Goal: Task Accomplishment & Management: Manage account settings

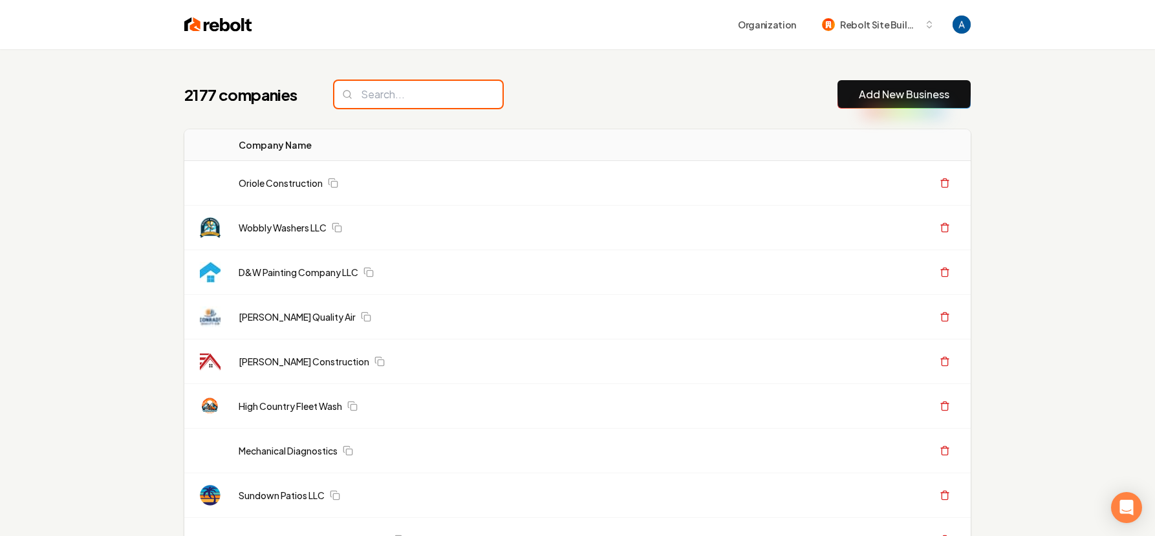
click at [402, 96] on input "search" at bounding box center [418, 94] width 168 height 27
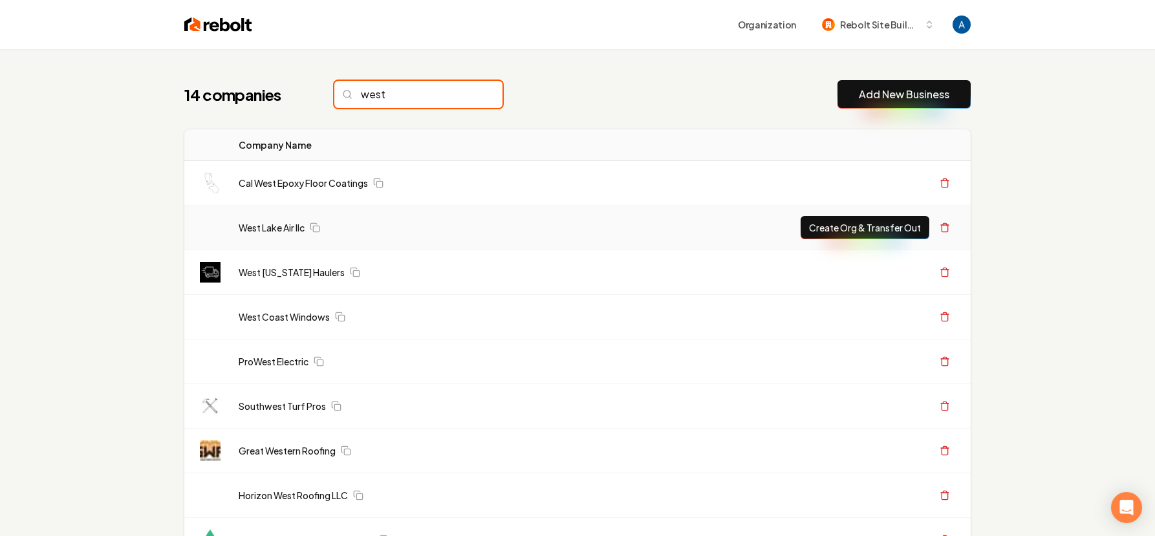
type input "west"
click at [264, 239] on td "West Lake Air llc" at bounding box center [496, 228] width 536 height 45
click at [267, 236] on td "West Lake Air llc" at bounding box center [496, 228] width 536 height 45
click at [269, 225] on link "West Lake Air llc" at bounding box center [272, 227] width 66 height 13
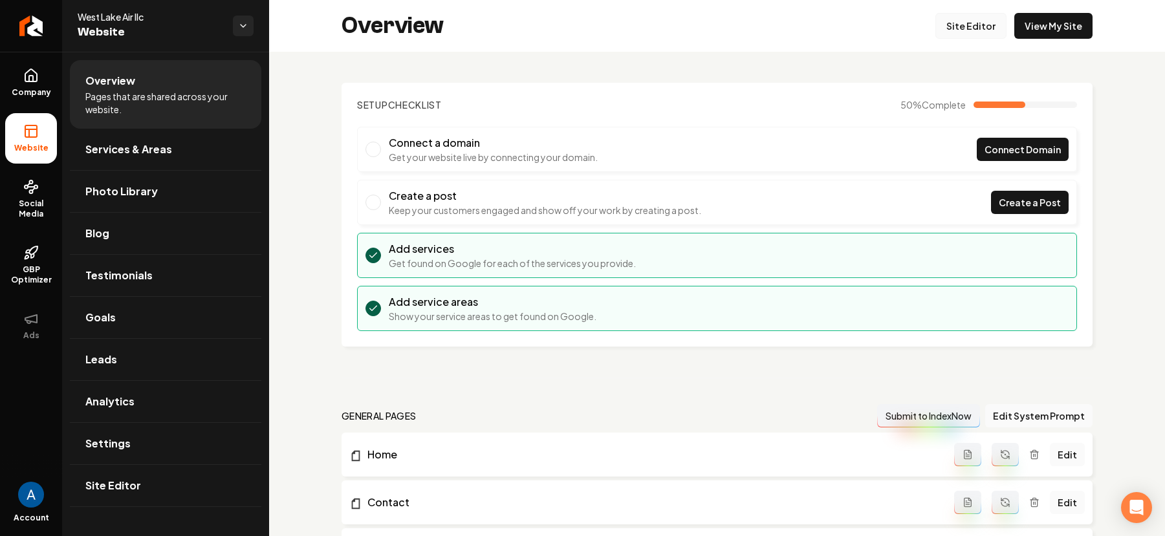
click at [943, 25] on link "Site Editor" at bounding box center [970, 26] width 71 height 26
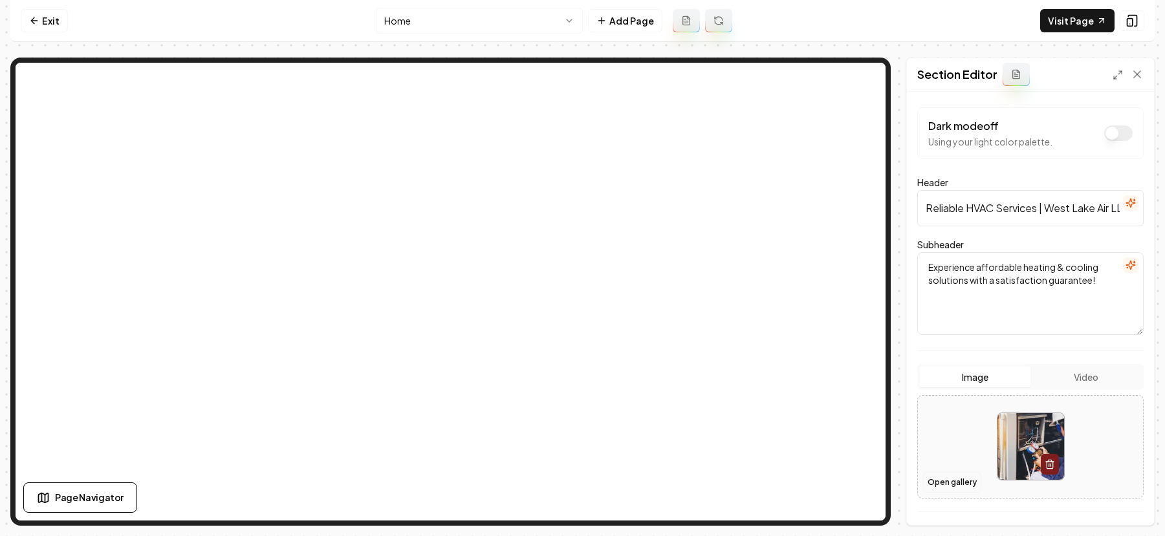
click at [939, 475] on button "Open gallery" at bounding box center [952, 482] width 58 height 21
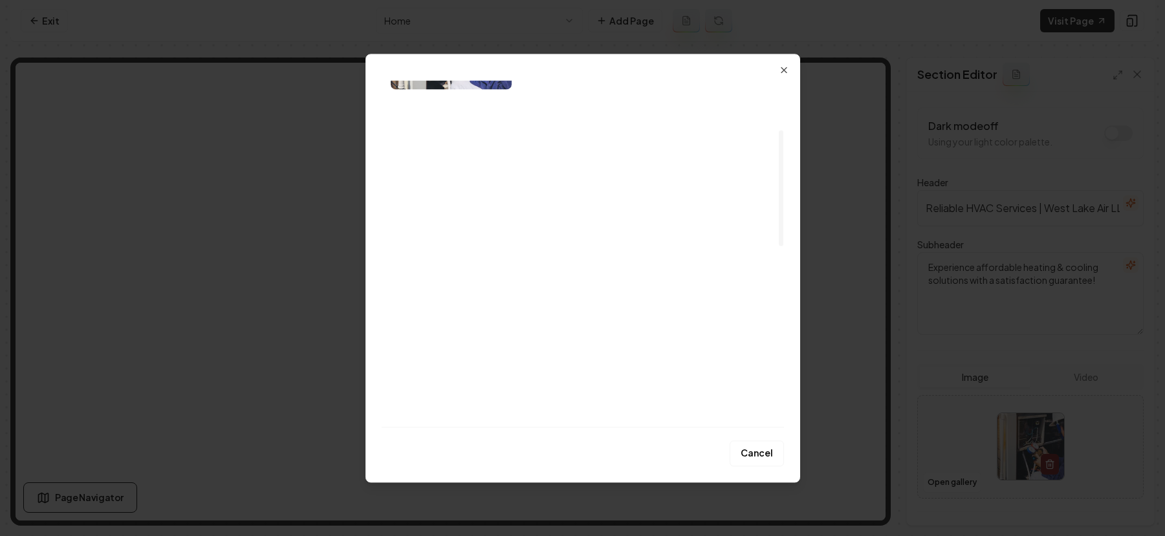
scroll to position [149, 0]
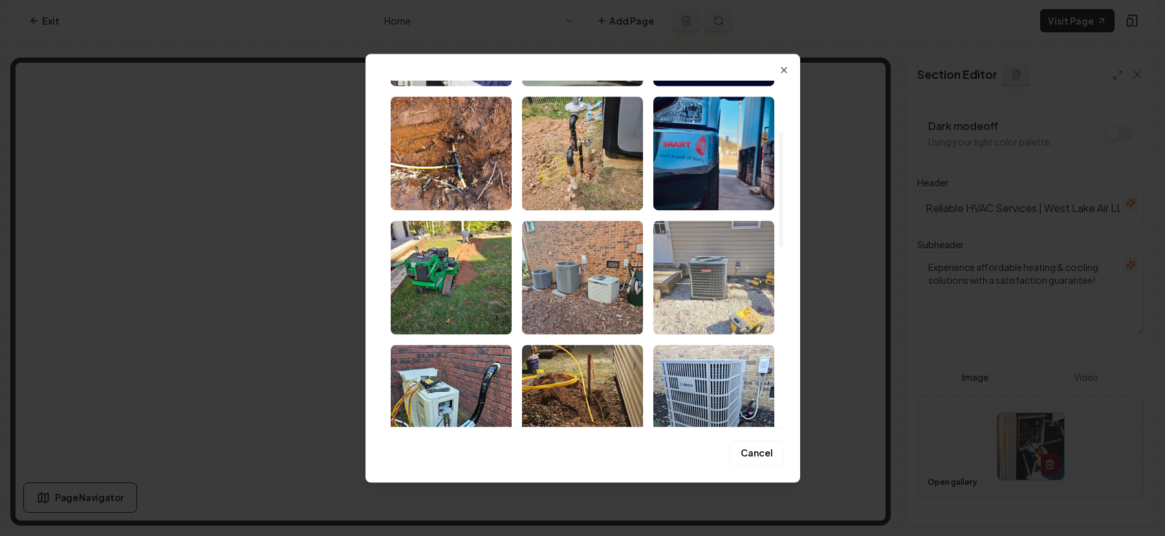
click at [728, 268] on img "Select image image_68b1a1c05c7cd75eb8d30234.jpeg" at bounding box center [713, 278] width 121 height 114
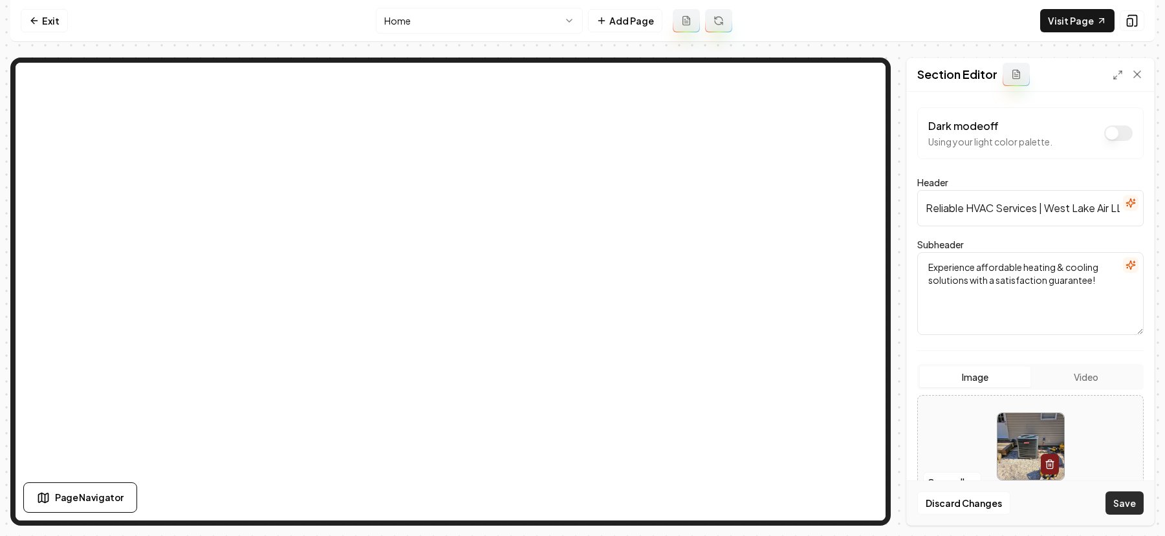
click at [1127, 493] on button "Save" at bounding box center [1124, 503] width 38 height 23
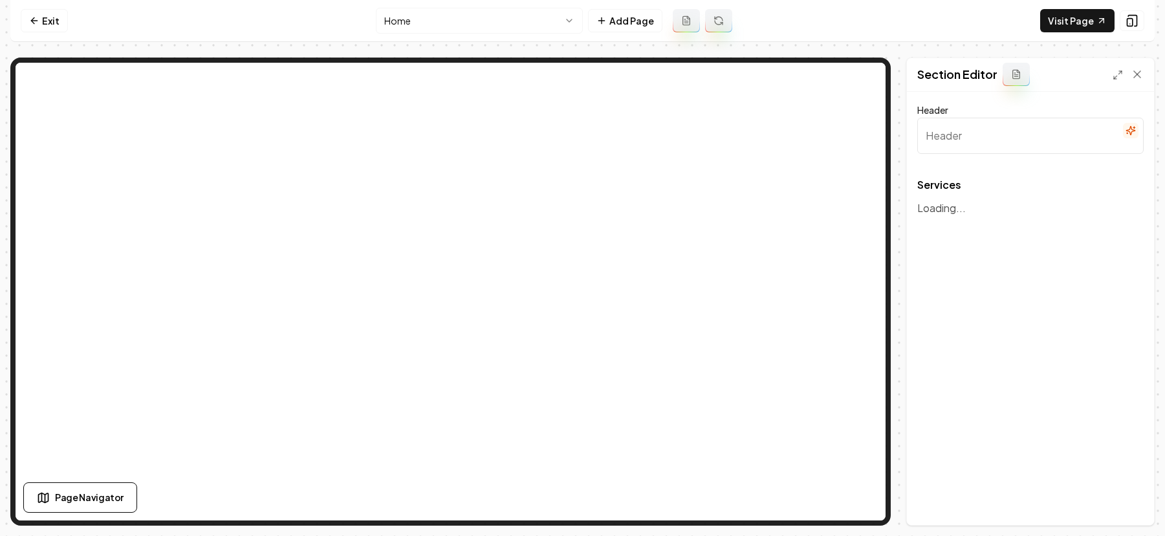
type input "Our Trusted HVAC Services"
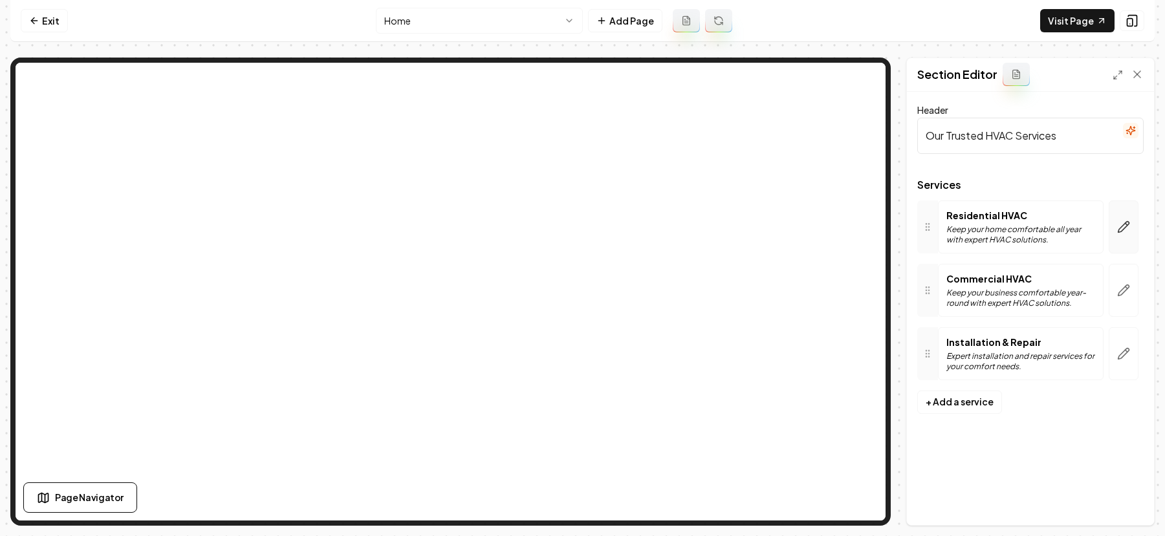
click at [1122, 225] on icon "button" at bounding box center [1123, 226] width 11 height 11
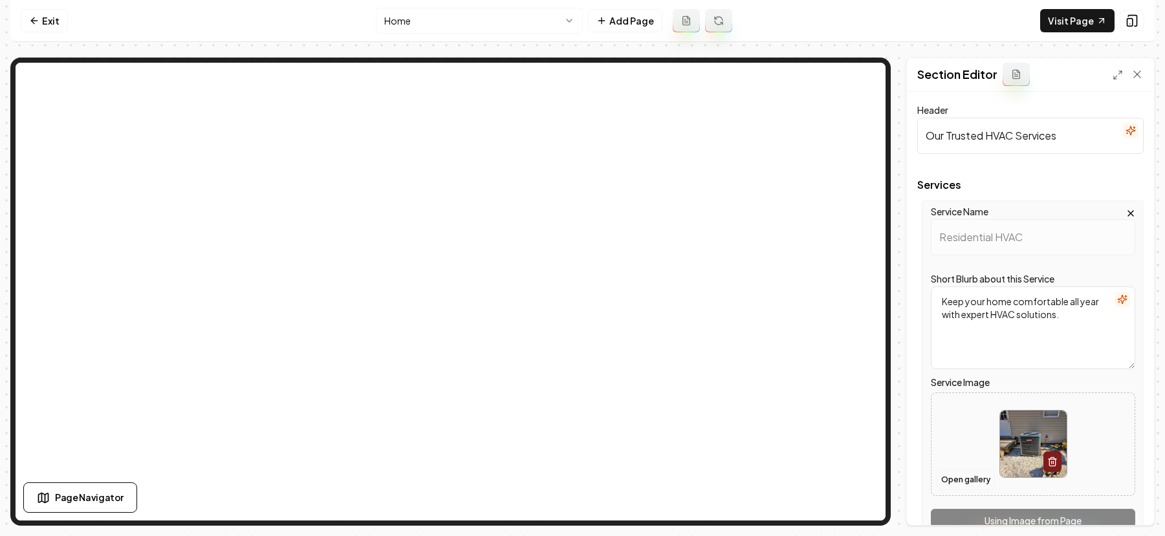
click at [963, 486] on button "Open gallery" at bounding box center [966, 480] width 58 height 21
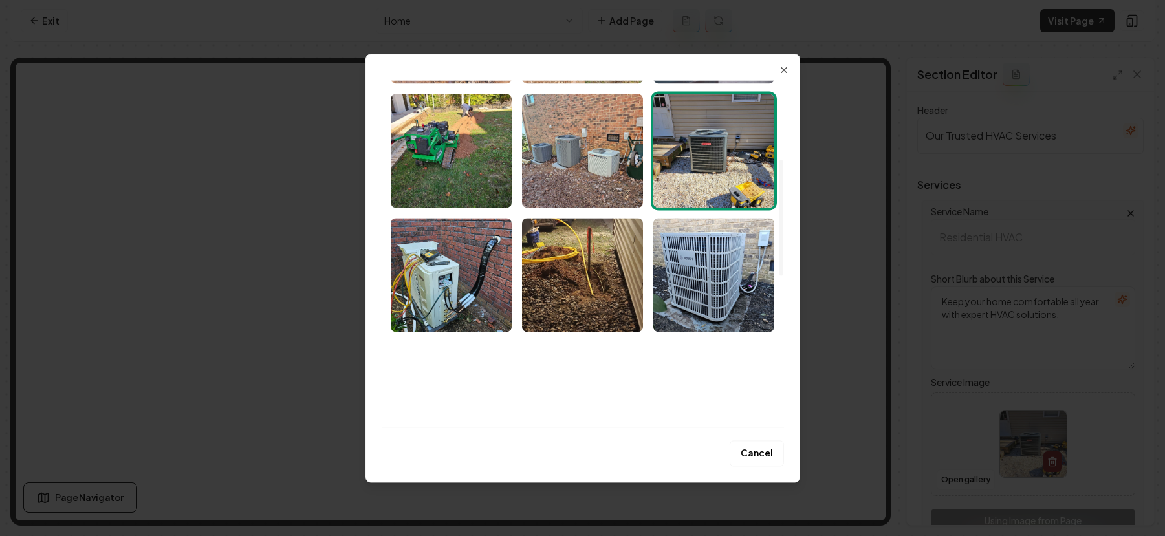
scroll to position [303, 0]
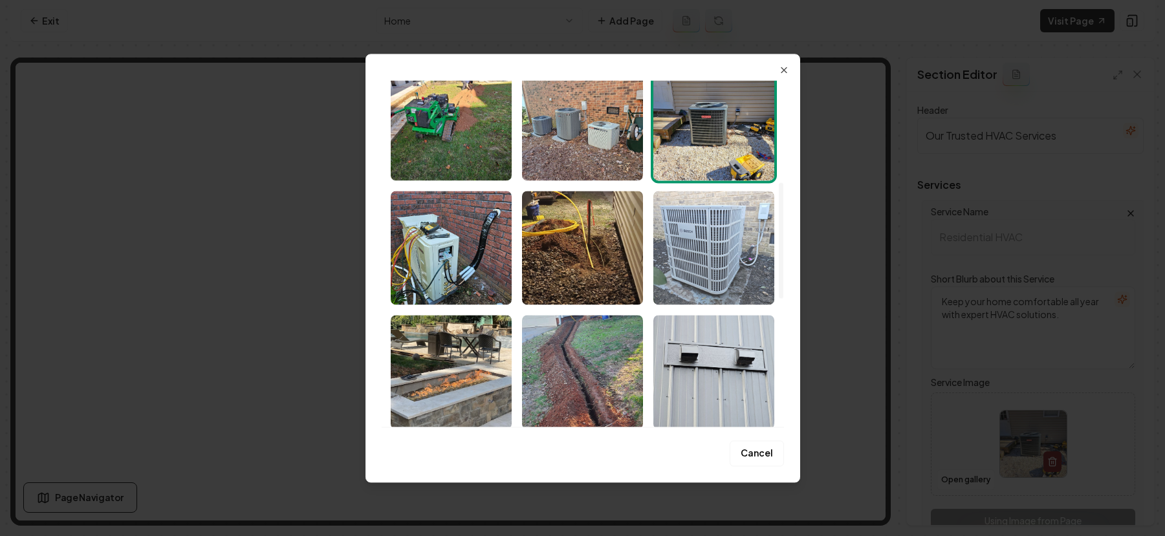
click at [732, 239] on img "Select image image_68b1a1c05c7cd75eb8d300e4.jpeg" at bounding box center [713, 248] width 121 height 114
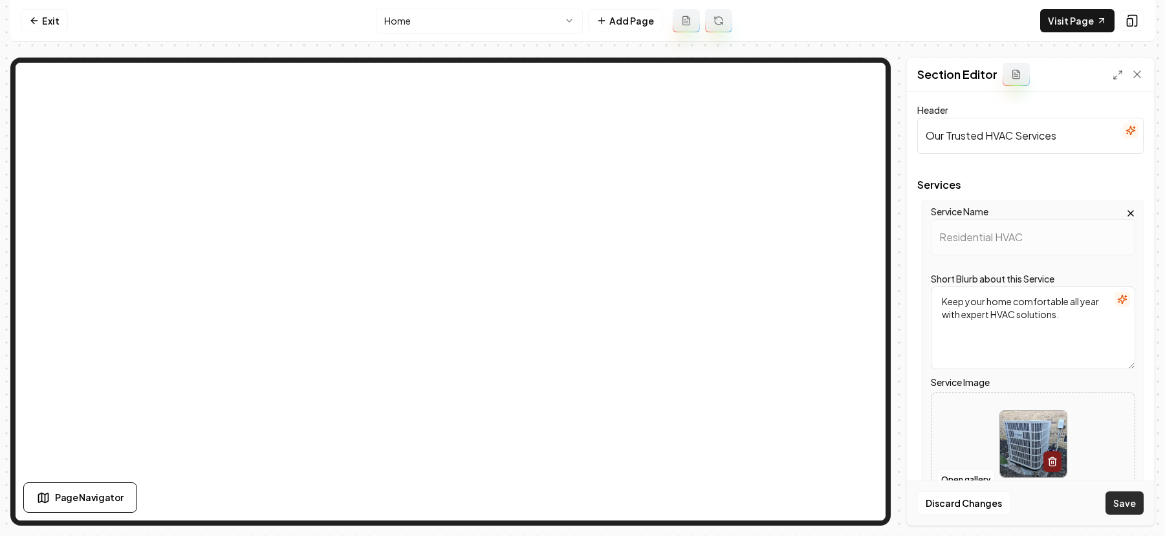
click at [1125, 497] on button "Save" at bounding box center [1124, 503] width 38 height 23
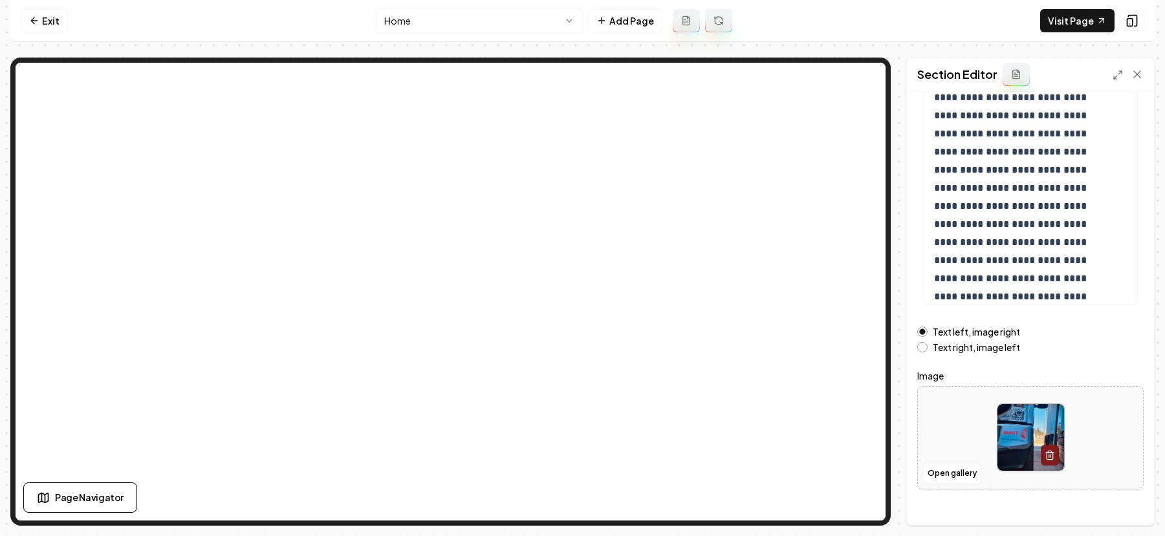
scroll to position [162, 0]
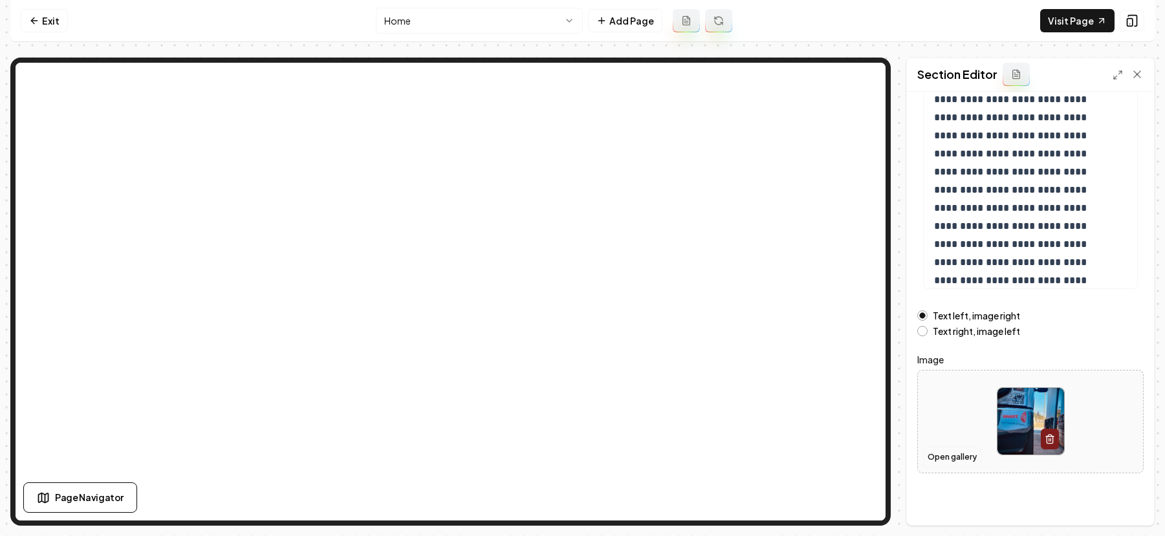
click at [950, 451] on button "Open gallery" at bounding box center [952, 457] width 58 height 21
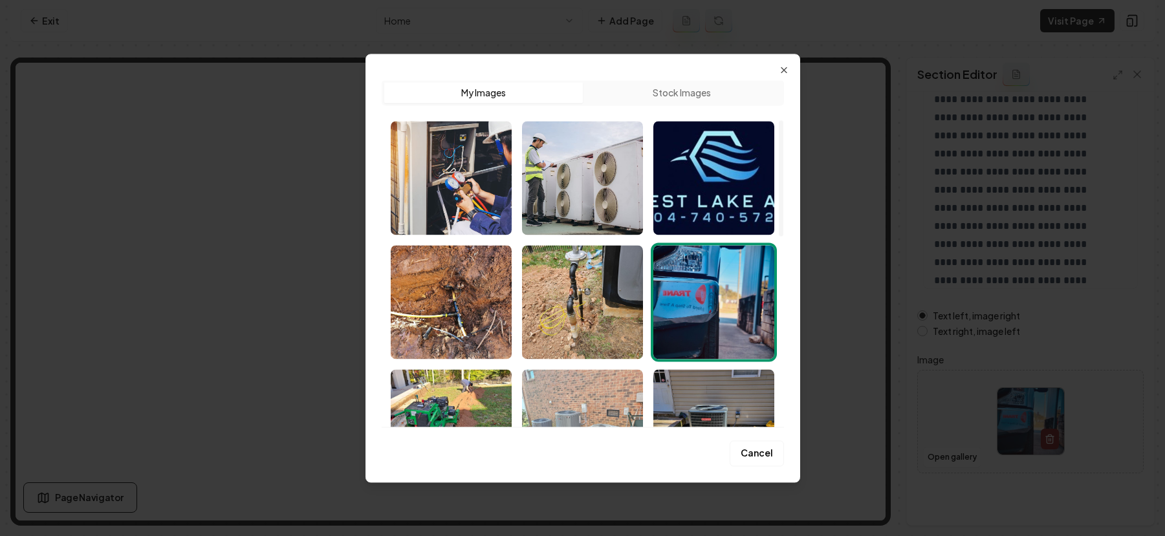
scroll to position [0, 0]
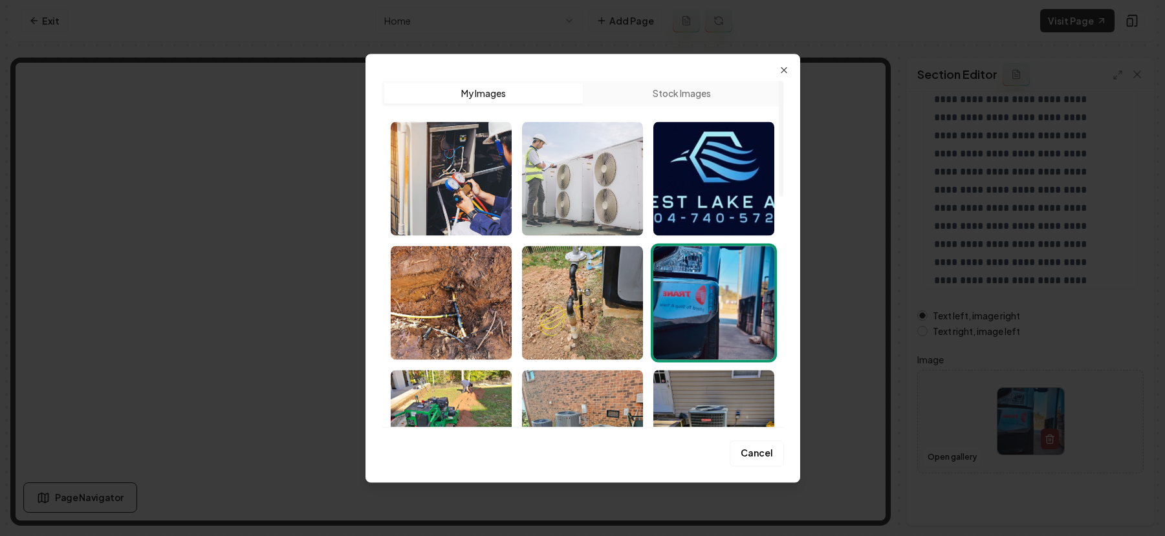
click at [559, 169] on img "Select image image_68b1a30e5c7cd75eb8dcca74.jpeg" at bounding box center [582, 179] width 121 height 114
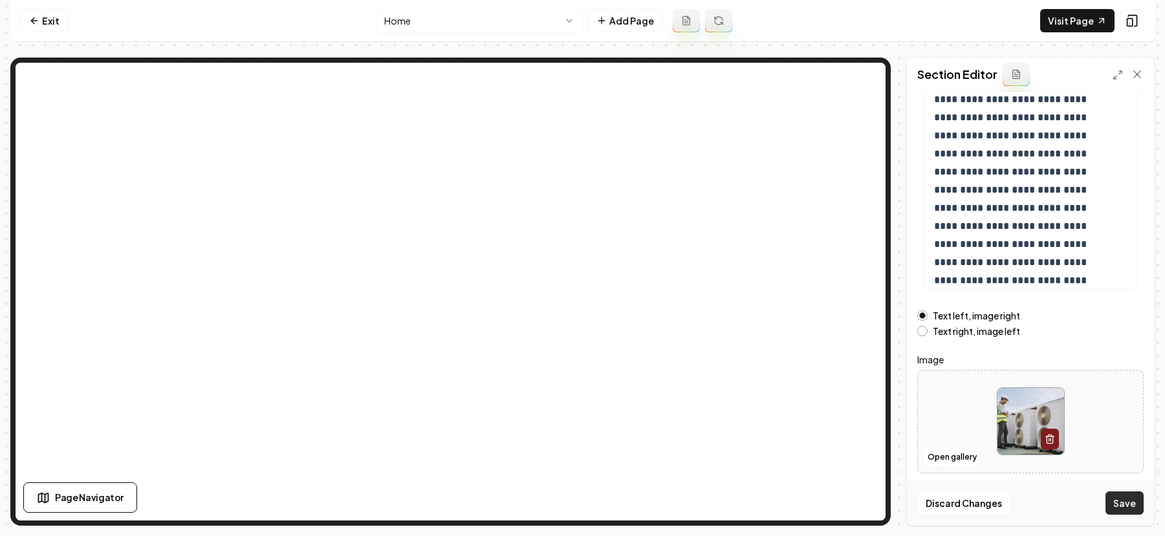
click at [1110, 497] on button "Save" at bounding box center [1124, 503] width 38 height 23
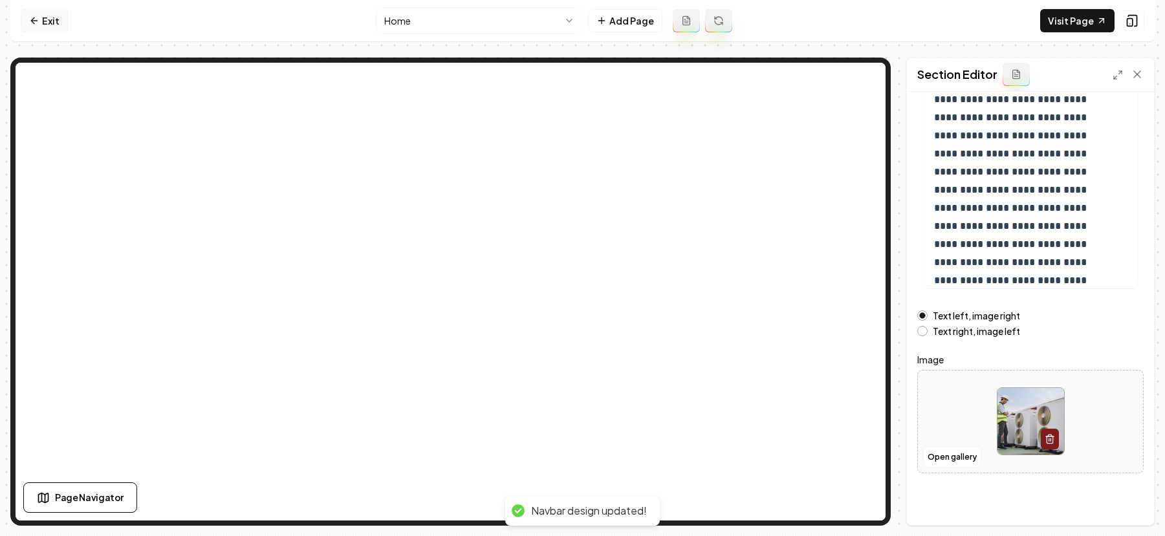
click at [28, 18] on link "Exit" at bounding box center [44, 20] width 47 height 23
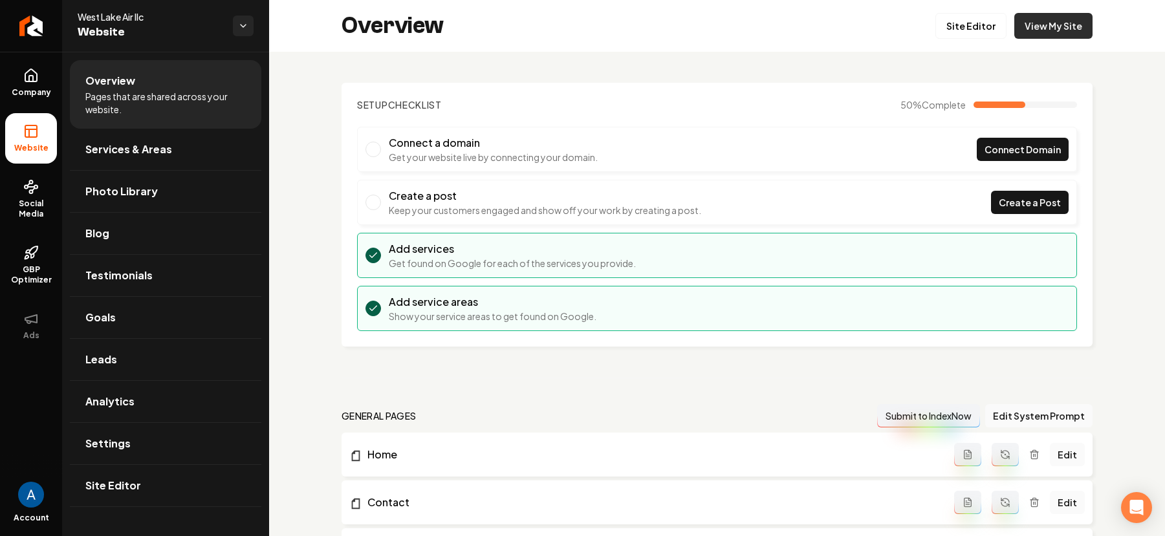
click at [1063, 27] on link "View My Site" at bounding box center [1053, 26] width 78 height 26
click at [127, 143] on span "Services & Areas" at bounding box center [128, 150] width 87 height 16
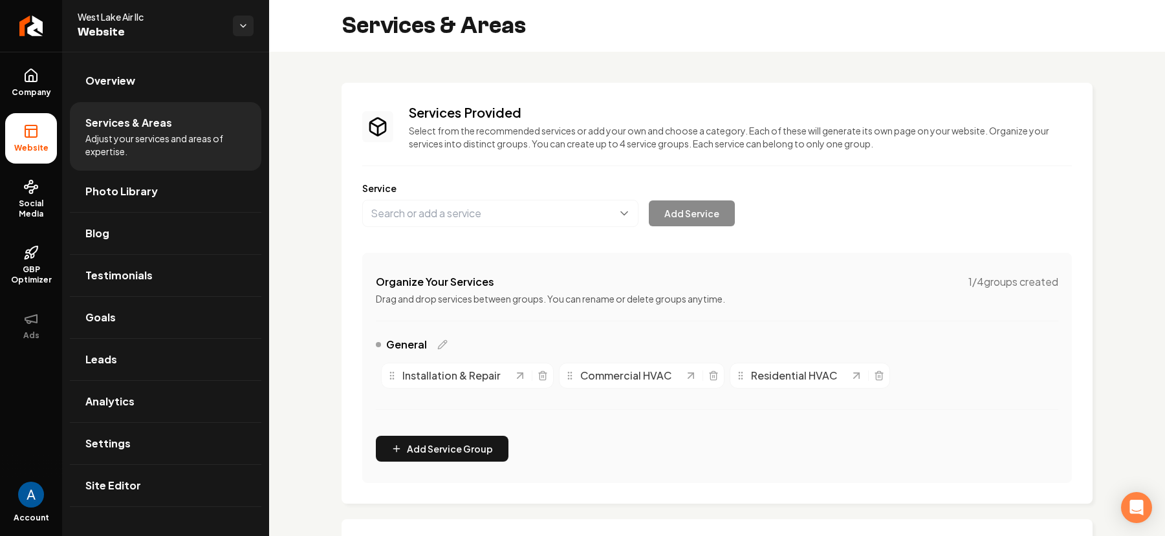
click at [455, 208] on button "Main content area" at bounding box center [500, 213] width 276 height 27
click at [420, 221] on button "Main content area" at bounding box center [500, 213] width 276 height 27
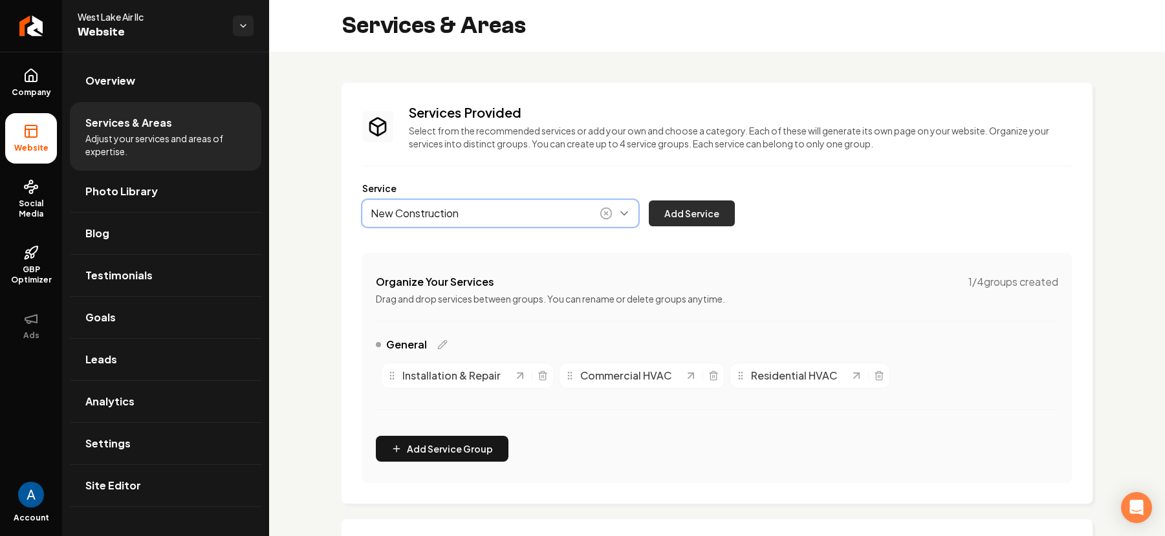
type input "New Construction"
click at [693, 218] on button "Add Service" at bounding box center [692, 214] width 86 height 26
click at [479, 218] on button "Main content area" at bounding box center [500, 213] width 276 height 27
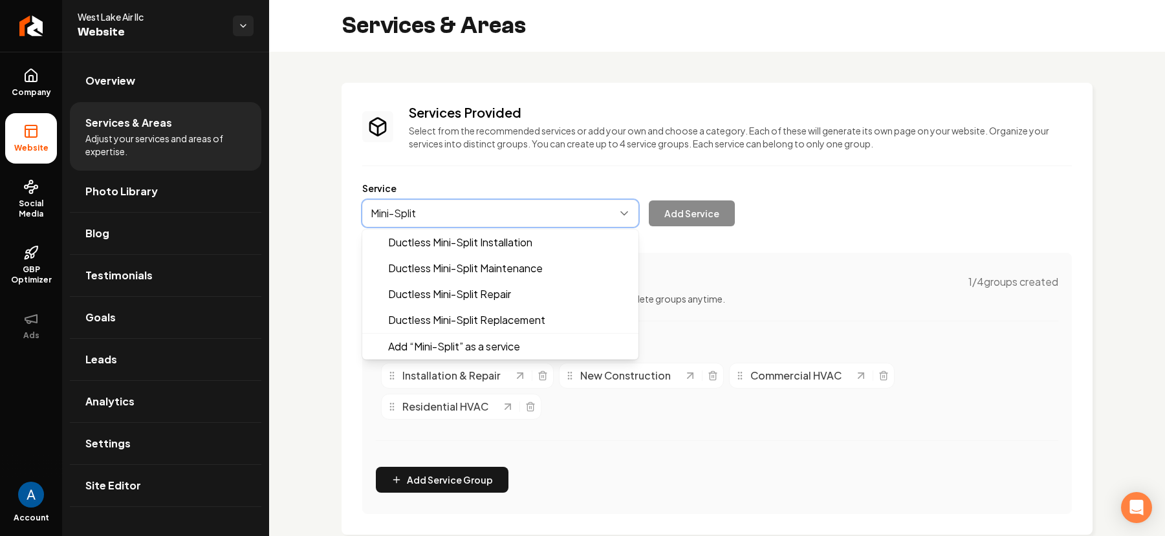
type input "Mini-Split"
click at [674, 241] on div "Services Provided Select from the recommended services or add your own and choo…" at bounding box center [717, 308] width 710 height 411
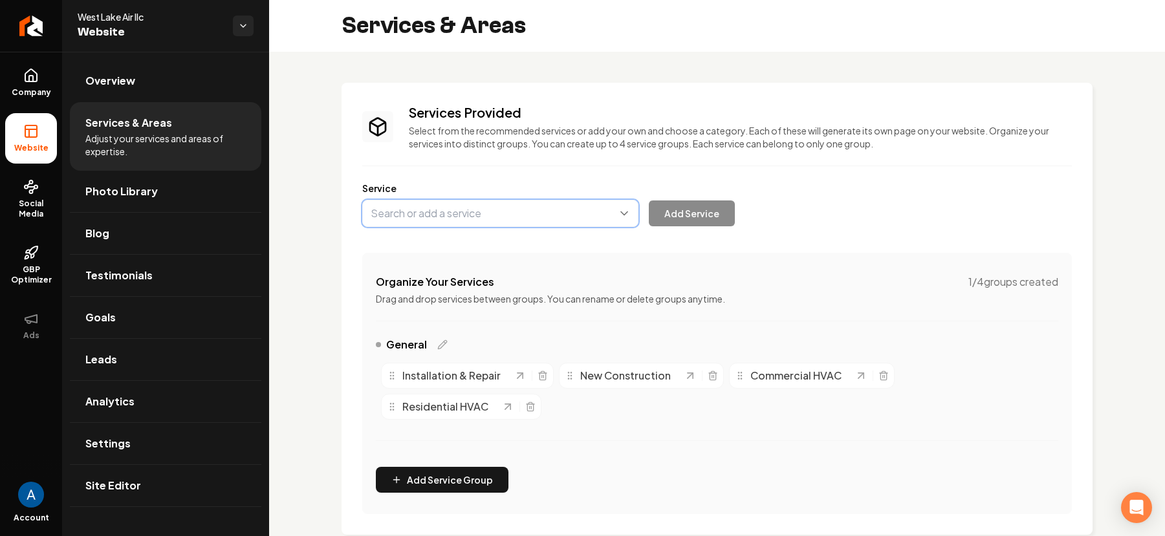
click at [528, 206] on button "Main content area" at bounding box center [500, 213] width 276 height 27
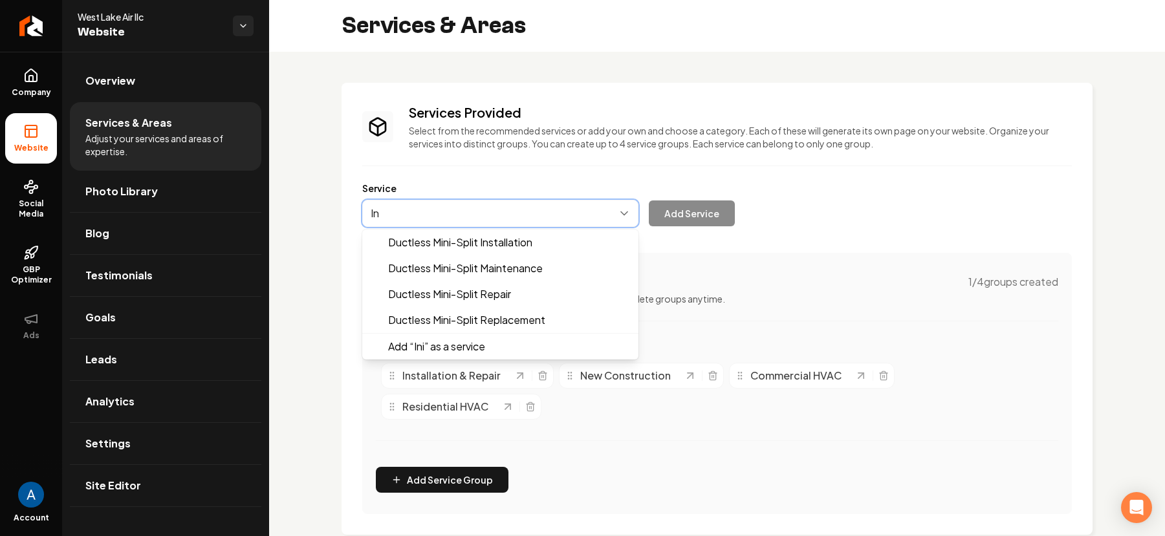
type input "I"
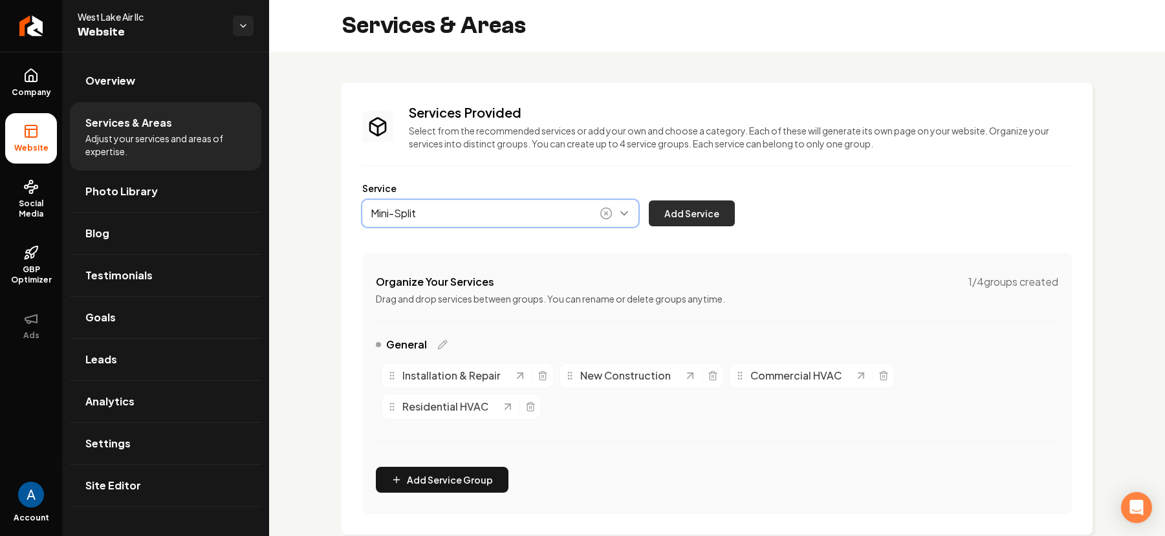
type input "Mini-Split"
click at [715, 216] on button "Add Service" at bounding box center [692, 214] width 86 height 26
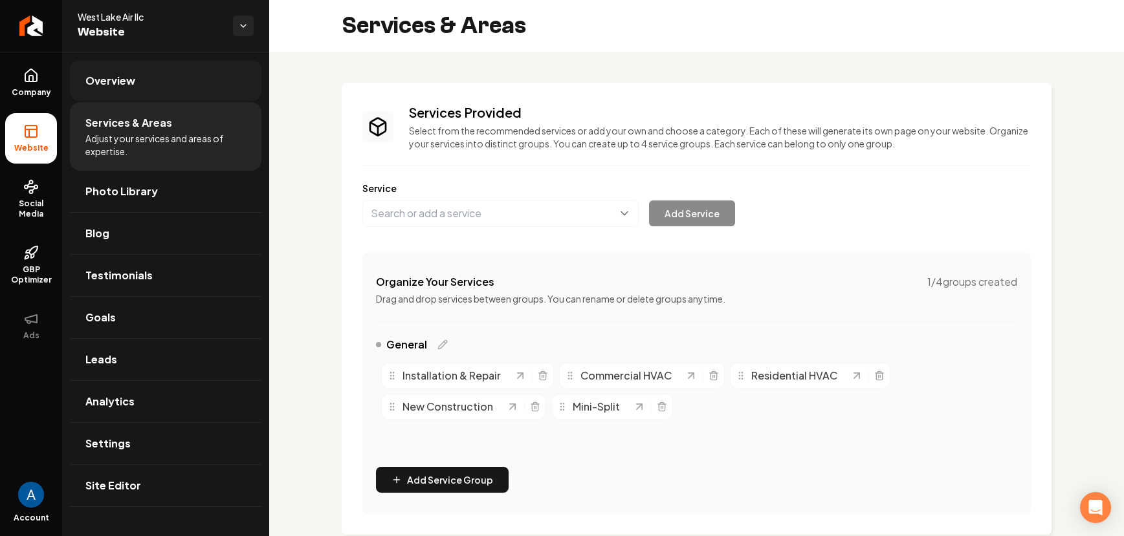
click at [109, 87] on span "Overview" at bounding box center [110, 81] width 50 height 16
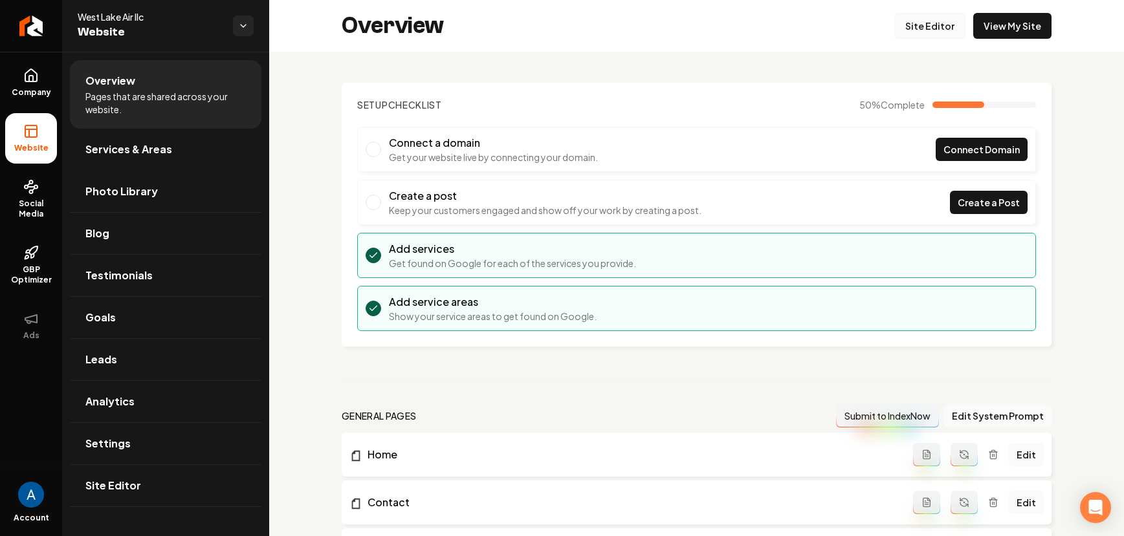
click at [918, 36] on link "Site Editor" at bounding box center [929, 26] width 71 height 26
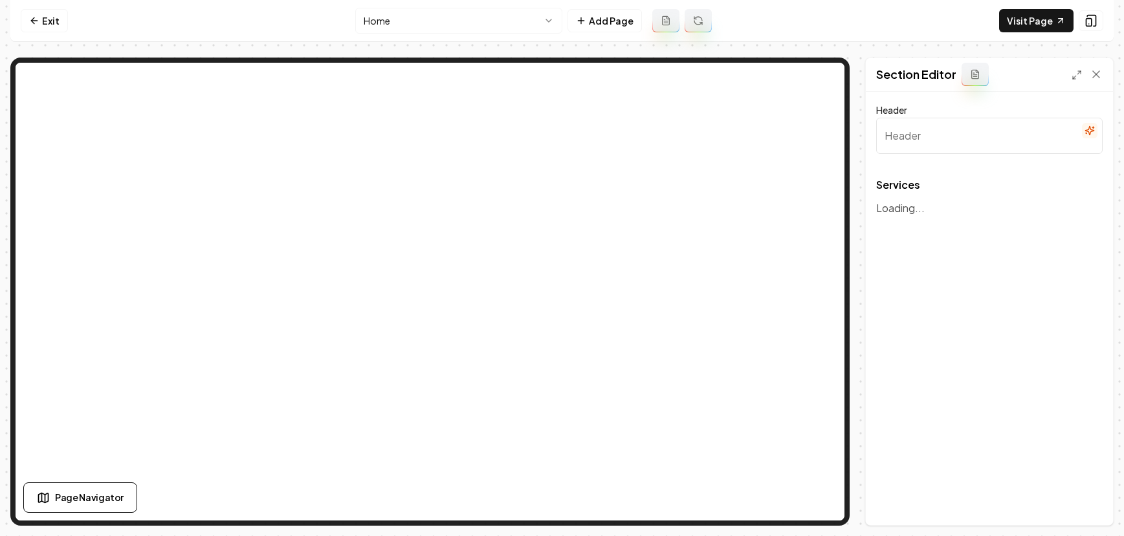
type input "Our Trusted HVAC Services"
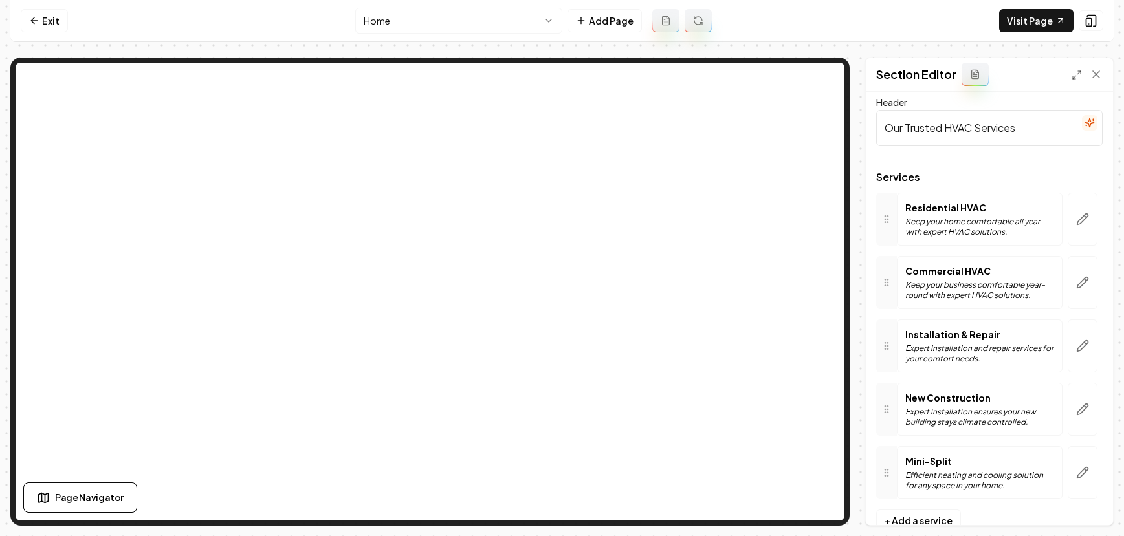
scroll to position [41, 0]
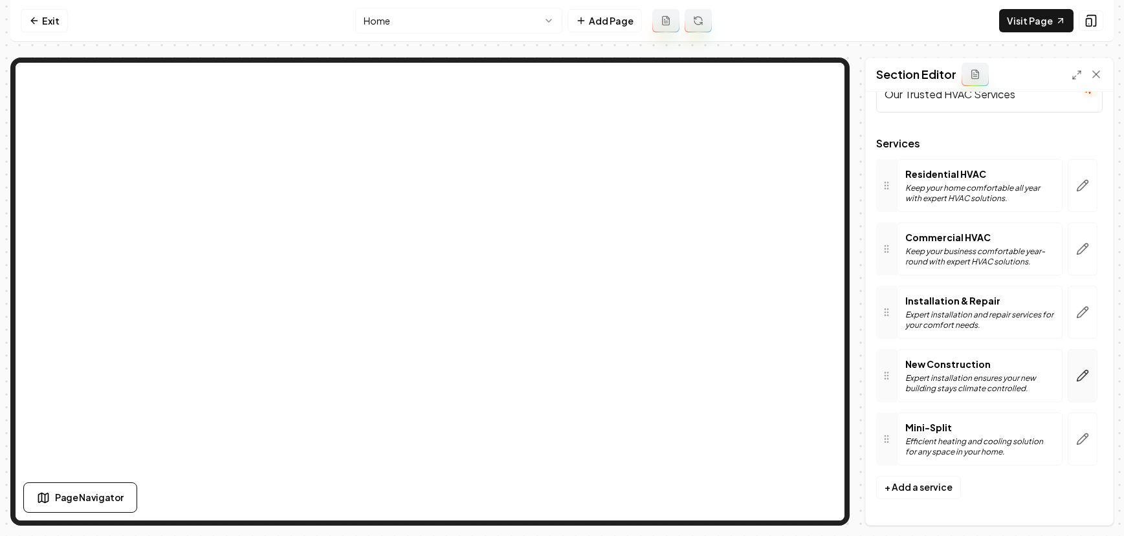
click at [1077, 386] on button "button" at bounding box center [1082, 375] width 30 height 53
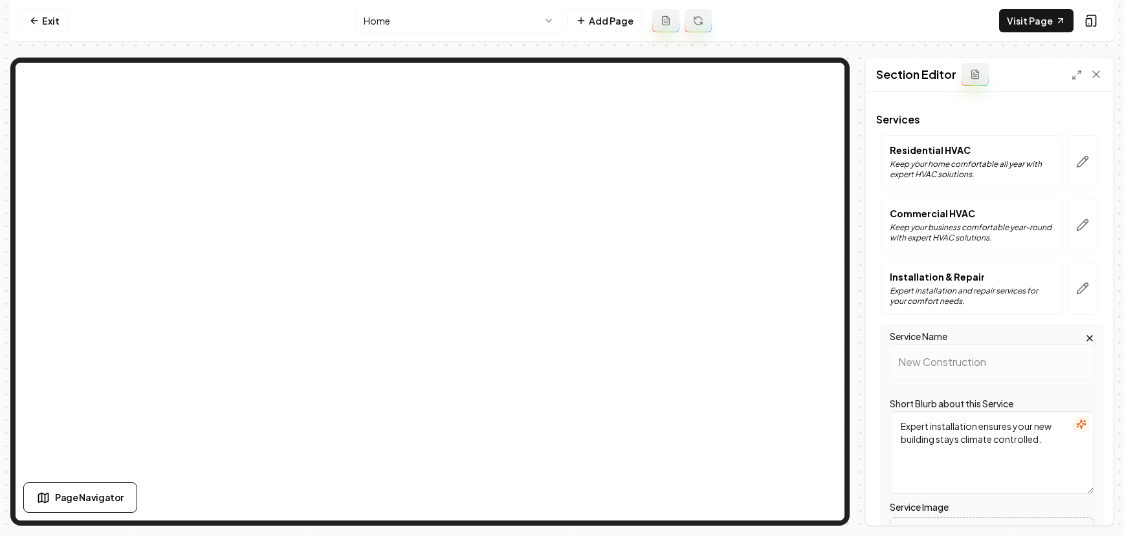
scroll to position [153, 0]
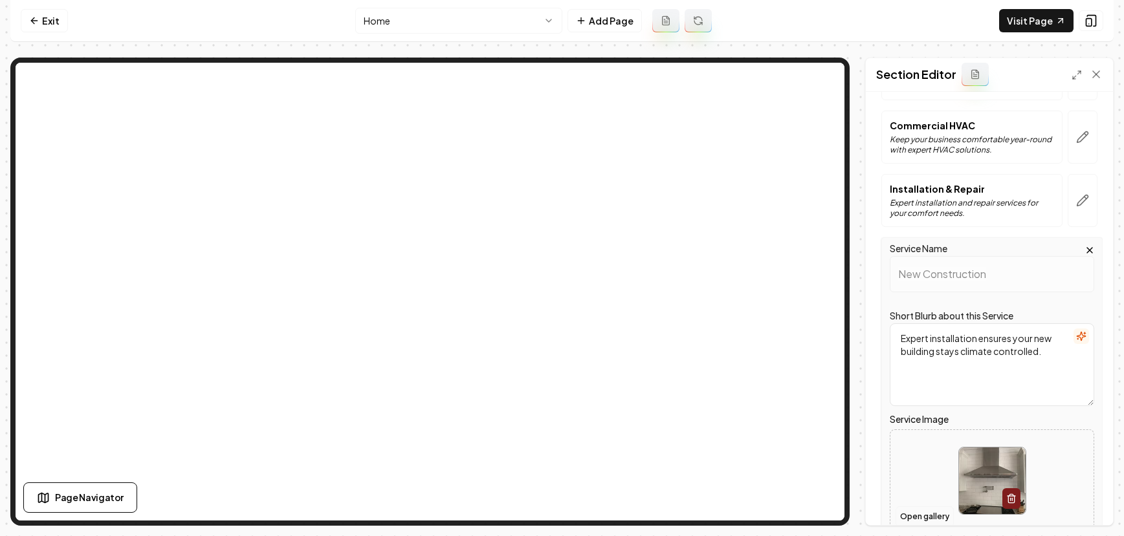
click at [924, 512] on button "Open gallery" at bounding box center [924, 516] width 58 height 21
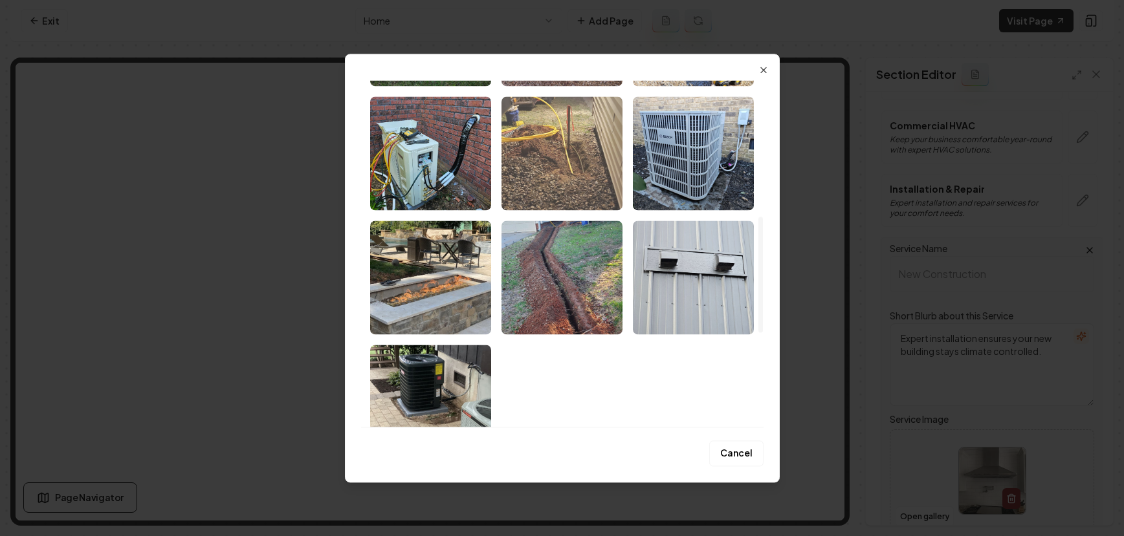
scroll to position [405, 0]
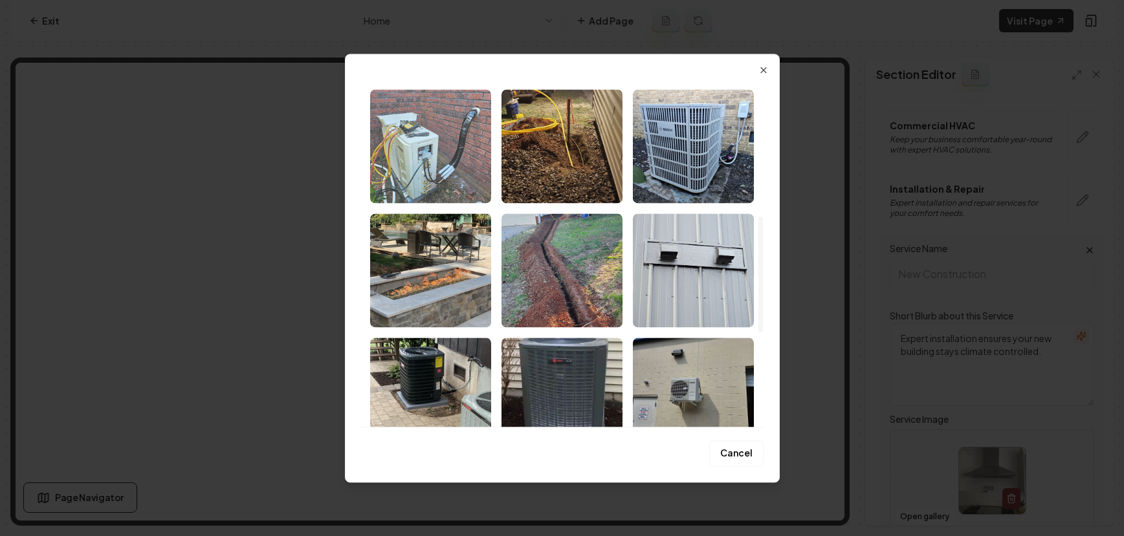
click at [397, 160] on img "Select image image_68b1a1c05c7cd75eb8d301ed.jpeg" at bounding box center [430, 146] width 121 height 114
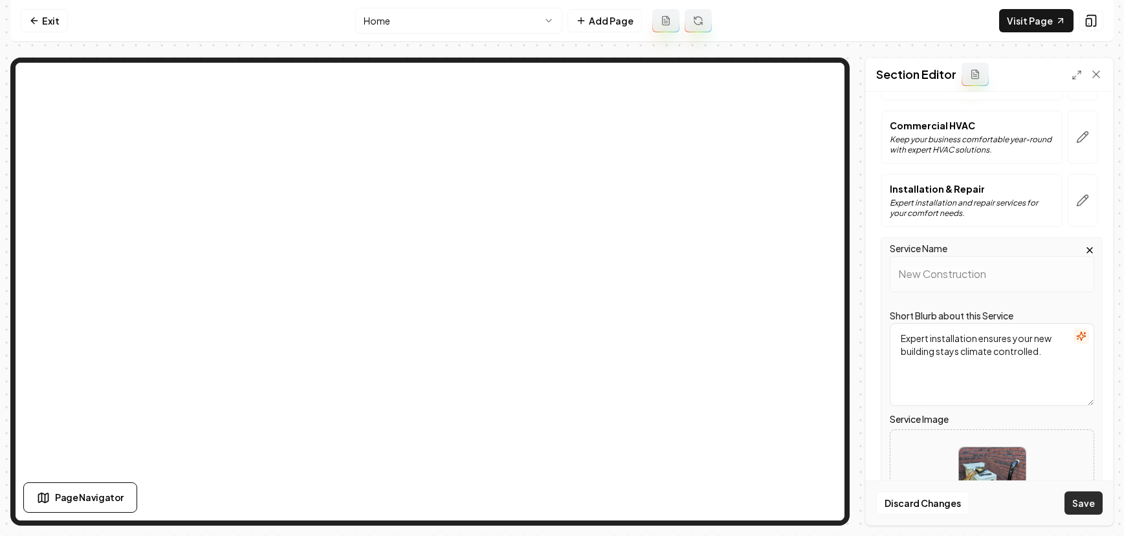
click at [1093, 505] on button "Save" at bounding box center [1083, 503] width 38 height 23
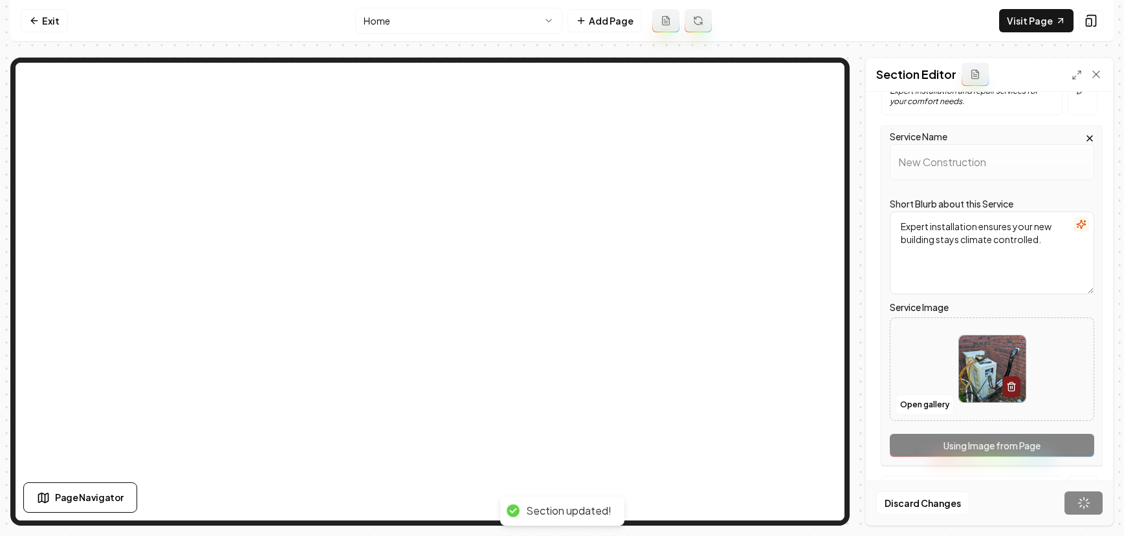
scroll to position [41, 0]
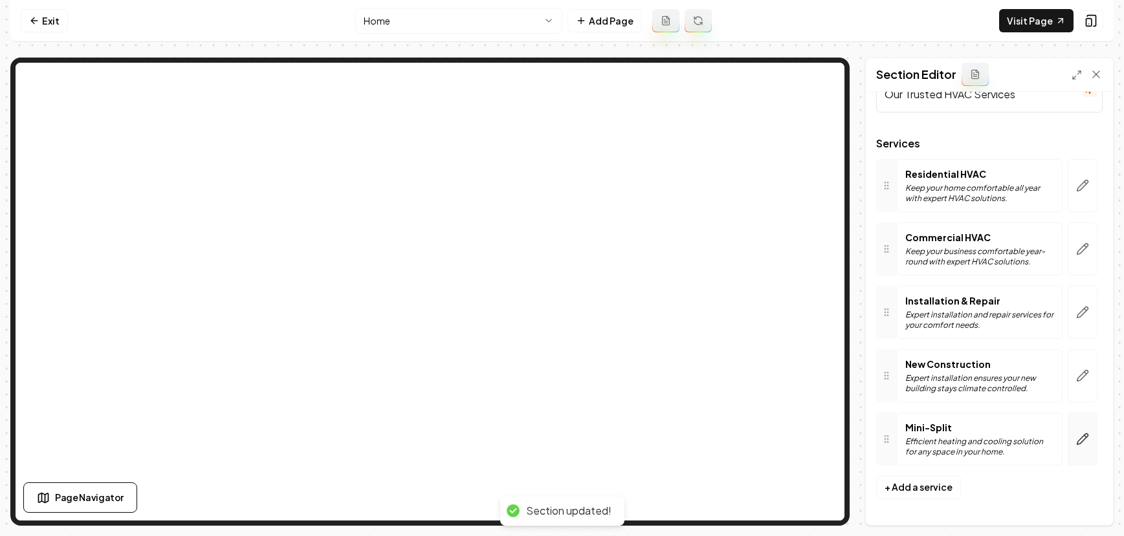
click at [1079, 446] on button "button" at bounding box center [1082, 439] width 30 height 53
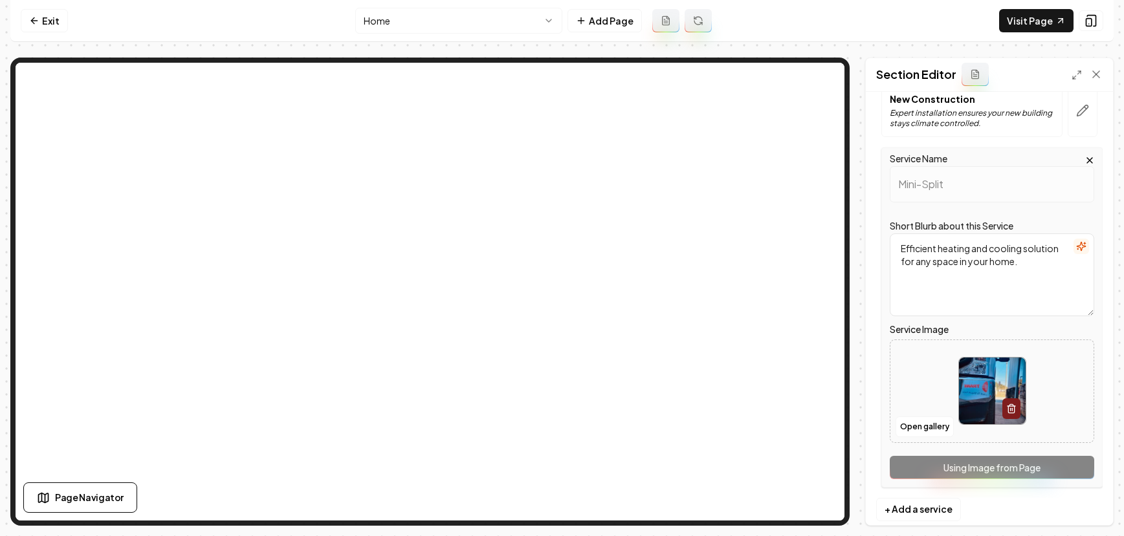
scroll to position [329, 0]
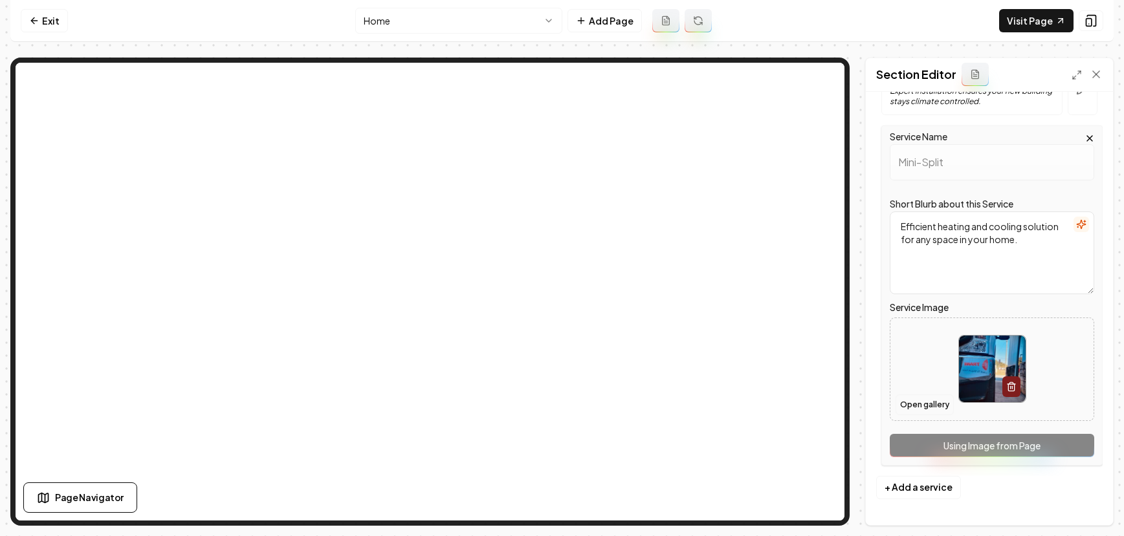
click at [913, 407] on button "Open gallery" at bounding box center [924, 405] width 58 height 21
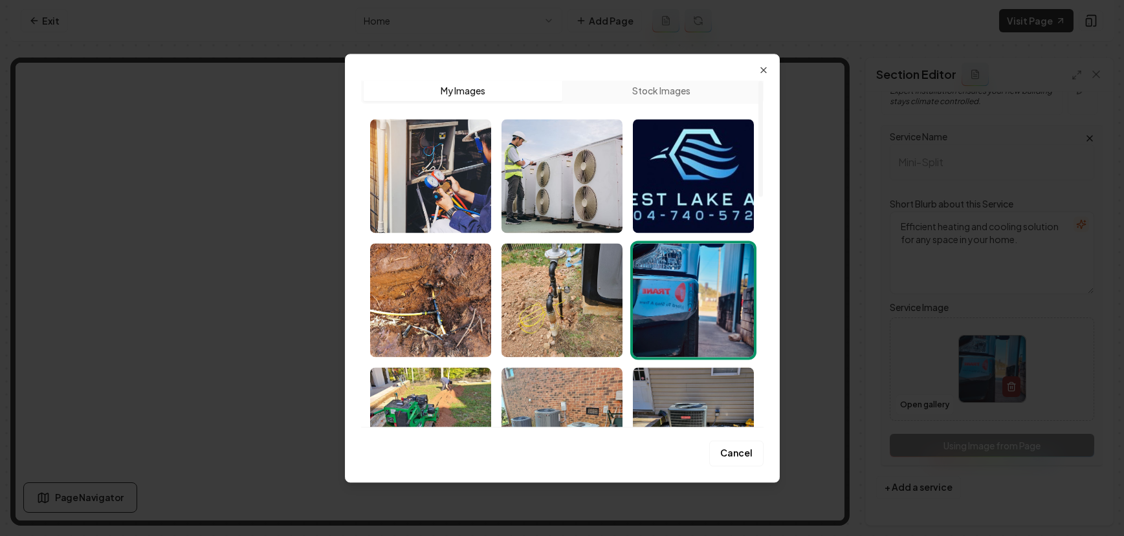
scroll to position [0, 0]
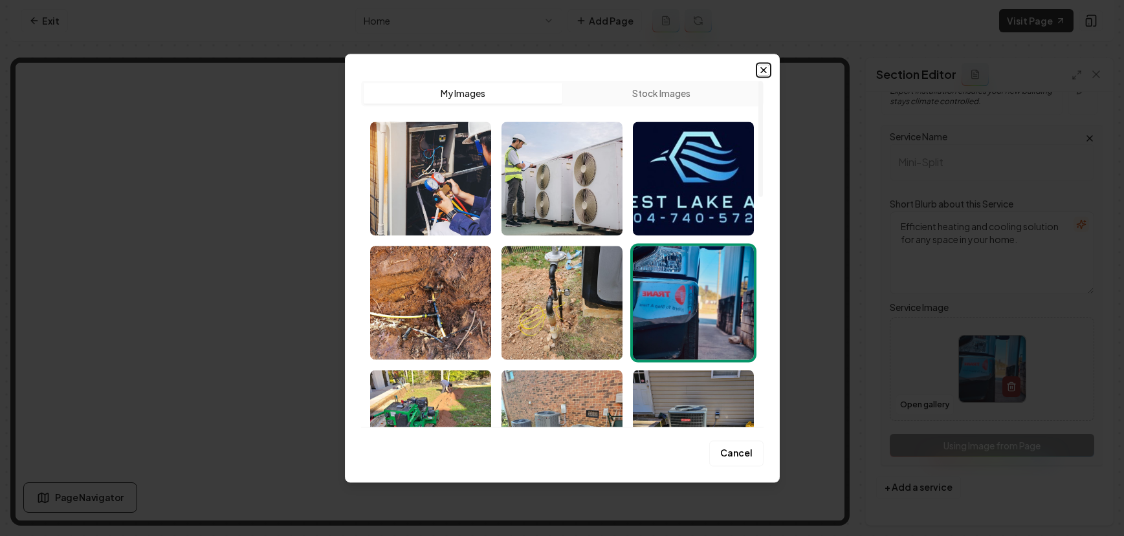
click at [761, 70] on icon "button" at bounding box center [763, 70] width 10 height 10
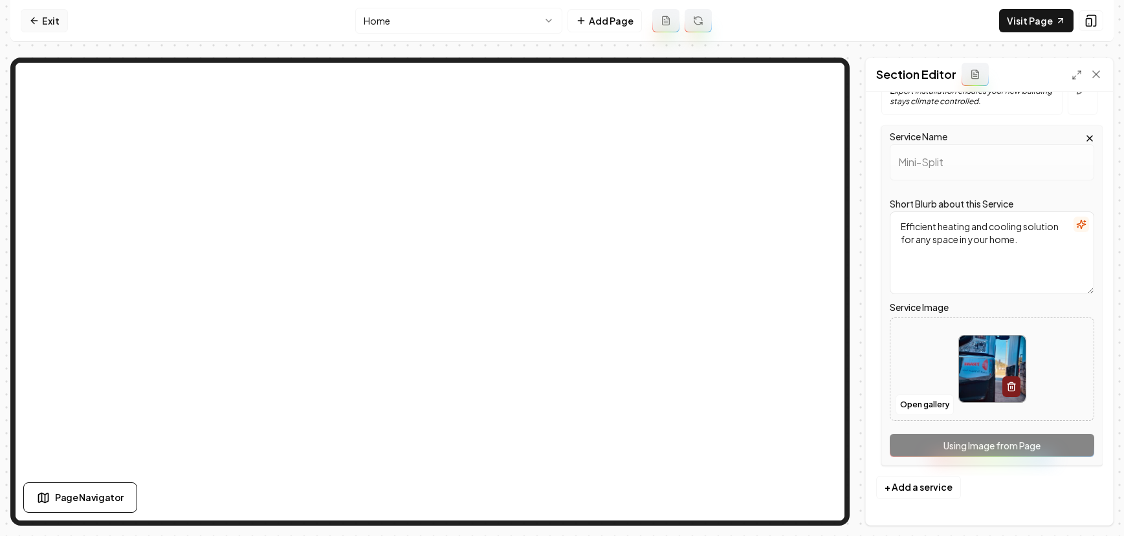
click at [49, 19] on link "Exit" at bounding box center [44, 20] width 47 height 23
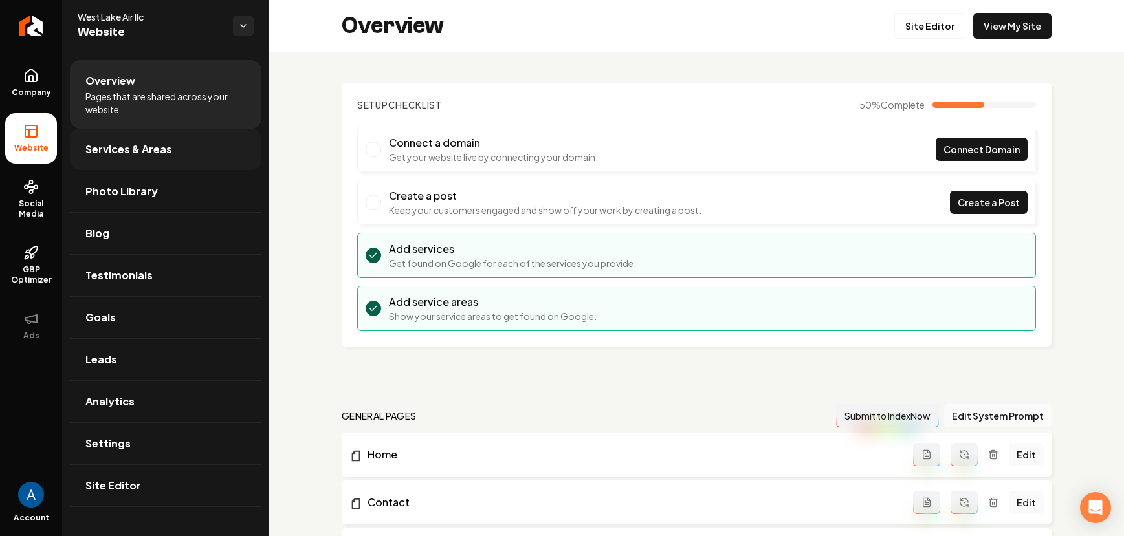
click at [120, 155] on span "Services & Areas" at bounding box center [128, 150] width 87 height 16
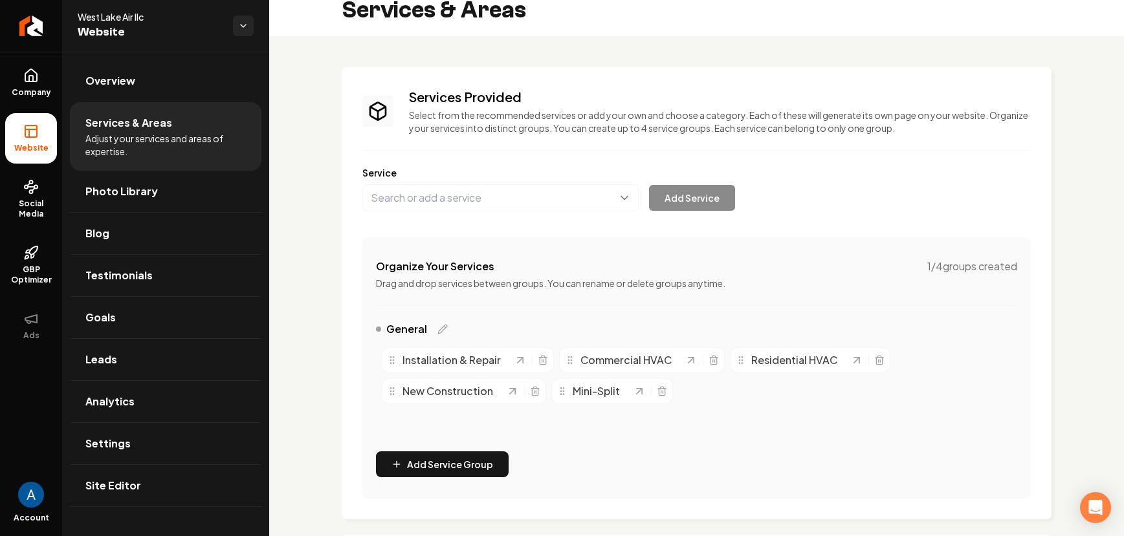
scroll to position [17, 0]
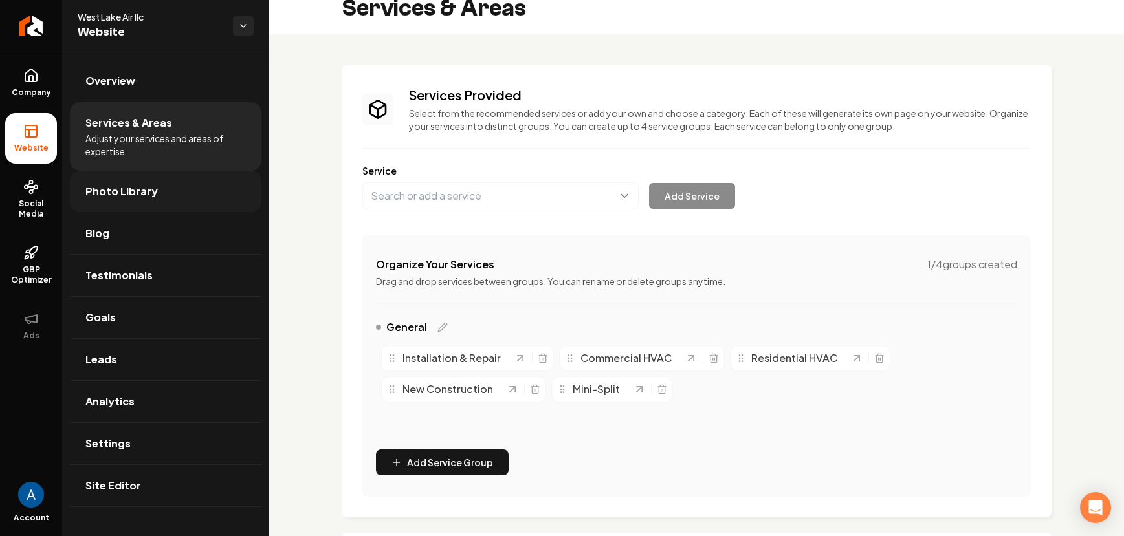
click at [142, 194] on span "Photo Library" at bounding box center [121, 192] width 72 height 16
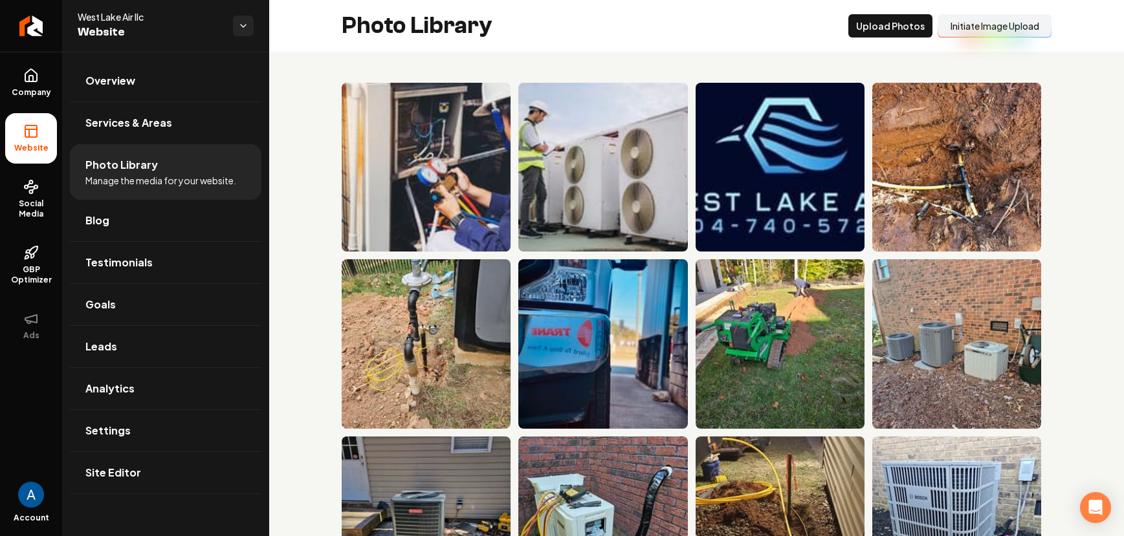
click at [983, 28] on button "Initiate Image Upload" at bounding box center [994, 25] width 114 height 23
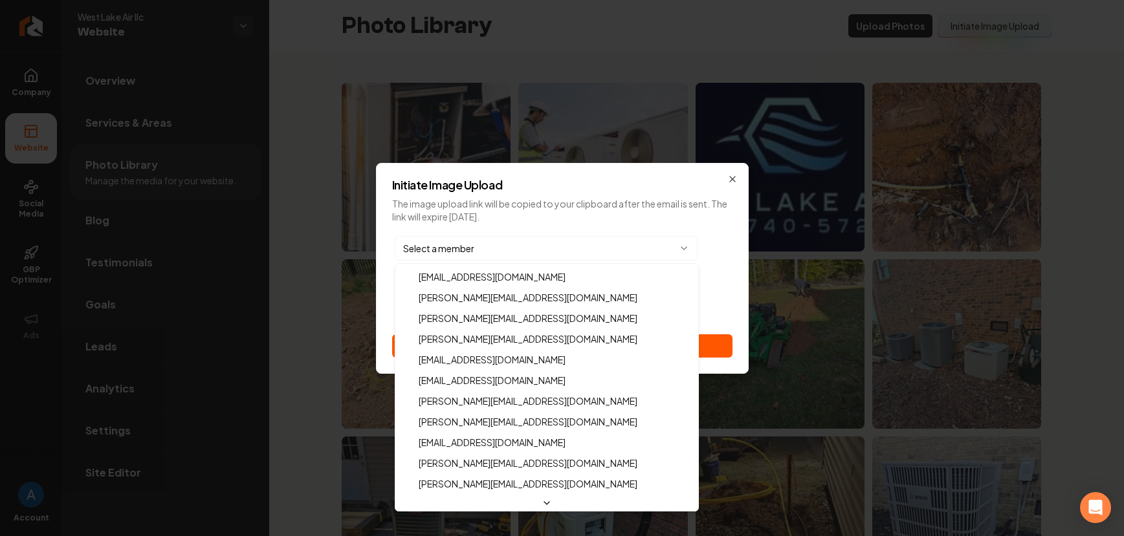
click at [483, 256] on body "Company Website Social Media GBP Optimizer Ads Account West Lake Air llc Websit…" at bounding box center [562, 268] width 1124 height 536
click at [735, 285] on body "Company Website Social Media GBP Optimizer Ads Account West Lake Air llc Websit…" at bounding box center [562, 268] width 1124 height 536
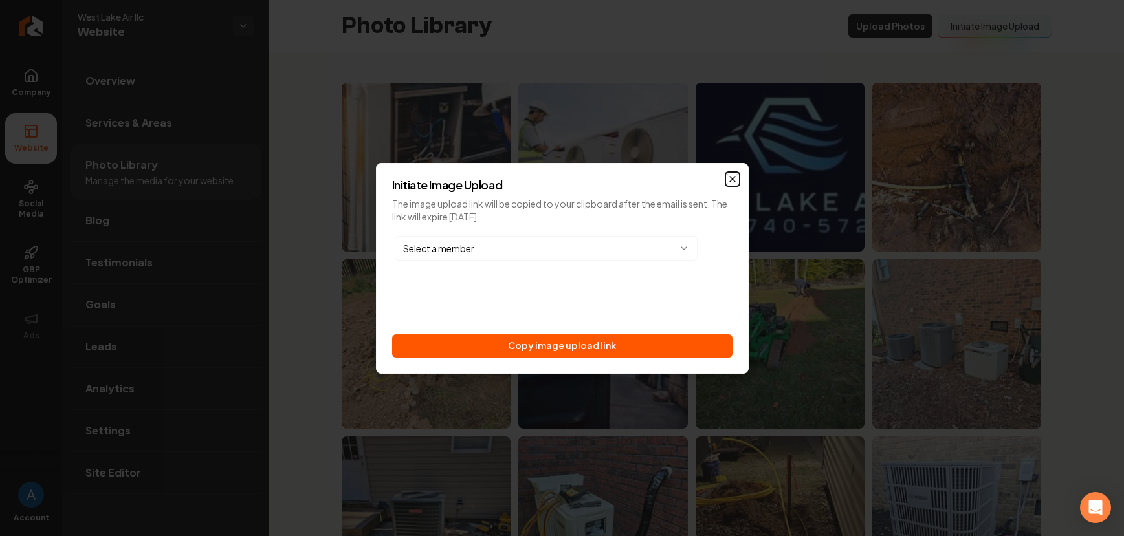
click at [729, 179] on icon "button" at bounding box center [732, 179] width 10 height 10
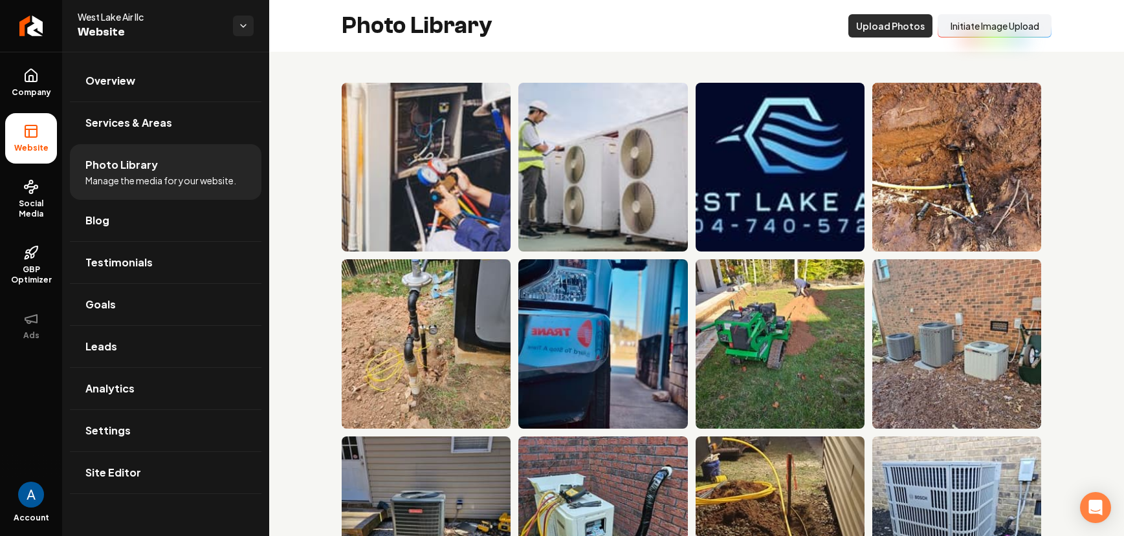
click at [885, 21] on button "Upload Photos" at bounding box center [890, 25] width 84 height 23
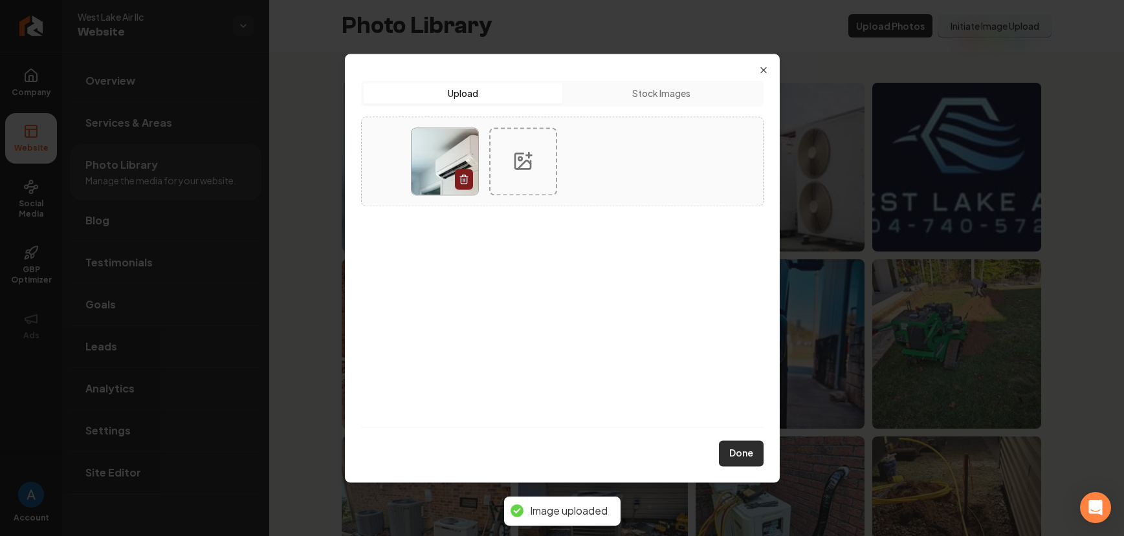
click at [727, 453] on button "Done" at bounding box center [741, 453] width 45 height 26
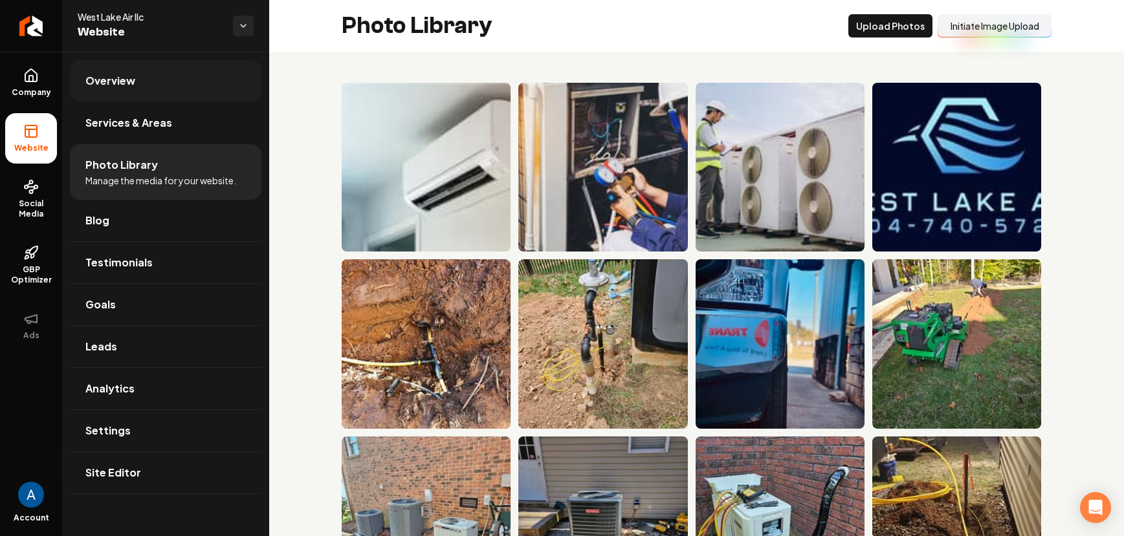
click at [118, 78] on span "Overview" at bounding box center [110, 81] width 50 height 16
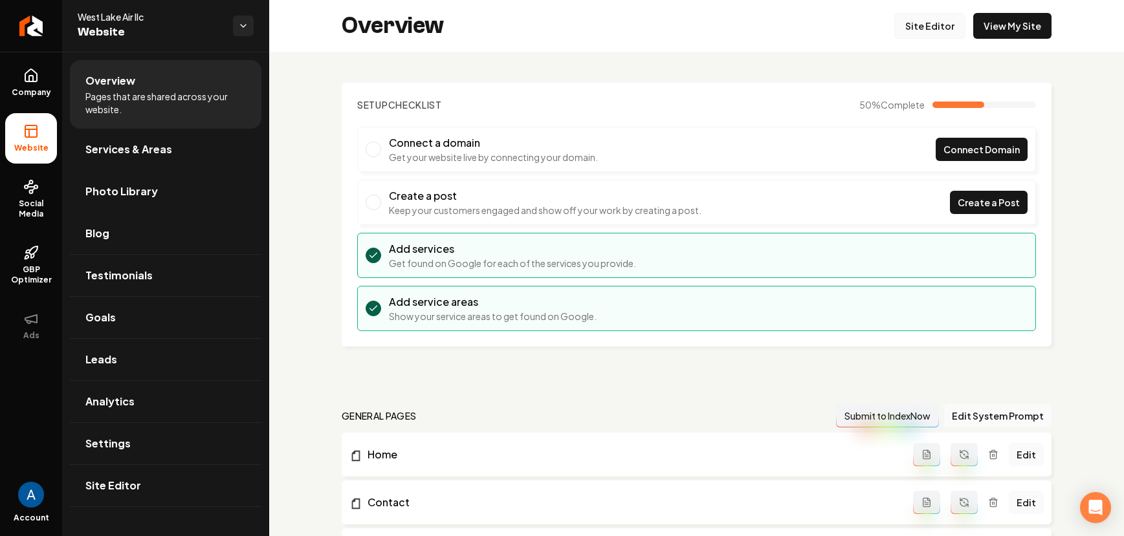
click at [926, 27] on link "Site Editor" at bounding box center [929, 26] width 71 height 26
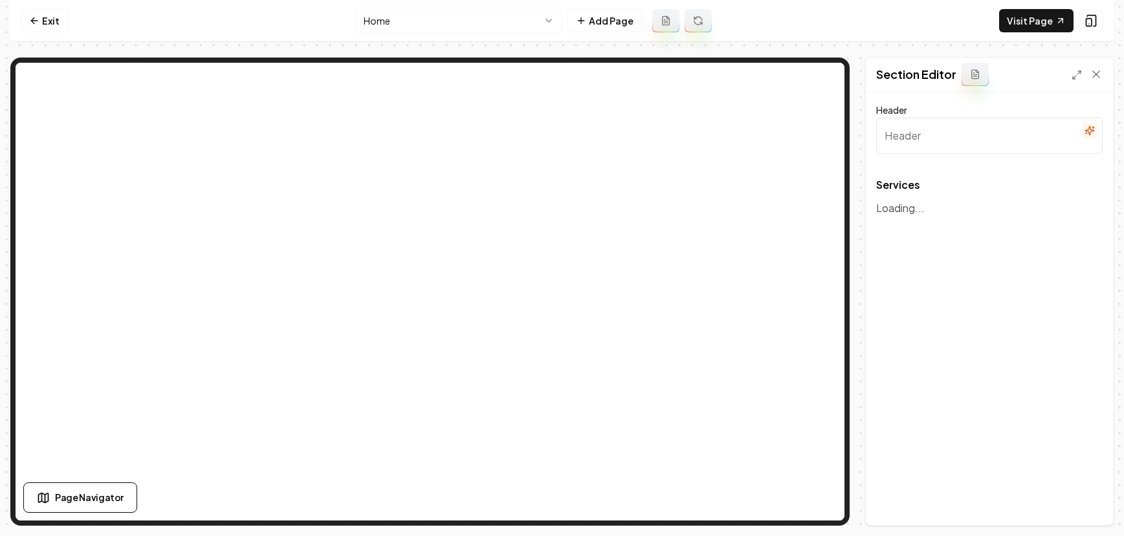
type input "Our Trusted HVAC Services"
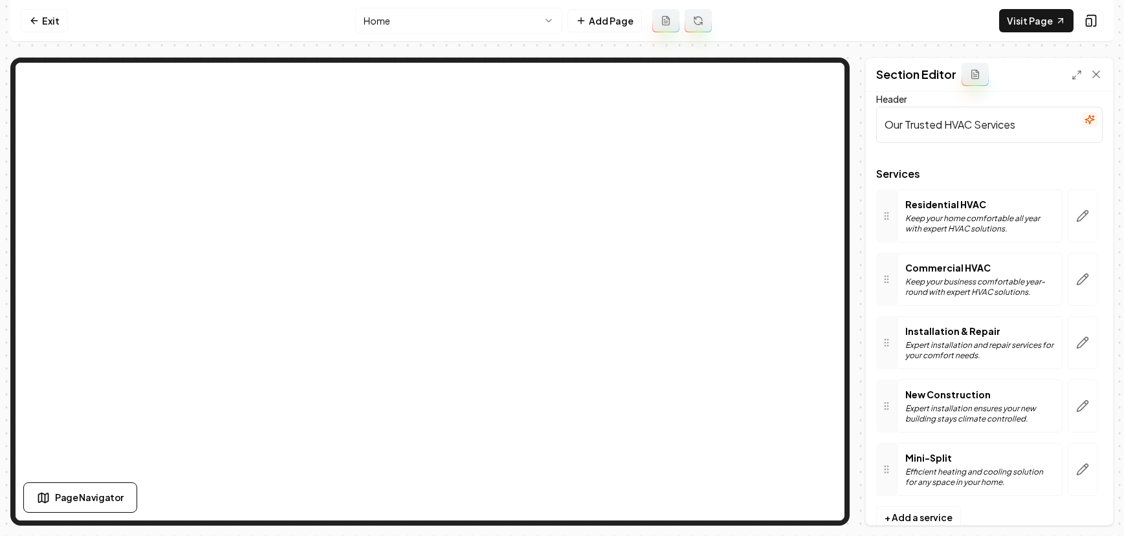
scroll to position [41, 0]
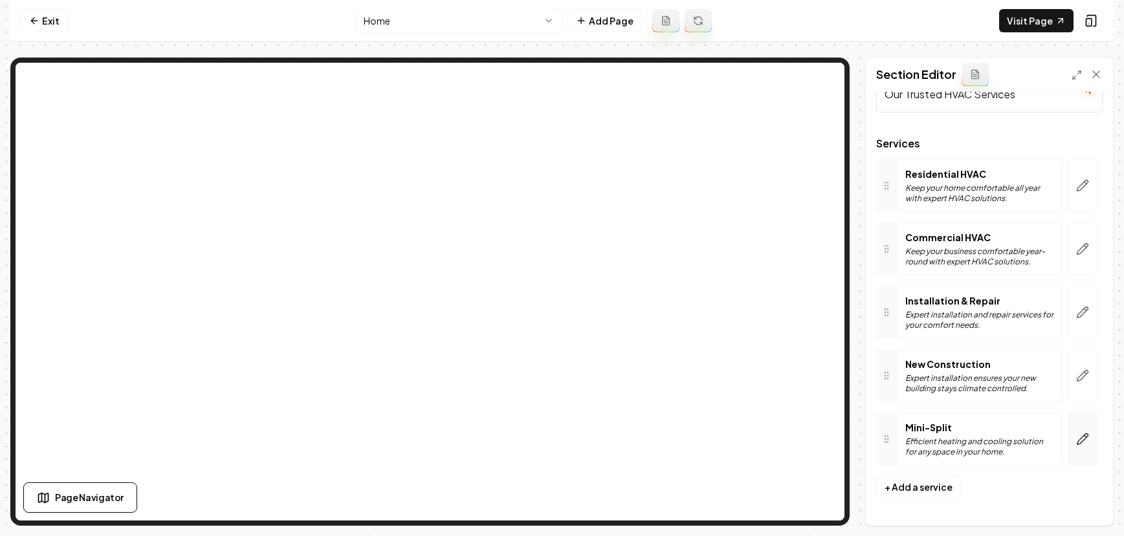
click at [1076, 433] on icon "button" at bounding box center [1082, 439] width 13 height 13
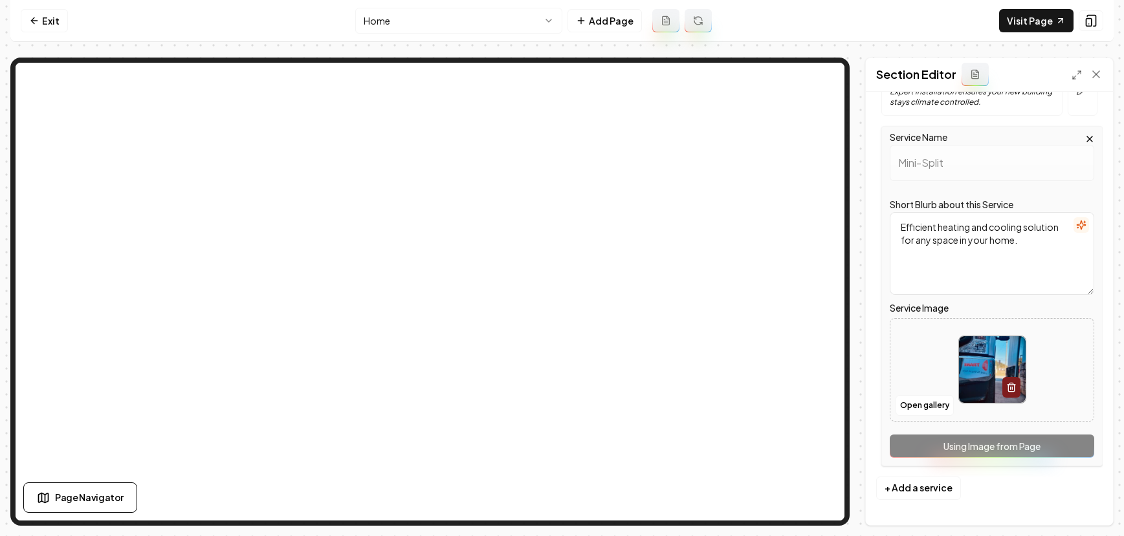
scroll to position [329, 0]
click at [916, 412] on button "Open gallery" at bounding box center [924, 405] width 58 height 21
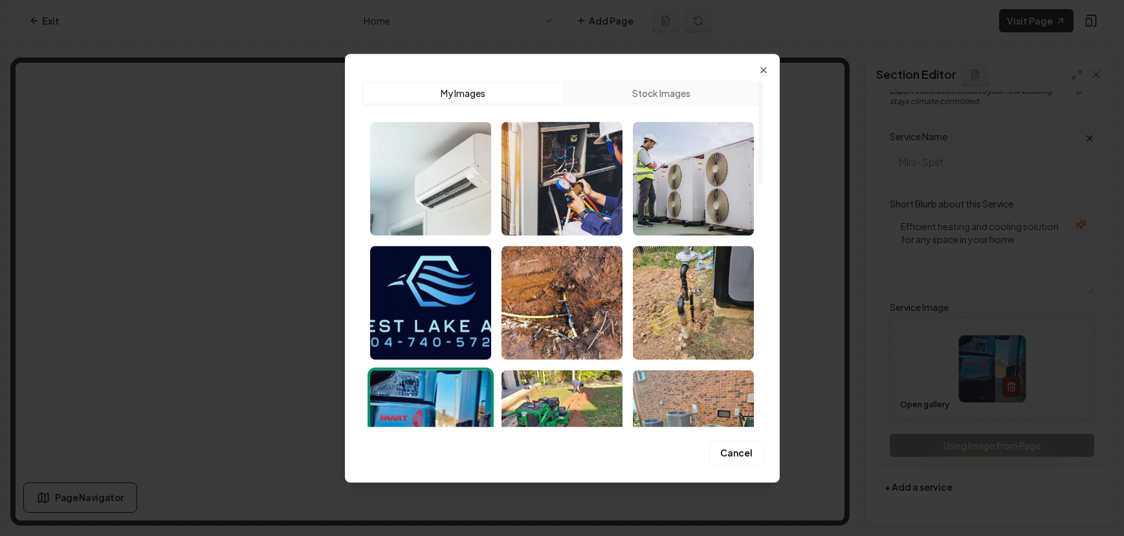
click at [444, 179] on img "Select image image_68b1c82e5c7cd75eb8fe1726.webp" at bounding box center [430, 179] width 121 height 114
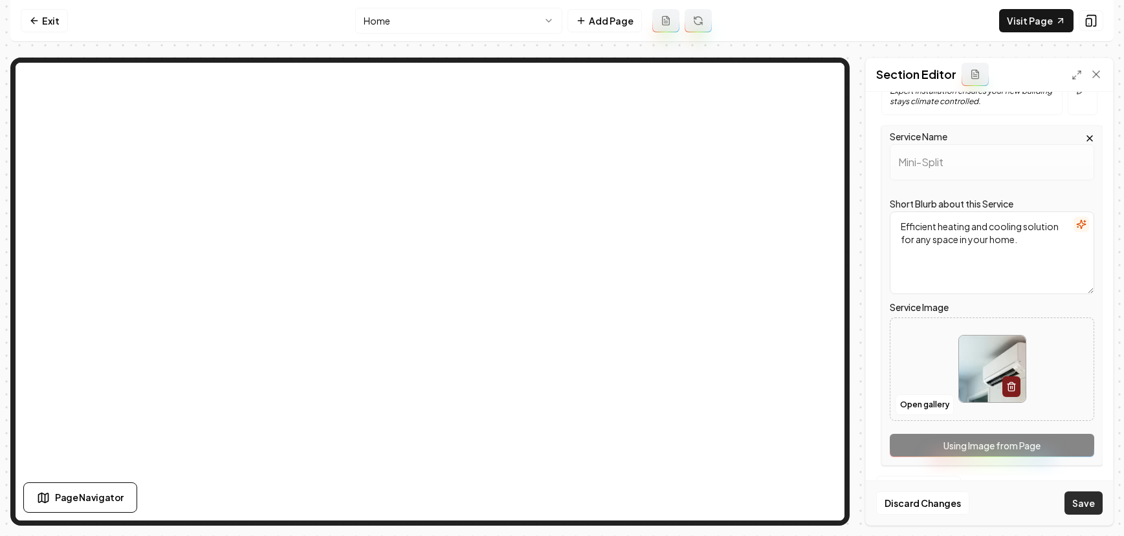
click at [1087, 500] on button "Save" at bounding box center [1083, 503] width 38 height 23
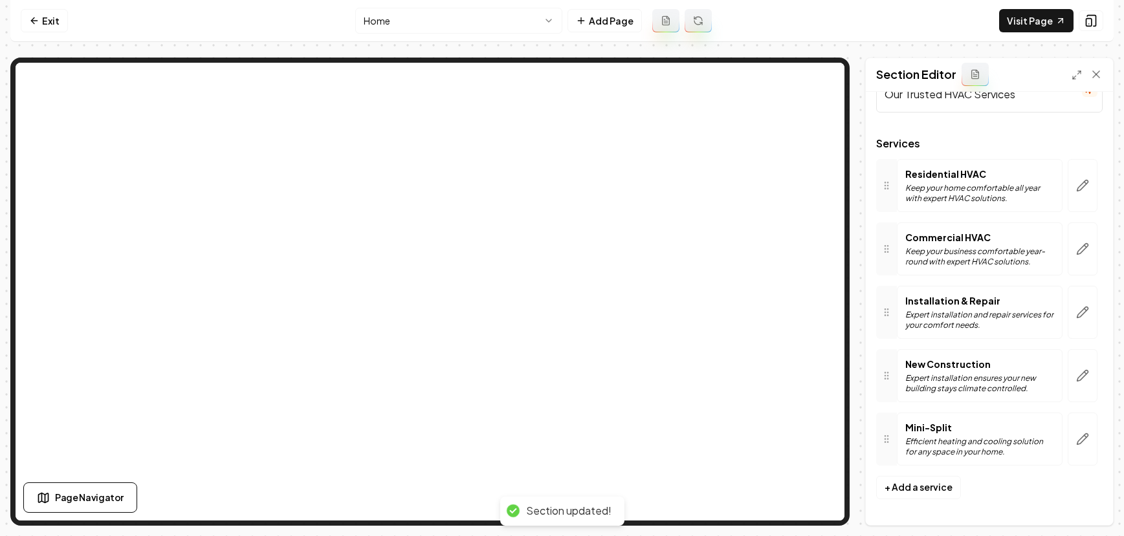
scroll to position [41, 0]
click at [42, 20] on link "Exit" at bounding box center [44, 20] width 47 height 23
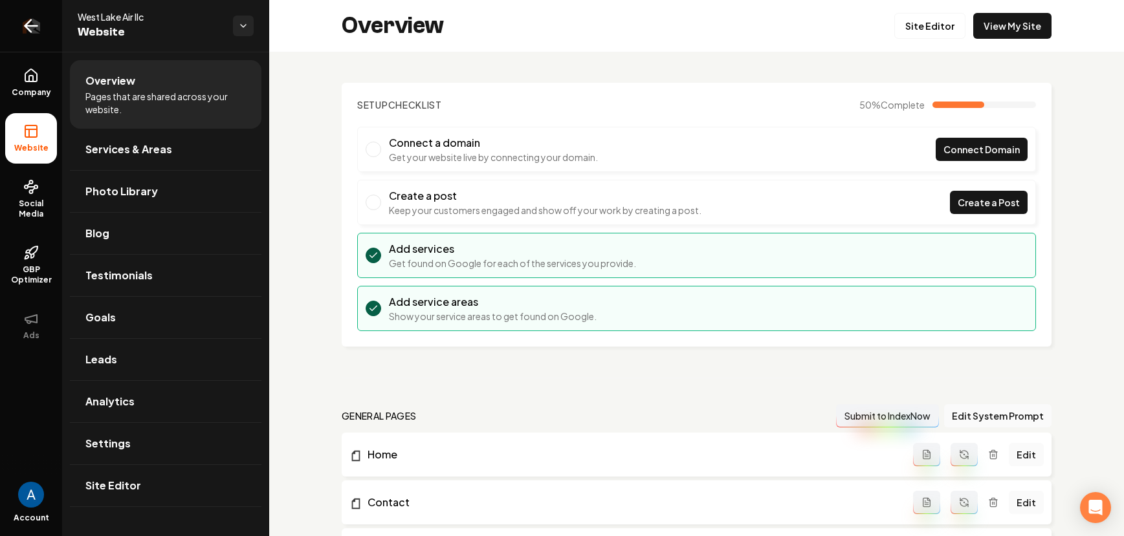
click at [36, 28] on icon "Return to dashboard" at bounding box center [31, 26] width 21 height 21
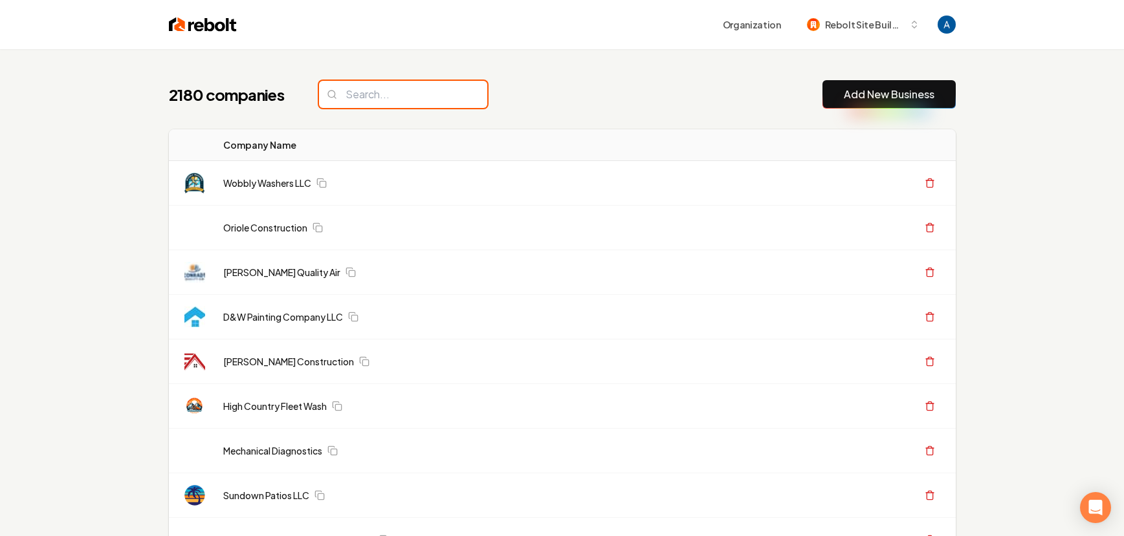
click at [347, 95] on input "search" at bounding box center [403, 94] width 168 height 27
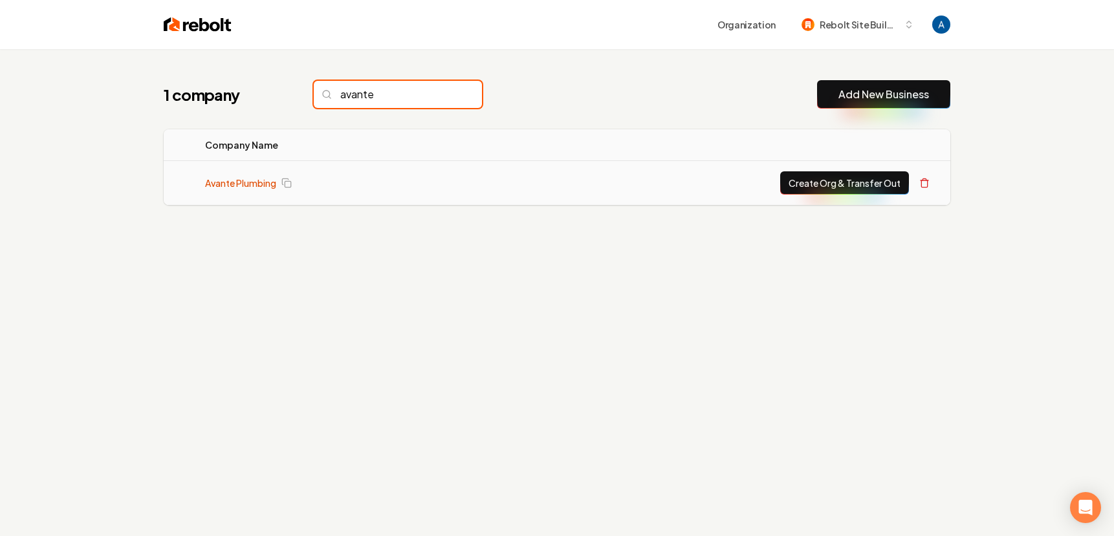
type input "avante"
click at [247, 177] on link "Avante Plumbing" at bounding box center [240, 183] width 71 height 13
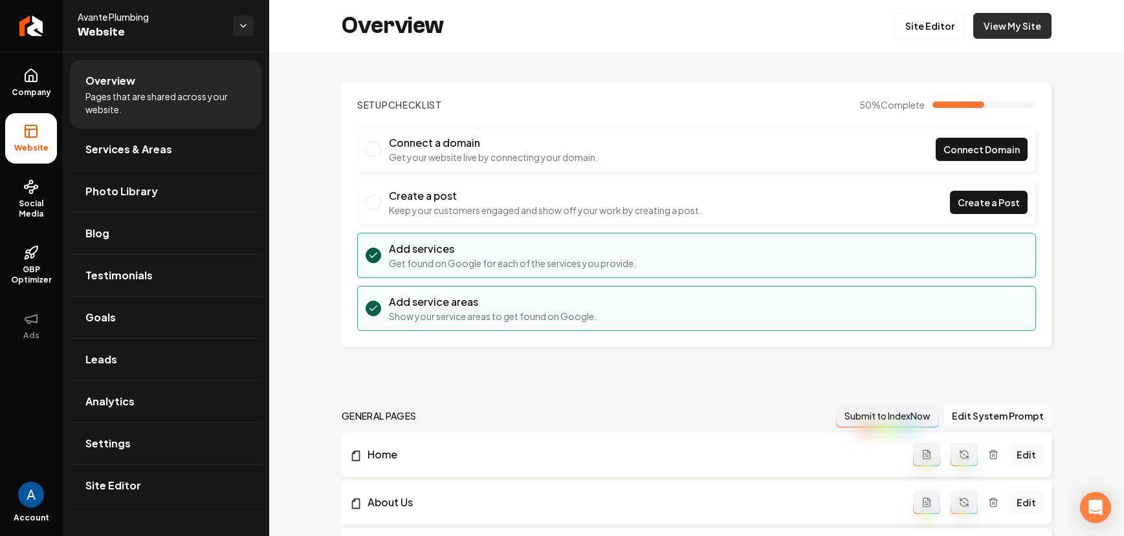
click at [1008, 34] on link "View My Site" at bounding box center [1012, 26] width 78 height 26
click at [898, 31] on link "Site Editor" at bounding box center [929, 26] width 71 height 26
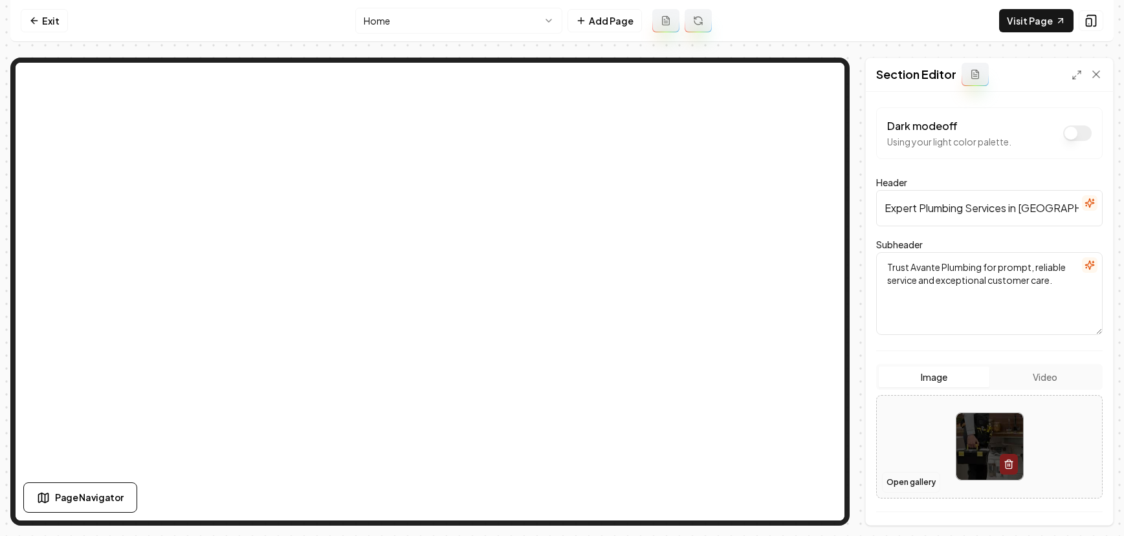
click at [917, 484] on button "Open gallery" at bounding box center [911, 482] width 58 height 21
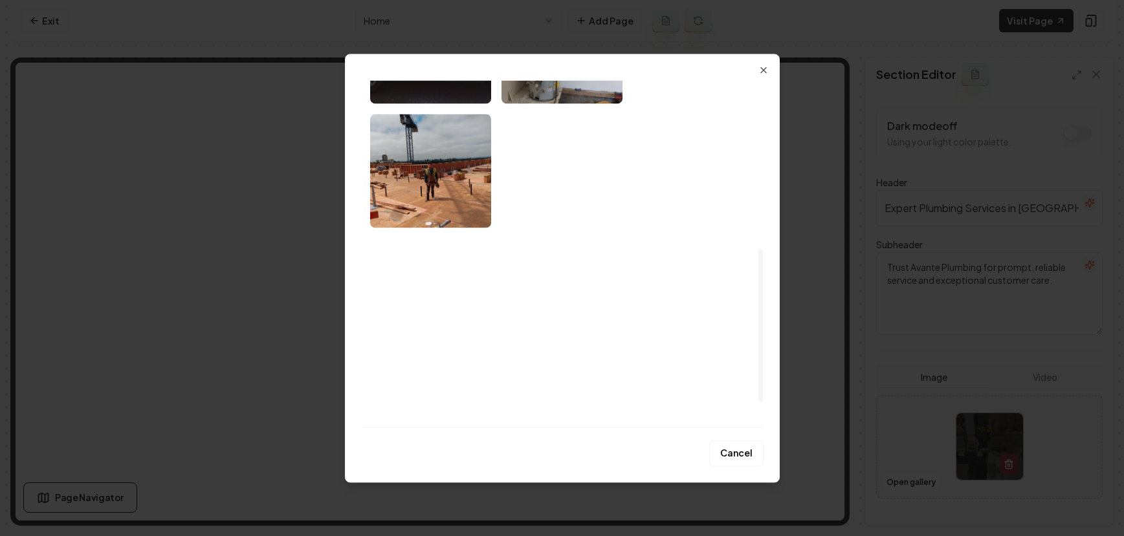
scroll to position [381, 0]
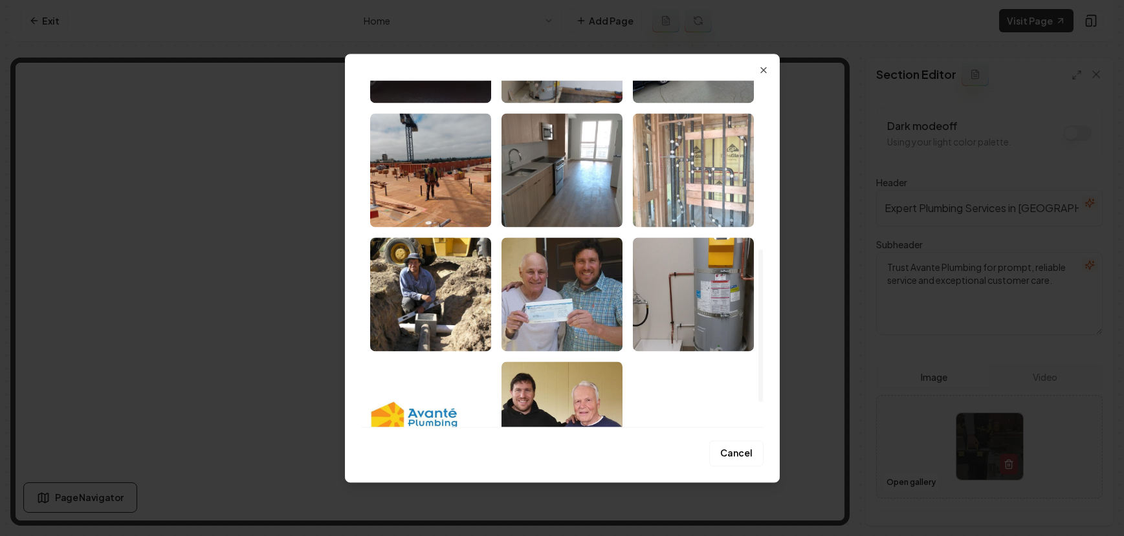
click at [693, 200] on img "Select image image_68b1aa5f5c7cd75eb81b09e8.jpeg" at bounding box center [693, 170] width 121 height 114
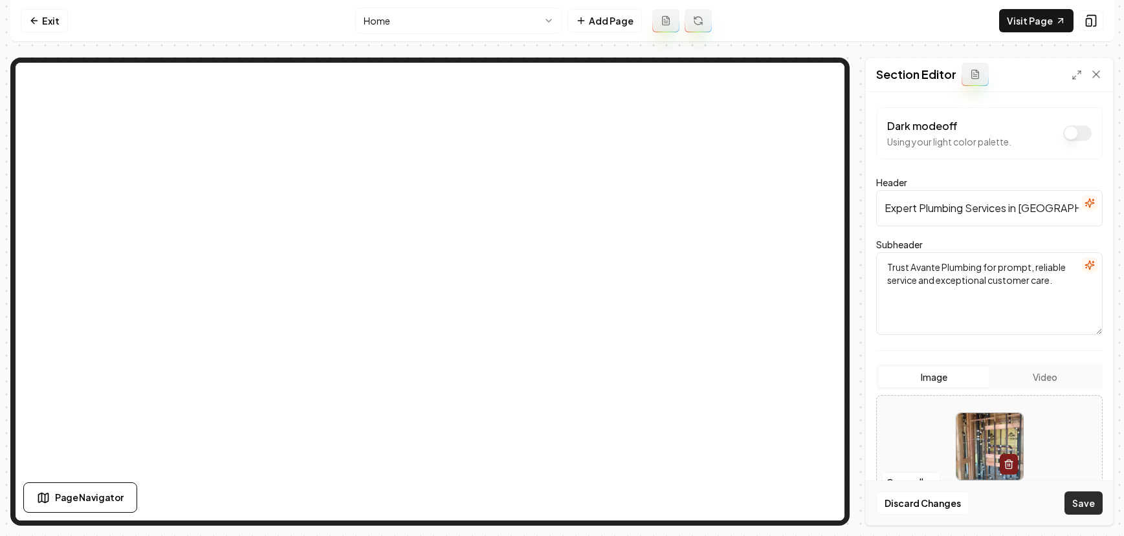
click at [1087, 510] on button "Save" at bounding box center [1083, 503] width 38 height 23
click at [900, 483] on button "Open gallery" at bounding box center [911, 482] width 58 height 21
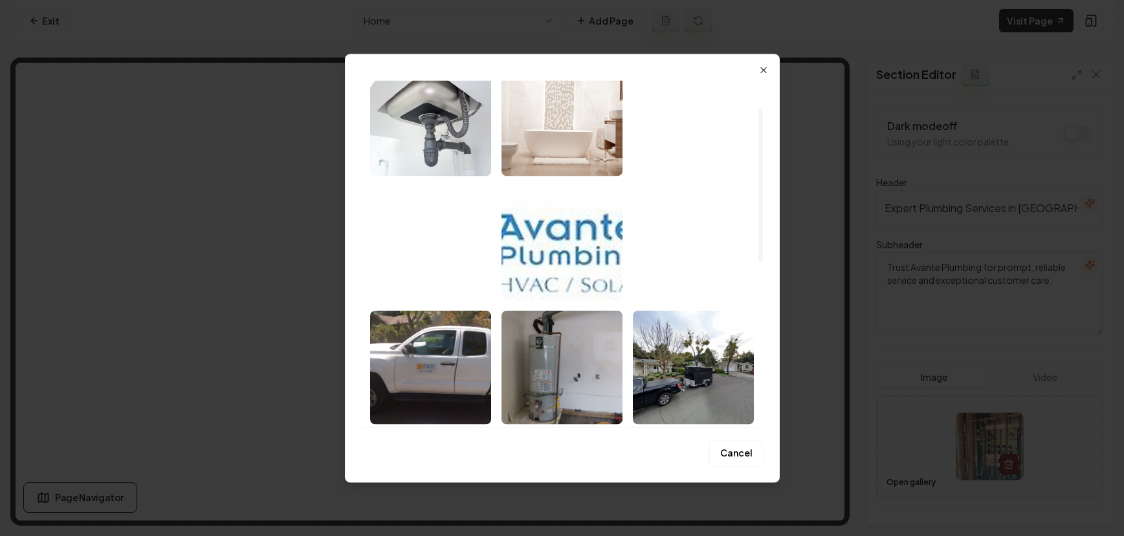
scroll to position [62, 0]
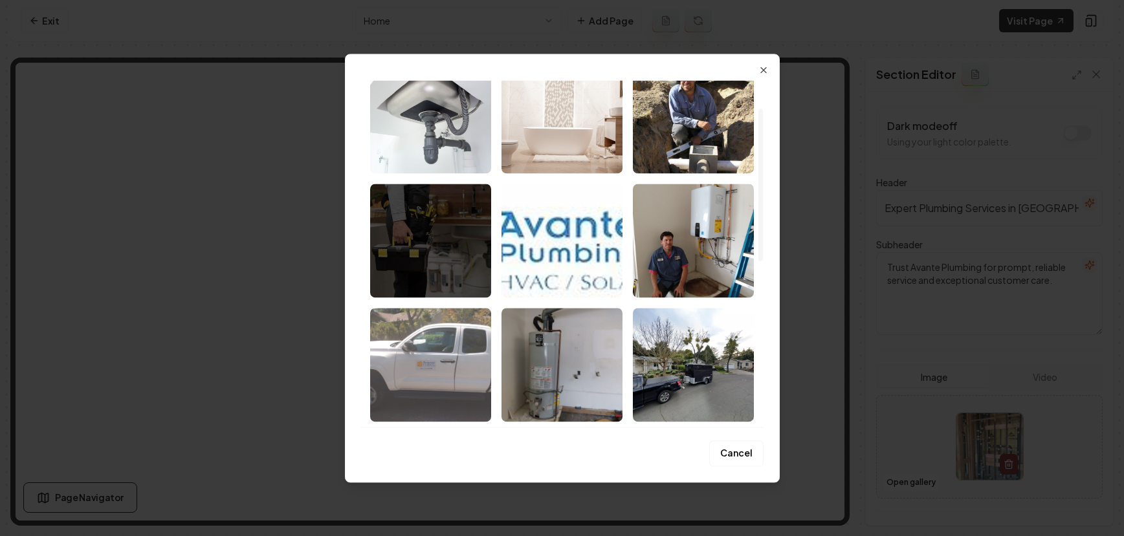
click at [451, 360] on img "Select image image_68b1aa5f5c7cd75eb81b0c08.jpeg" at bounding box center [430, 365] width 121 height 114
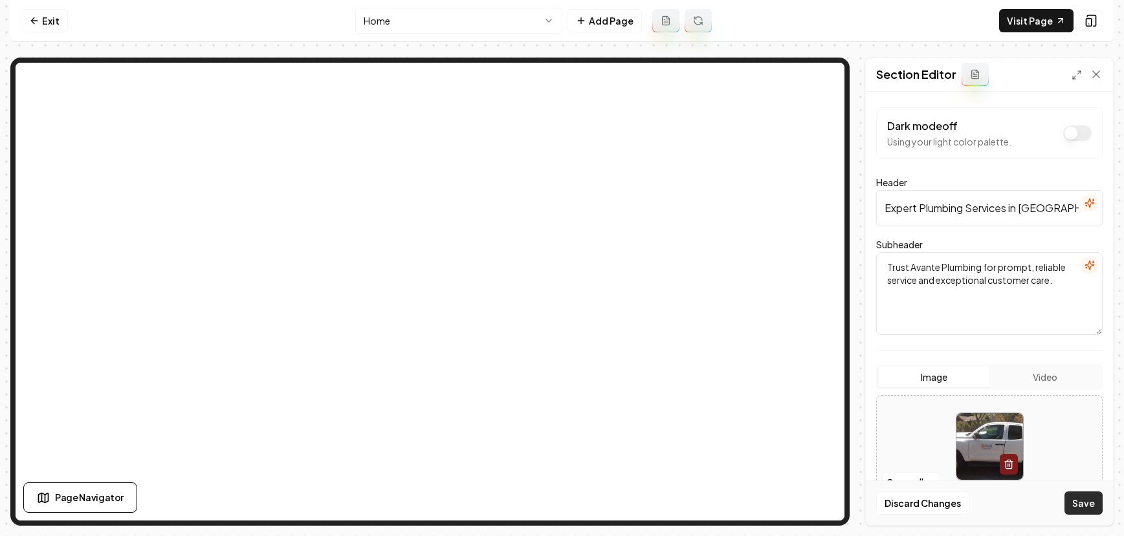
click at [1084, 508] on button "Save" at bounding box center [1083, 503] width 38 height 23
click at [42, 19] on link "Exit" at bounding box center [44, 20] width 47 height 23
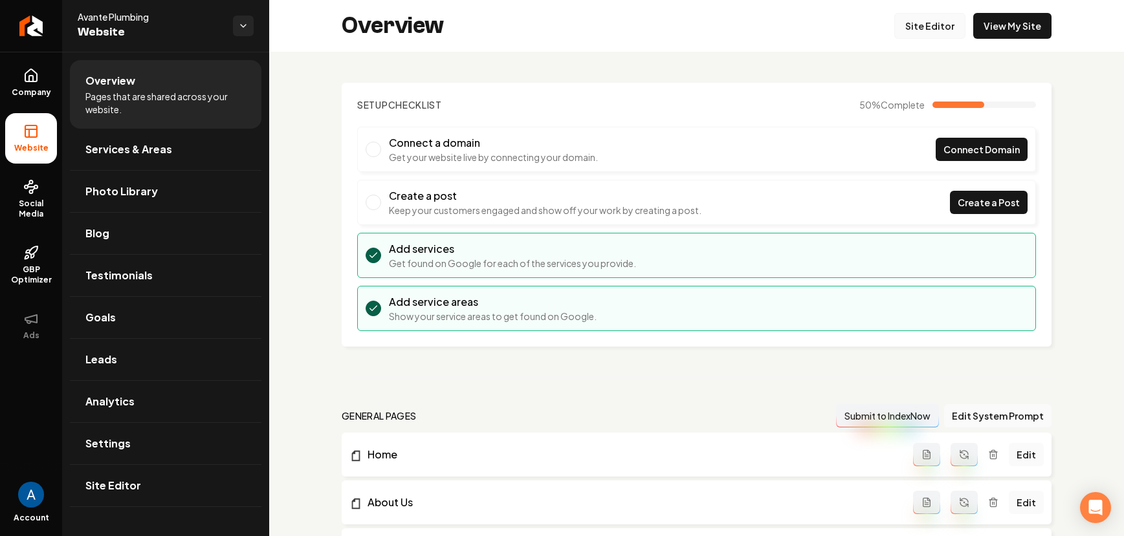
click at [917, 26] on link "Site Editor" at bounding box center [929, 26] width 71 height 26
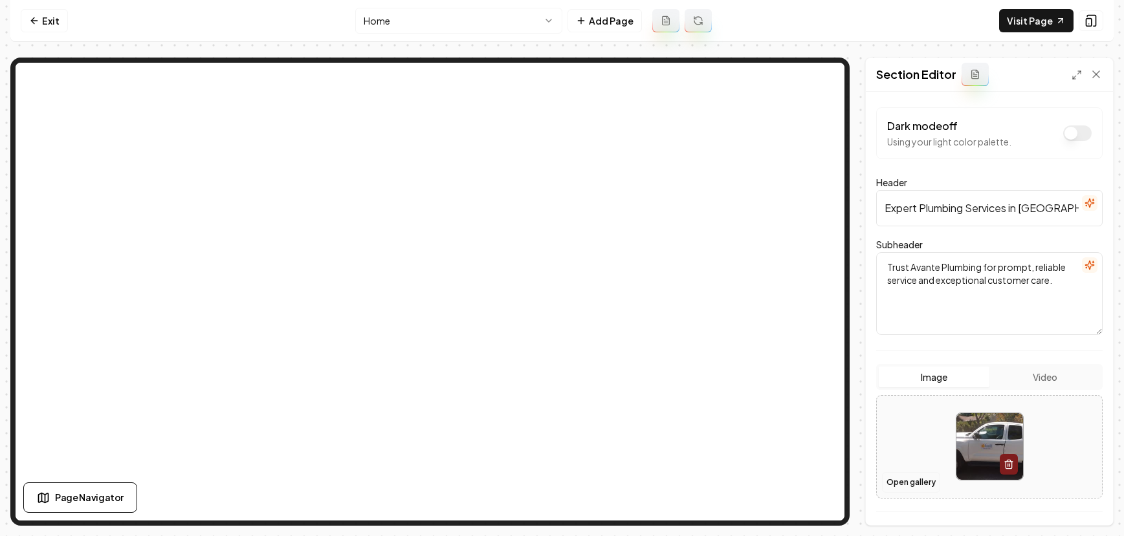
click at [901, 486] on button "Open gallery" at bounding box center [911, 482] width 58 height 21
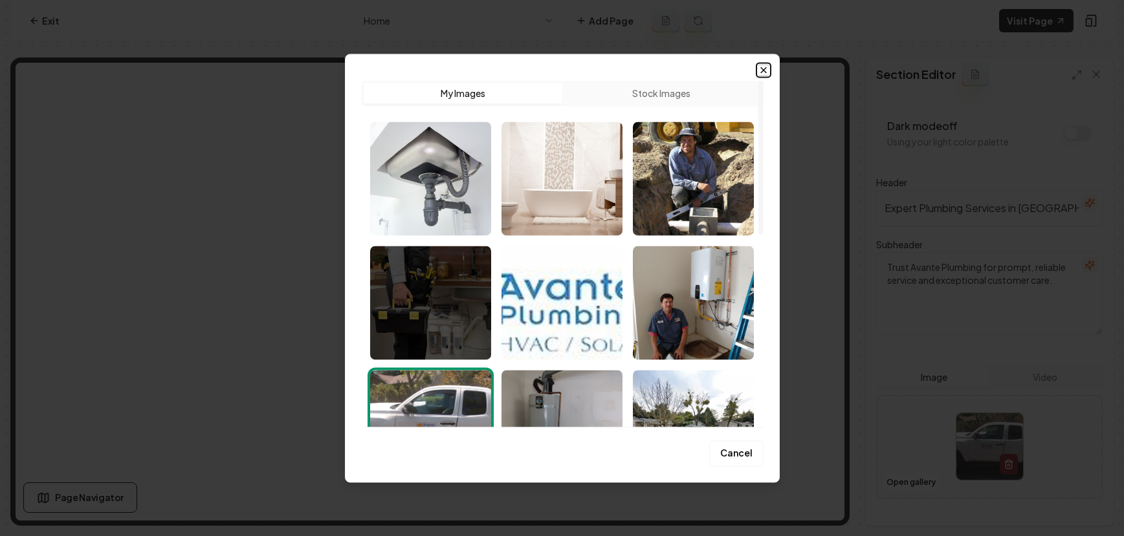
click at [765, 67] on icon "button" at bounding box center [763, 69] width 5 height 5
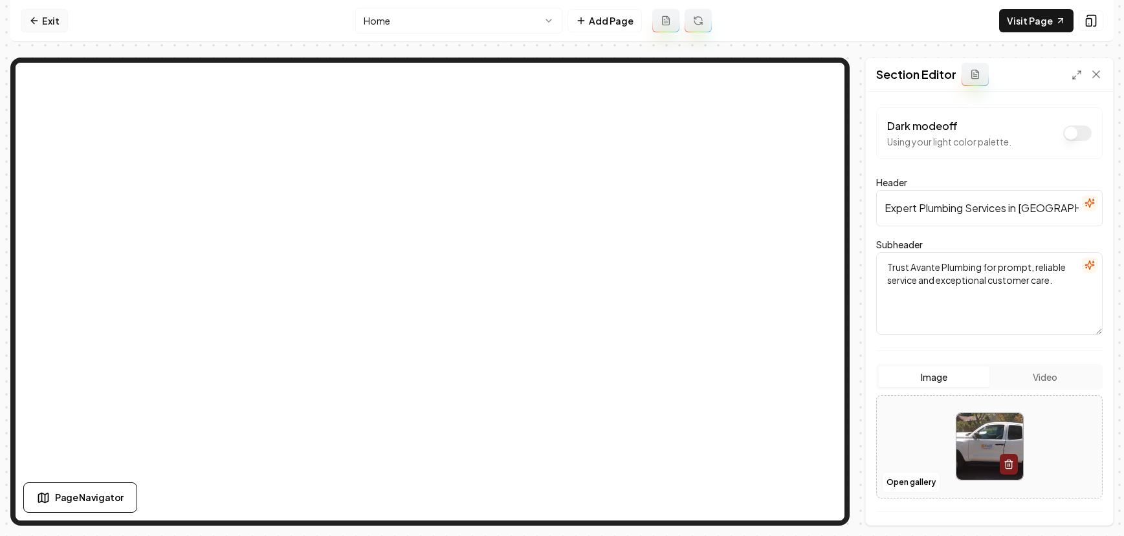
click at [32, 27] on link "Exit" at bounding box center [44, 20] width 47 height 23
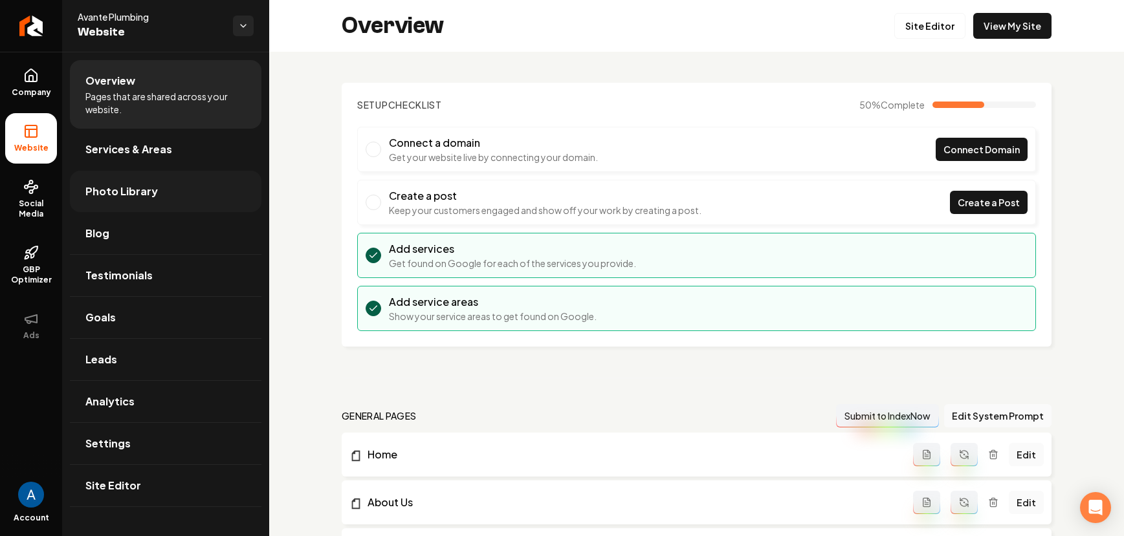
click at [119, 197] on span "Photo Library" at bounding box center [121, 192] width 72 height 16
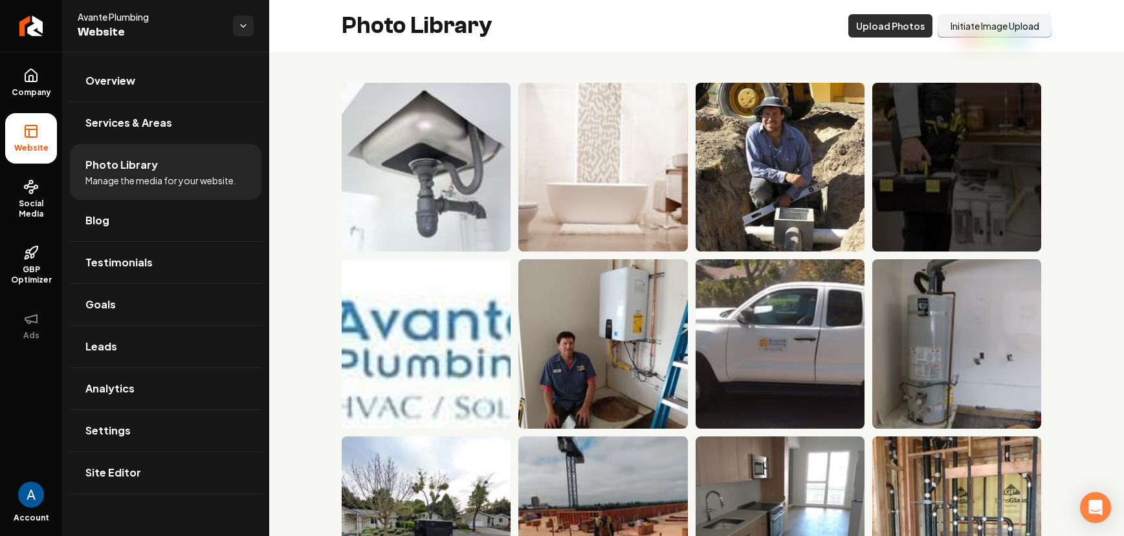
click at [880, 32] on button "Upload Photos" at bounding box center [890, 25] width 84 height 23
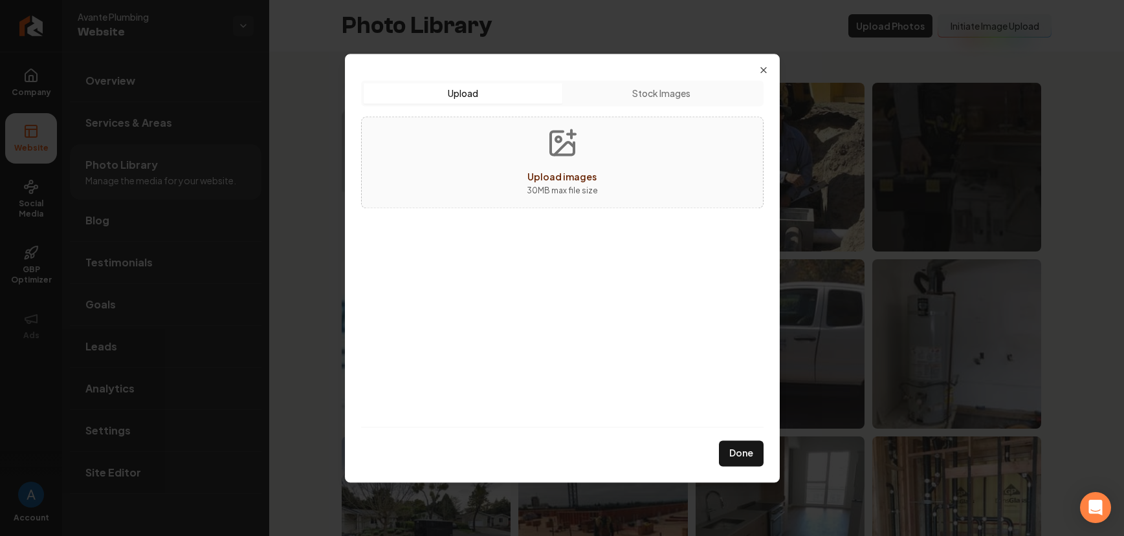
click at [713, 72] on div "Upload Upload Stock Images Upload images 30 MB max file size" at bounding box center [562, 248] width 402 height 357
click at [542, 190] on p "30 MB max file size" at bounding box center [562, 190] width 71 height 13
type input "**********"
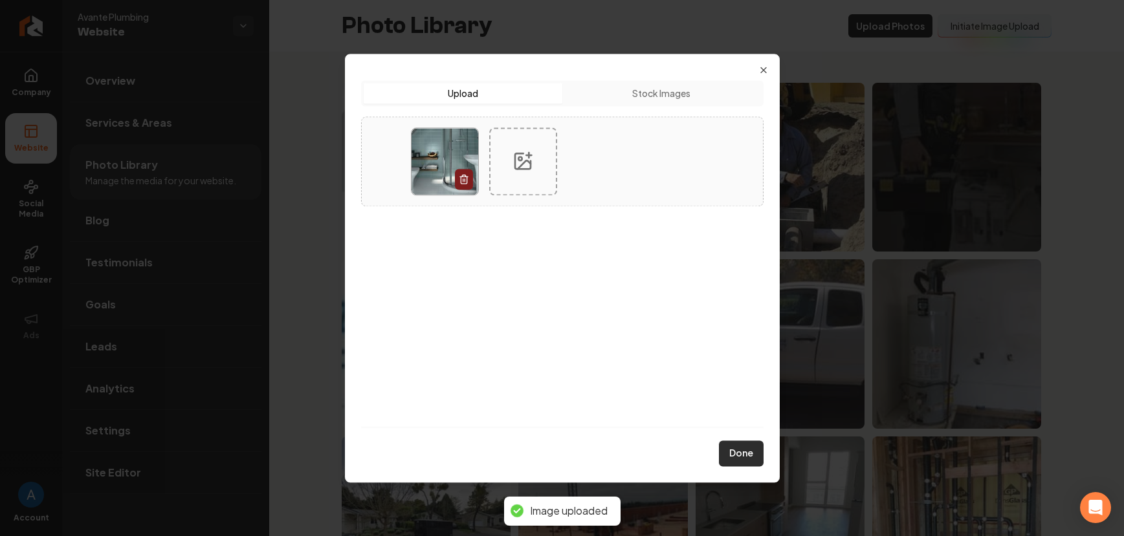
click at [740, 461] on button "Done" at bounding box center [741, 453] width 45 height 26
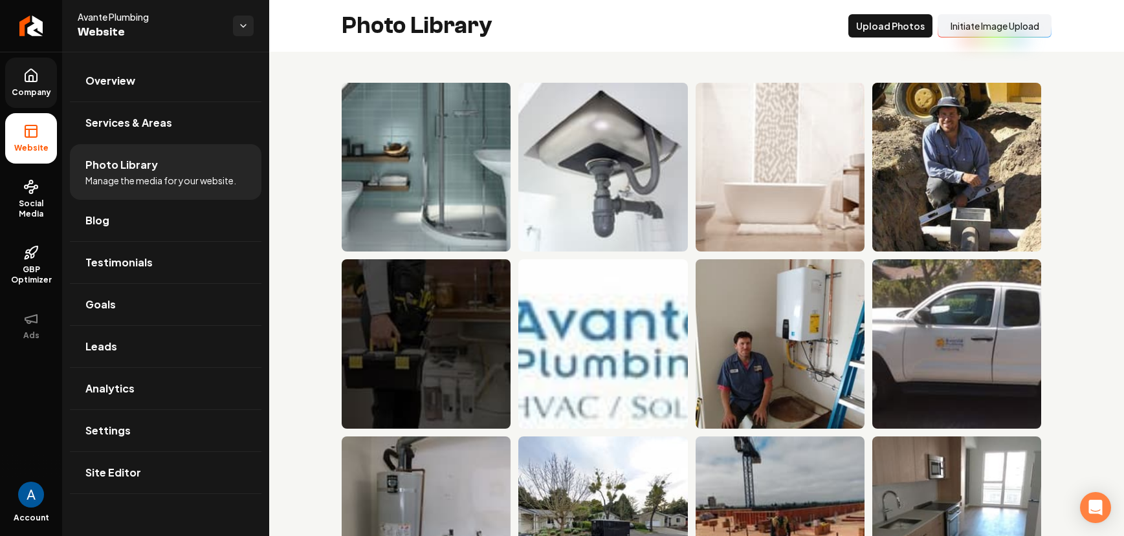
click at [14, 83] on link "Company" at bounding box center [31, 83] width 52 height 50
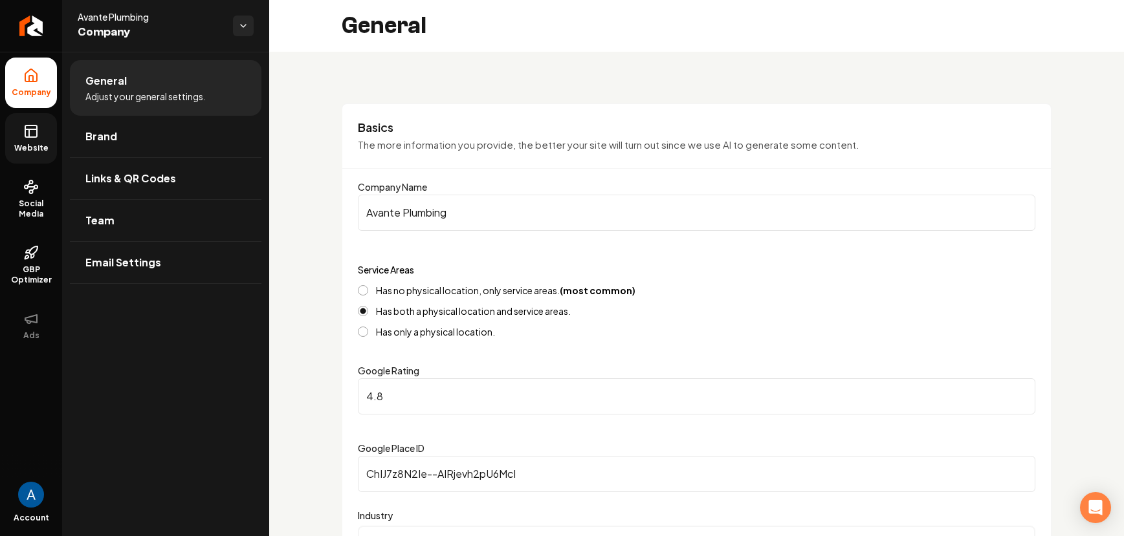
click at [33, 141] on link "Website" at bounding box center [31, 138] width 52 height 50
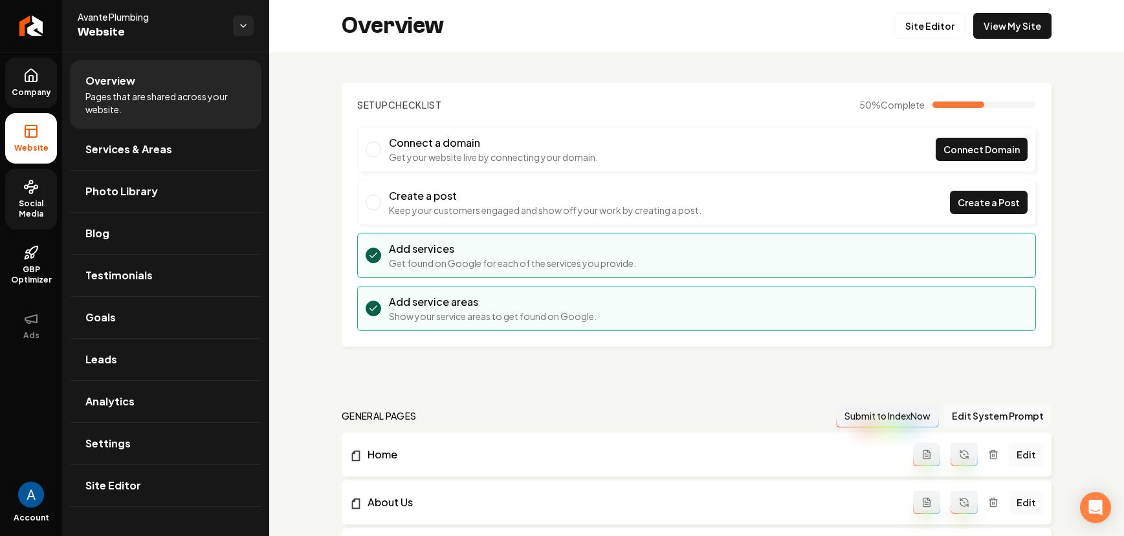
click at [32, 199] on span "Social Media" at bounding box center [31, 209] width 52 height 21
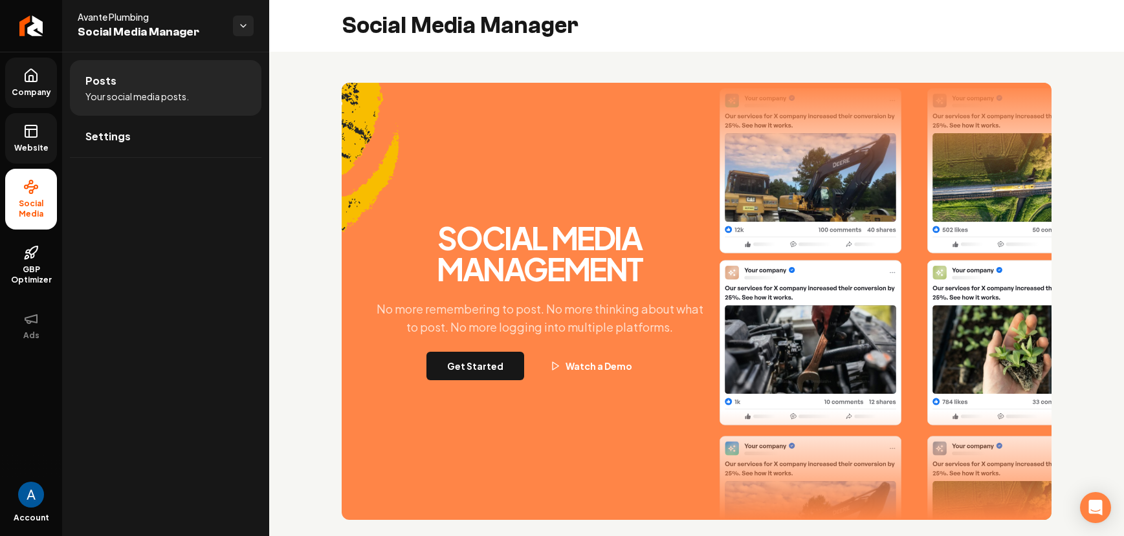
click at [35, 129] on icon at bounding box center [31, 129] width 12 height 0
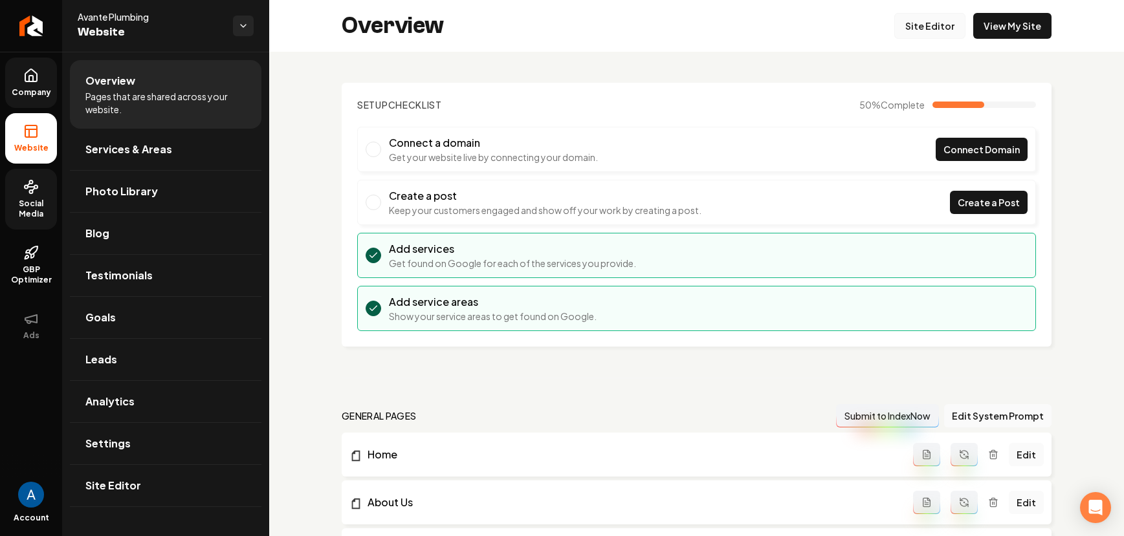
click at [918, 30] on link "Site Editor" at bounding box center [929, 26] width 71 height 26
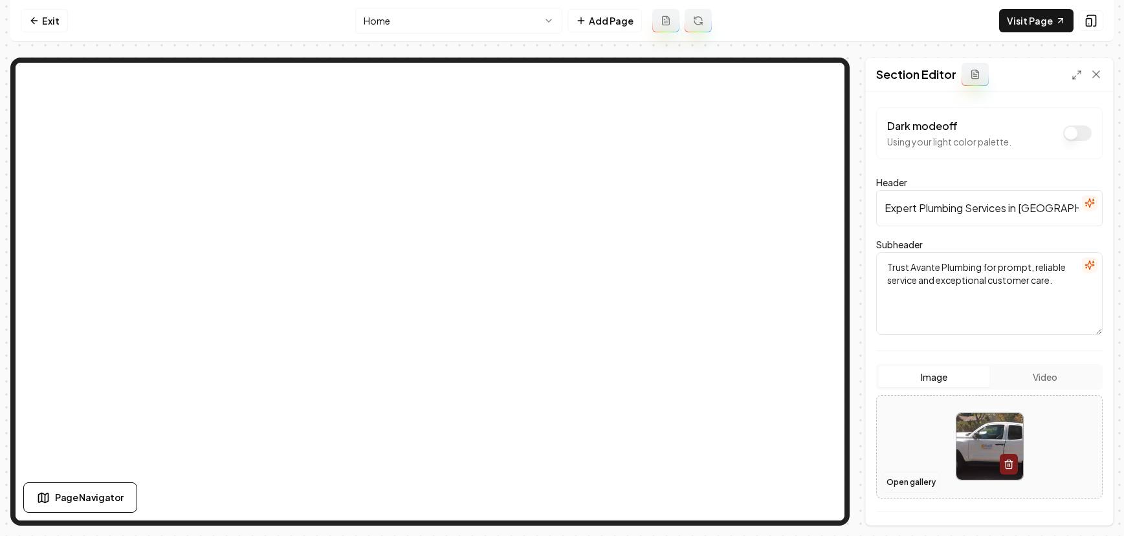
click at [905, 483] on button "Open gallery" at bounding box center [911, 482] width 58 height 21
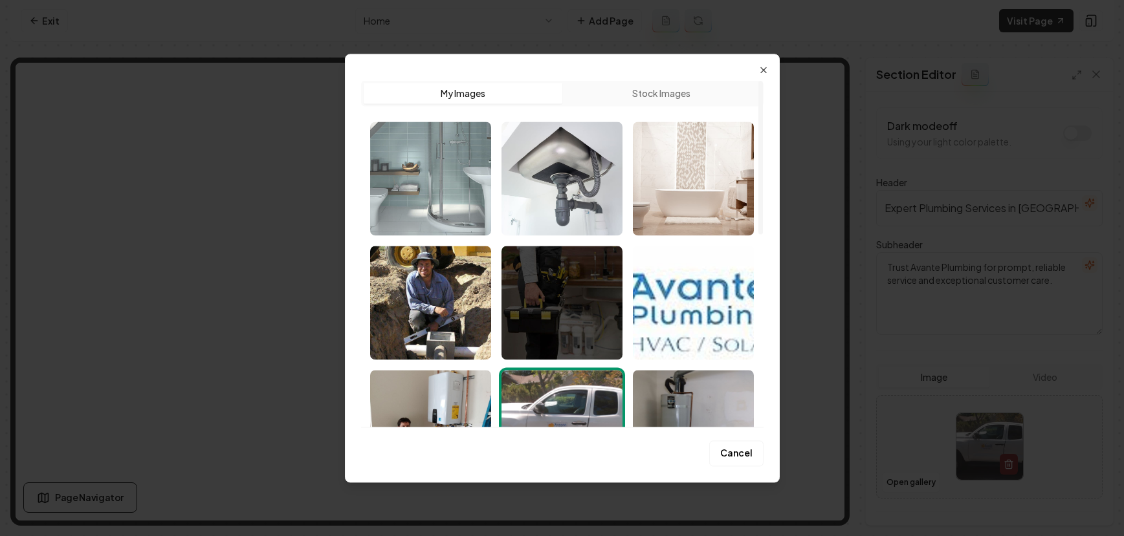
click at [432, 168] on img "Select image image_68b1cdd25c7cd75eb824f23b.jpg" at bounding box center [430, 179] width 121 height 114
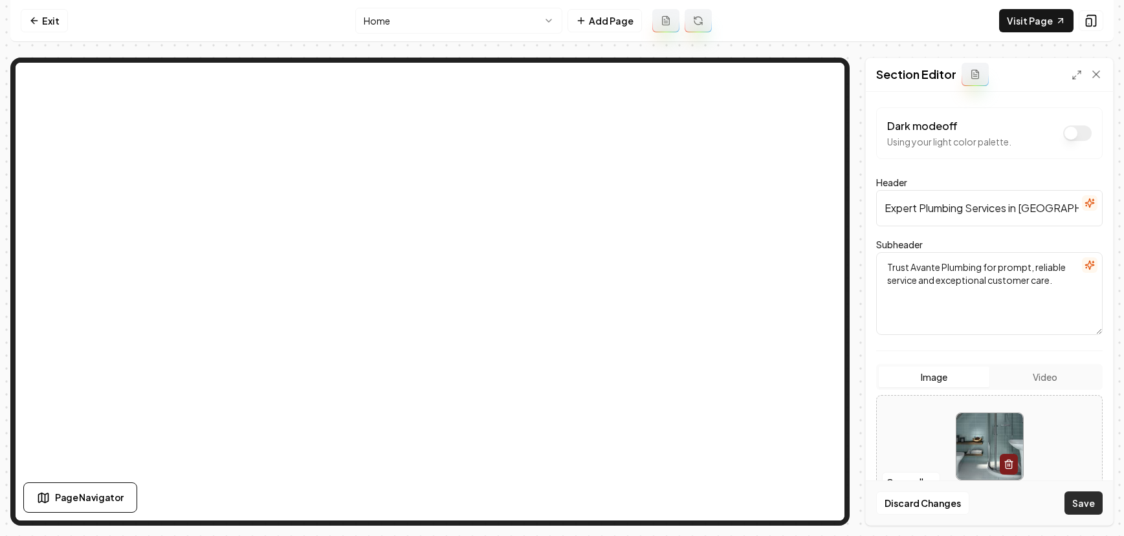
click at [1081, 500] on button "Save" at bounding box center [1083, 503] width 38 height 23
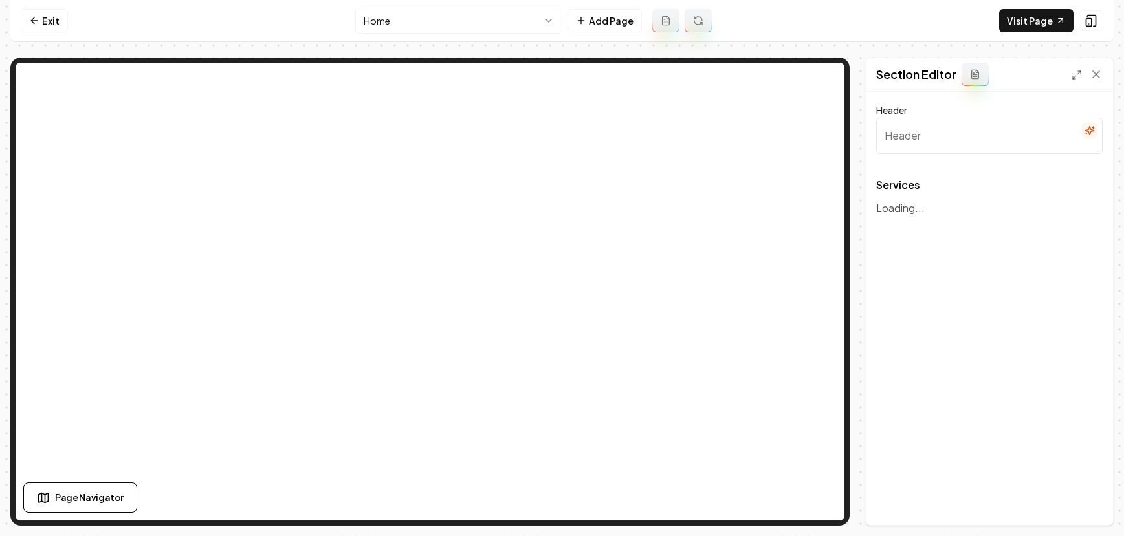
type input "Our Plumbing Services"
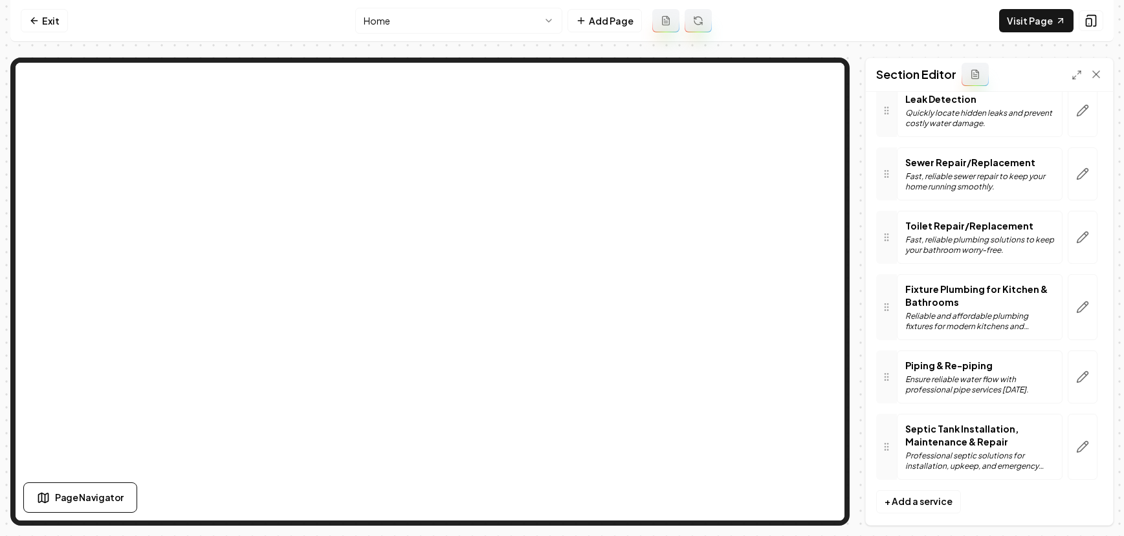
scroll to position [194, 0]
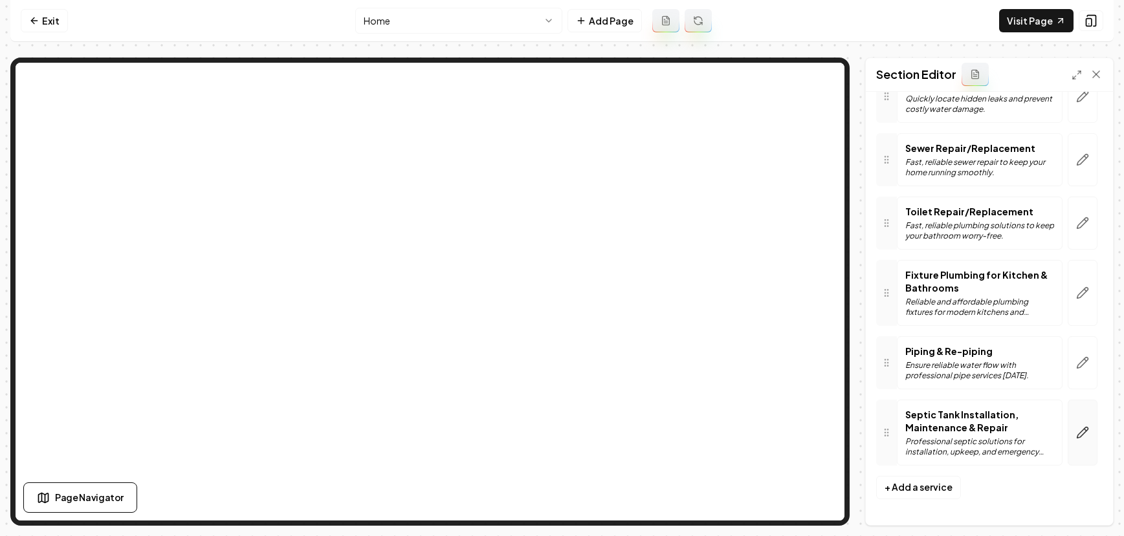
click at [1082, 433] on button "button" at bounding box center [1082, 433] width 30 height 66
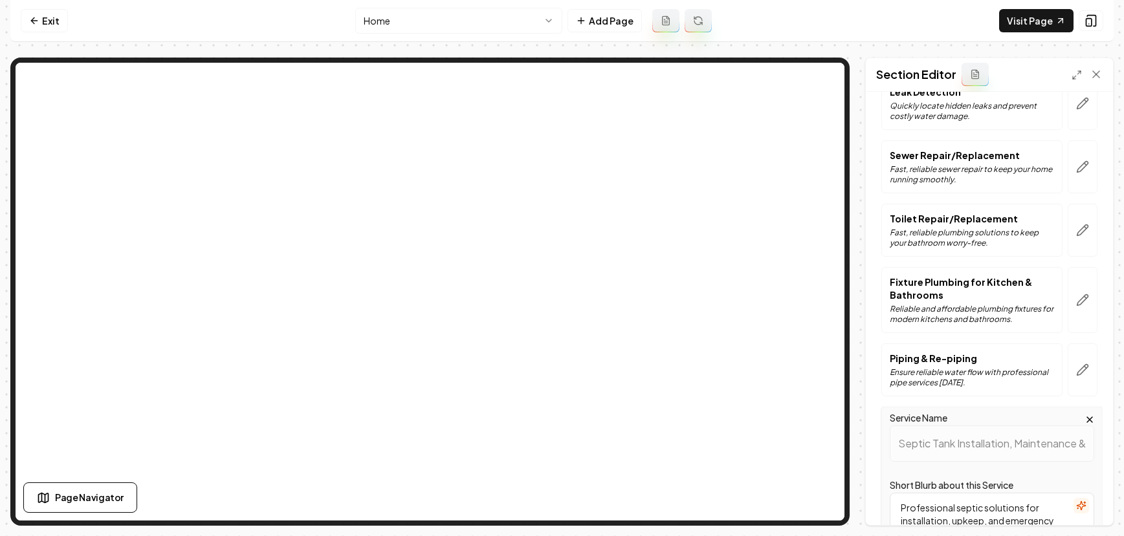
scroll to position [468, 0]
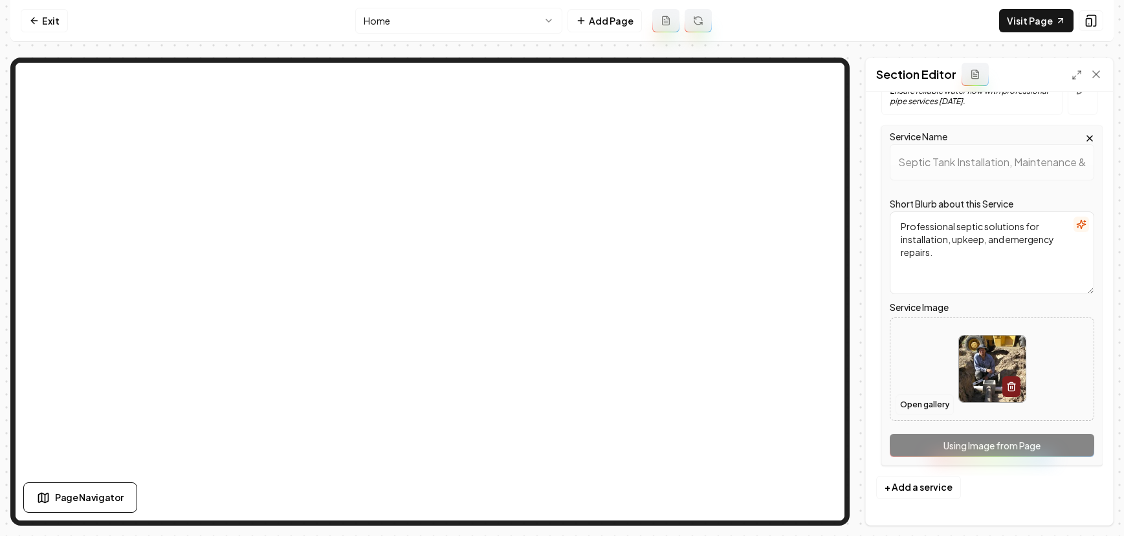
click at [920, 409] on button "Open gallery" at bounding box center [924, 405] width 58 height 21
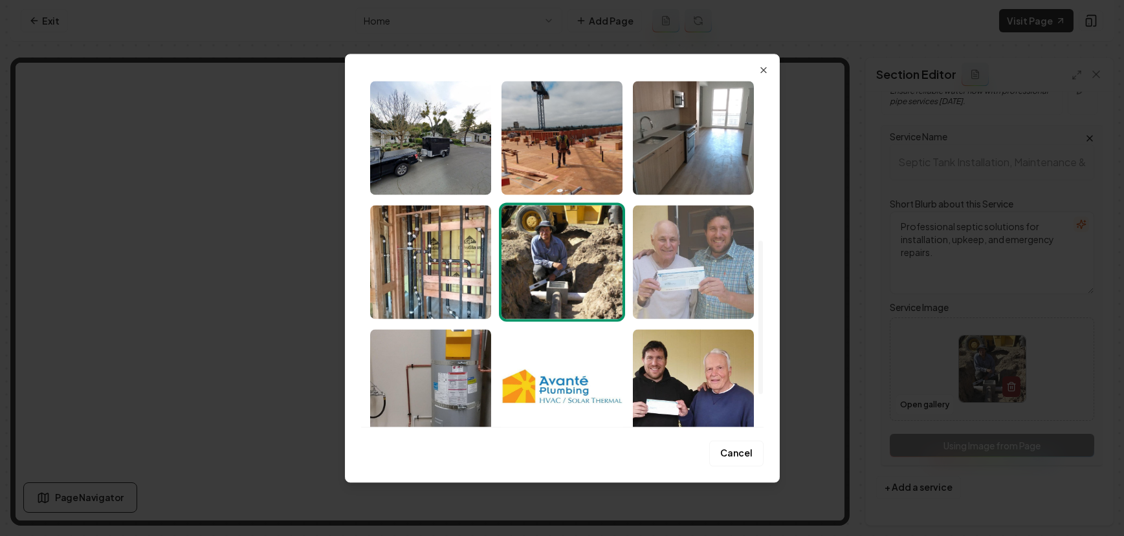
scroll to position [435, 0]
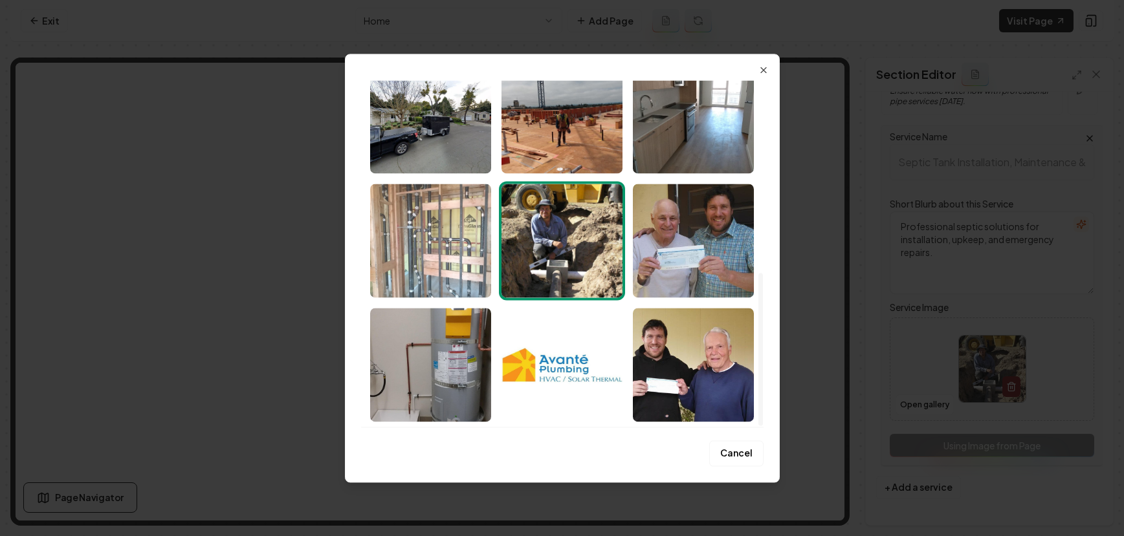
click at [429, 221] on img "Select image image_68b1aa5f5c7cd75eb81b09e8.jpeg" at bounding box center [430, 241] width 121 height 114
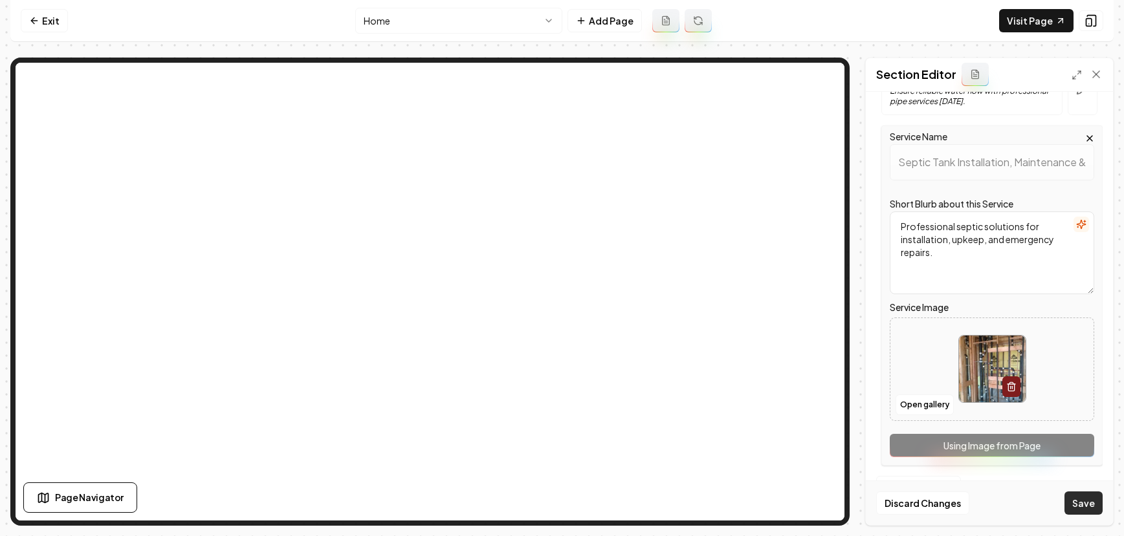
click at [1076, 505] on button "Save" at bounding box center [1083, 503] width 38 height 23
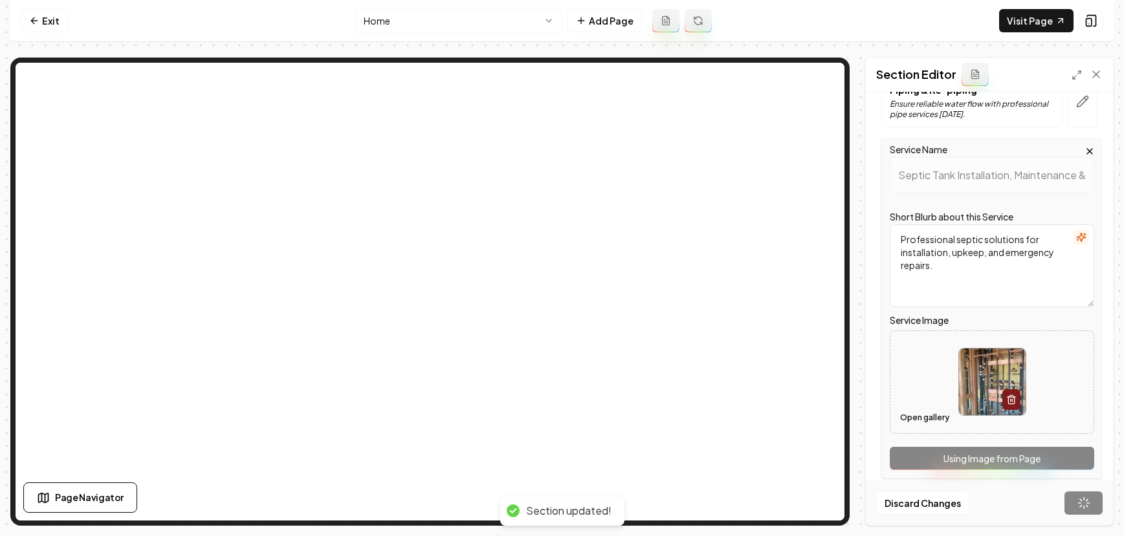
click at [925, 418] on button "Open gallery" at bounding box center [924, 417] width 58 height 21
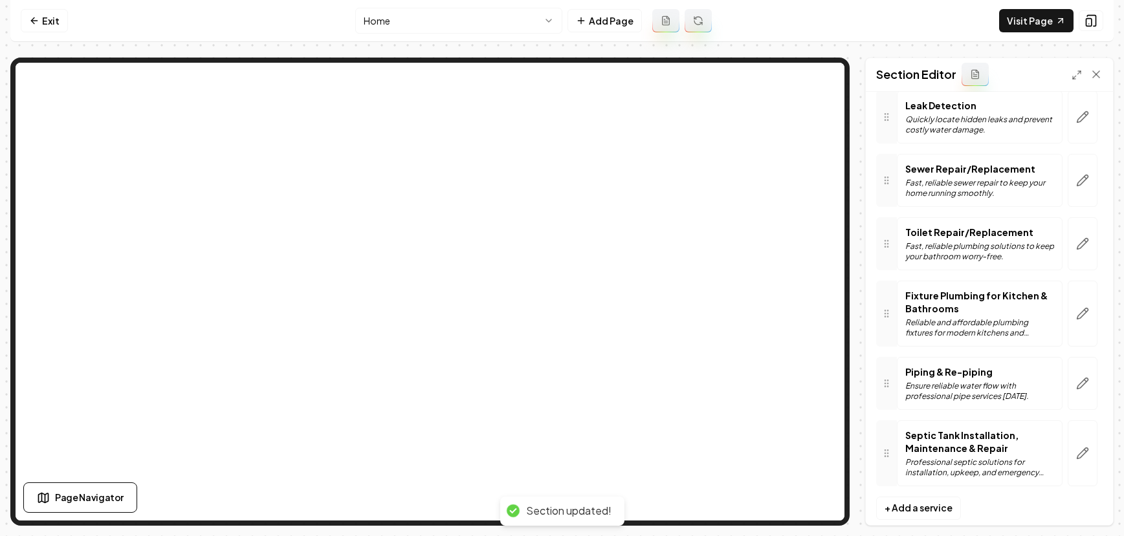
scroll to position [194, 0]
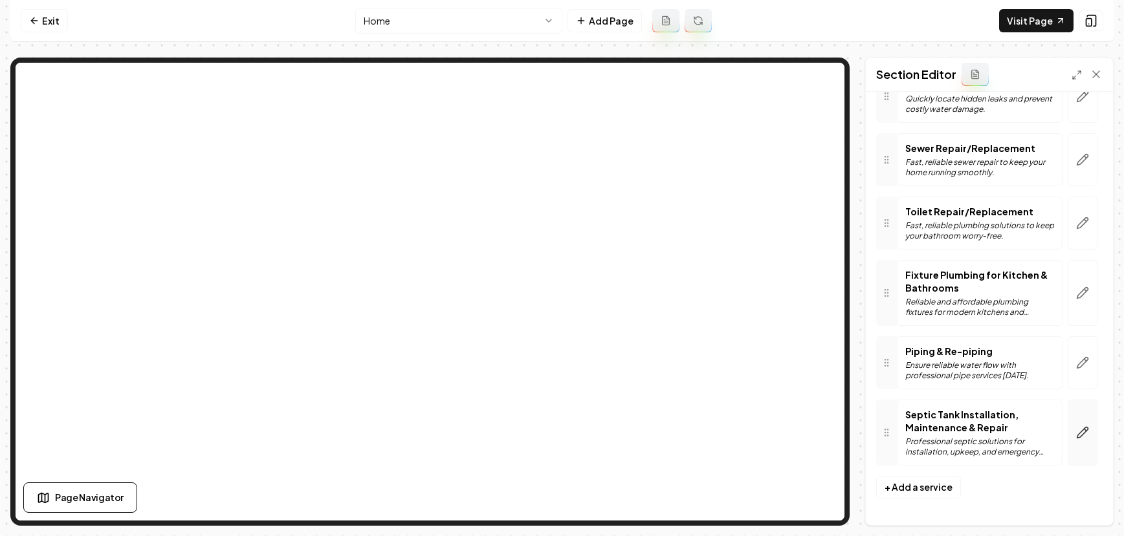
click at [1082, 428] on button "button" at bounding box center [1082, 433] width 30 height 66
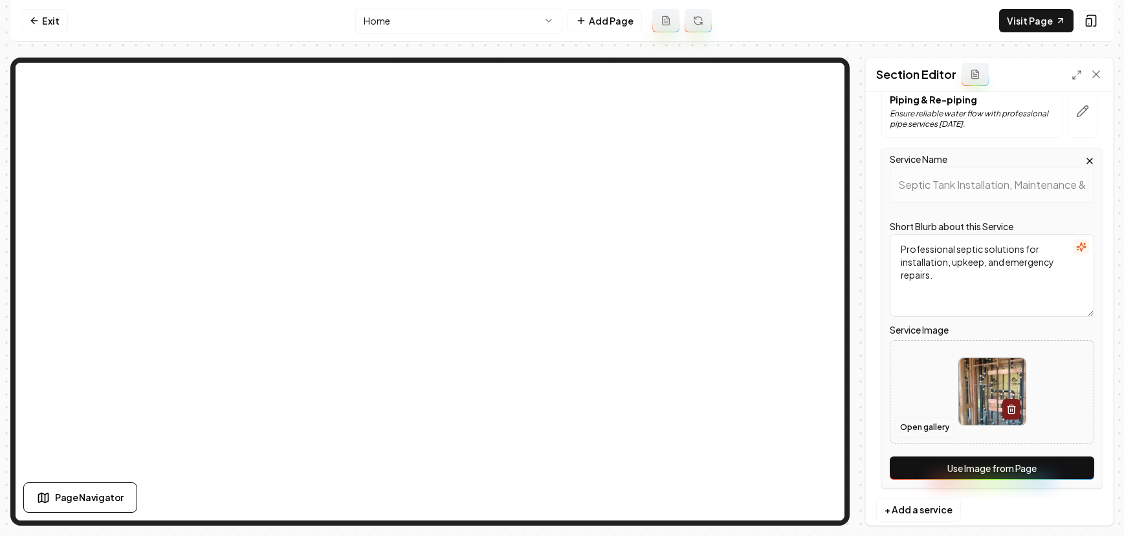
scroll to position [468, 0]
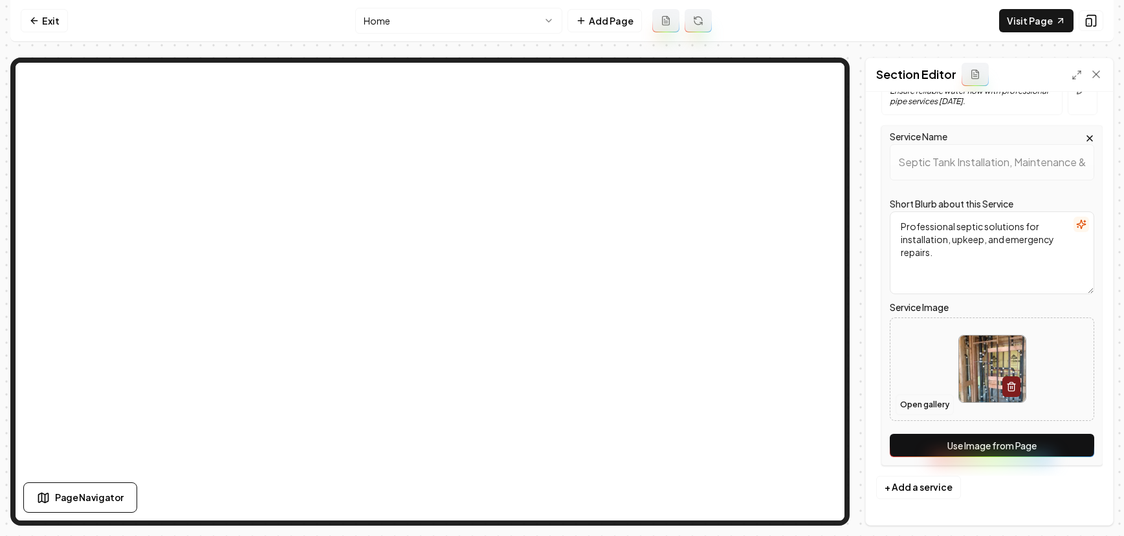
click at [909, 399] on button "Open gallery" at bounding box center [924, 405] width 58 height 21
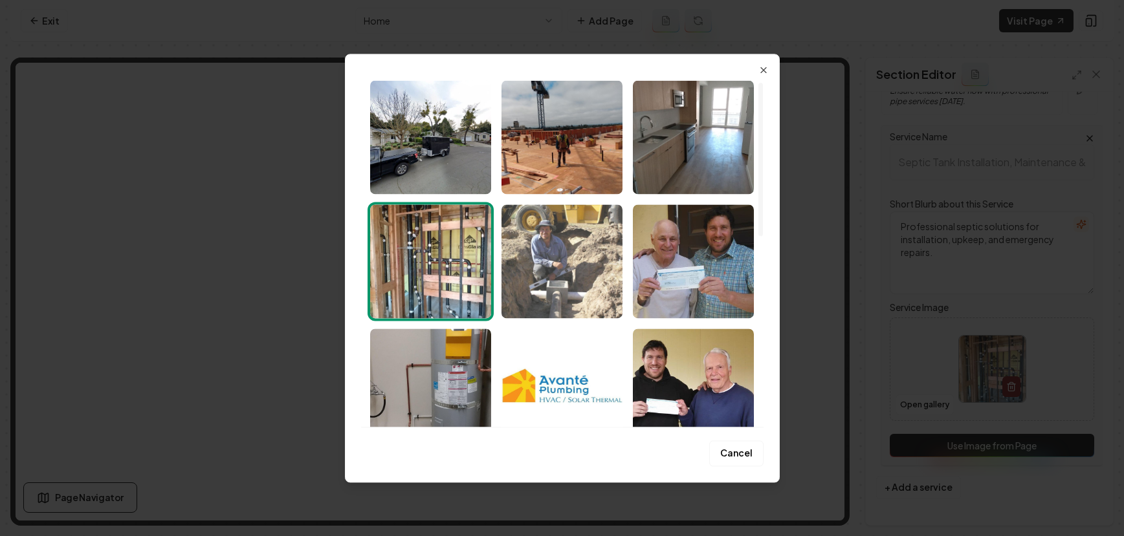
scroll to position [435, 0]
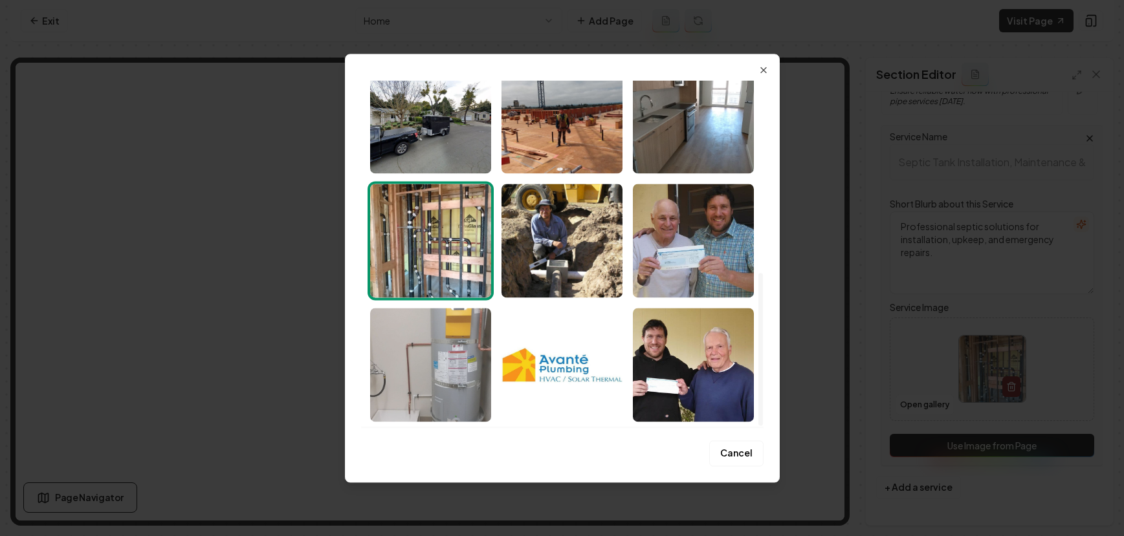
click at [440, 367] on img "Select image image_68b1aa5f5c7cd75eb81b0941.jpeg" at bounding box center [430, 365] width 121 height 114
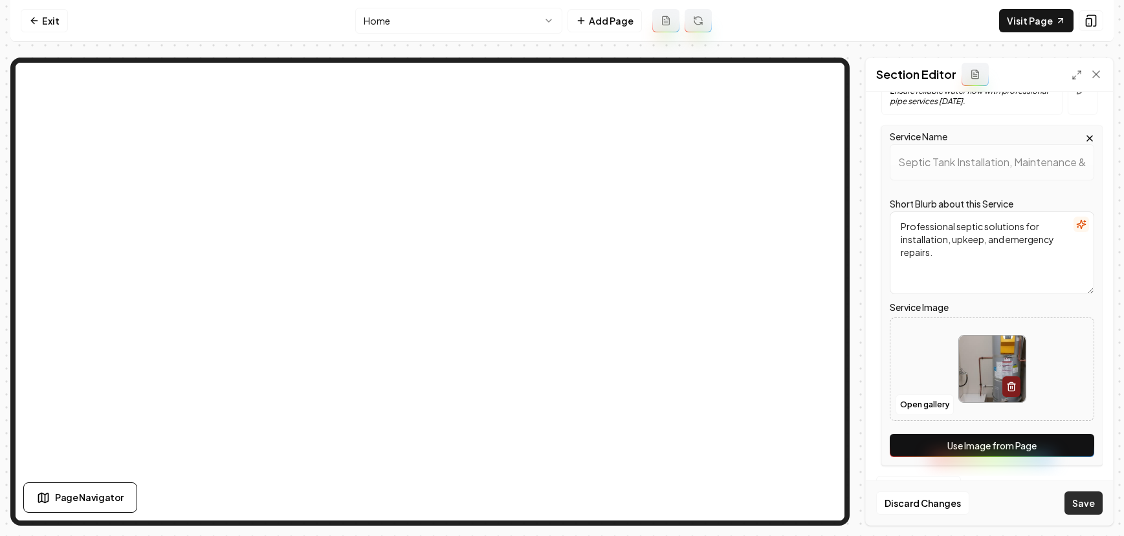
click at [1067, 499] on button "Save" at bounding box center [1083, 503] width 38 height 23
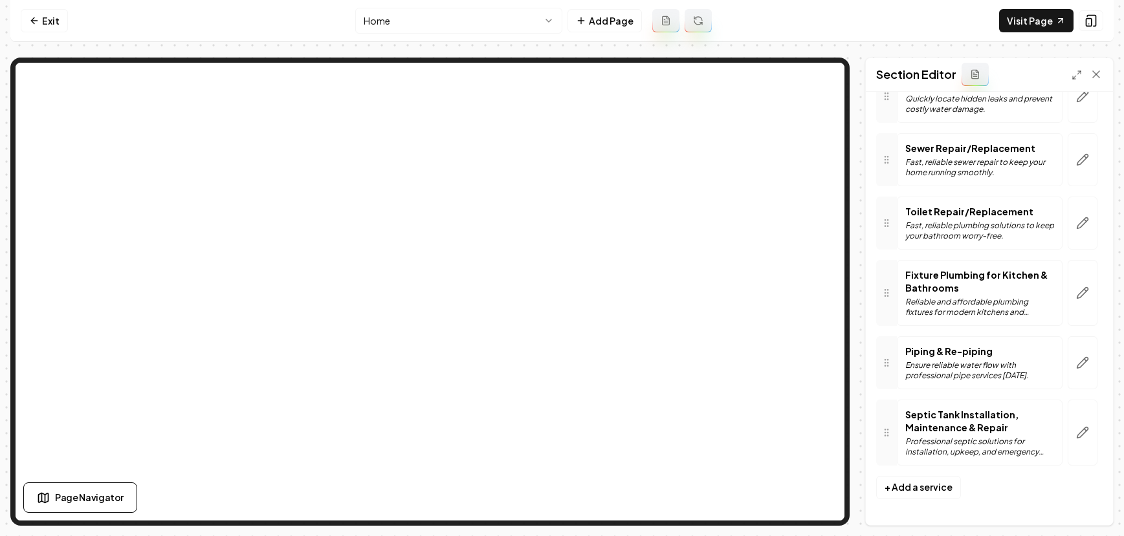
scroll to position [194, 0]
click at [47, 17] on link "Exit" at bounding box center [44, 20] width 47 height 23
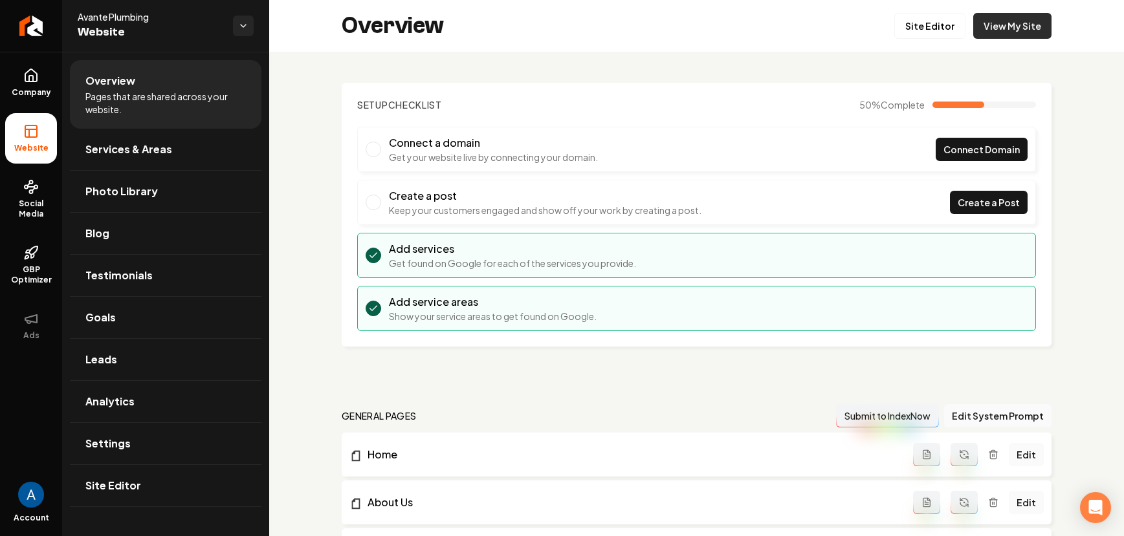
click at [986, 22] on link "View My Site" at bounding box center [1012, 26] width 78 height 26
click at [933, 30] on link "Site Editor" at bounding box center [929, 26] width 71 height 26
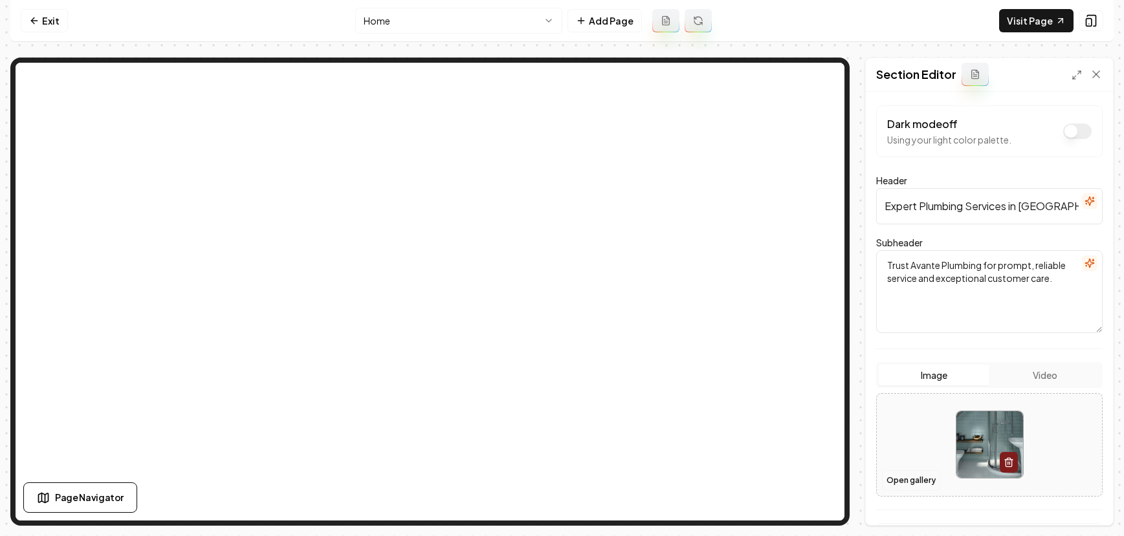
scroll to position [7, 0]
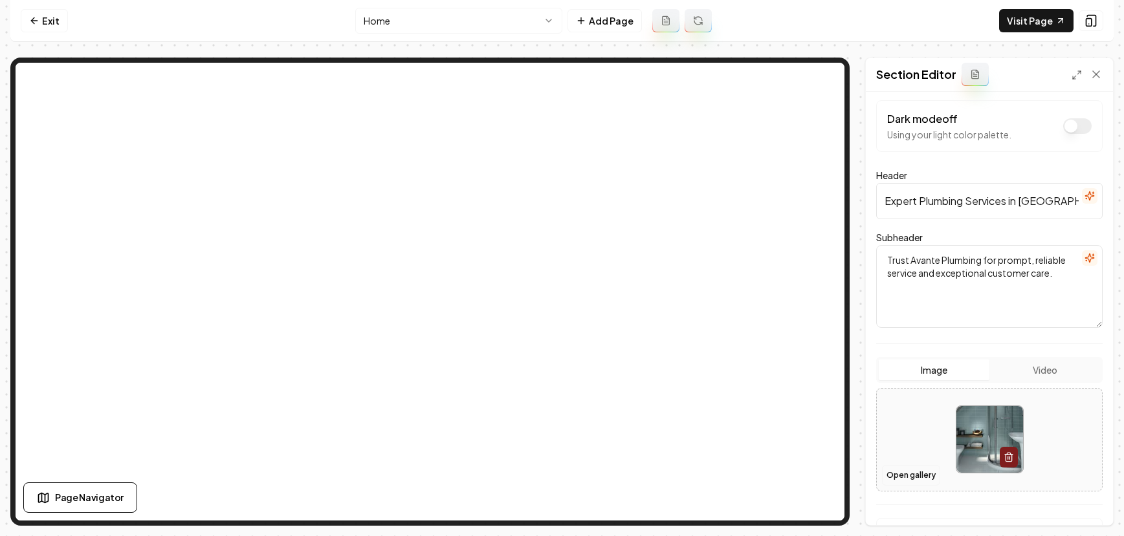
click at [910, 478] on button "Open gallery" at bounding box center [911, 475] width 58 height 21
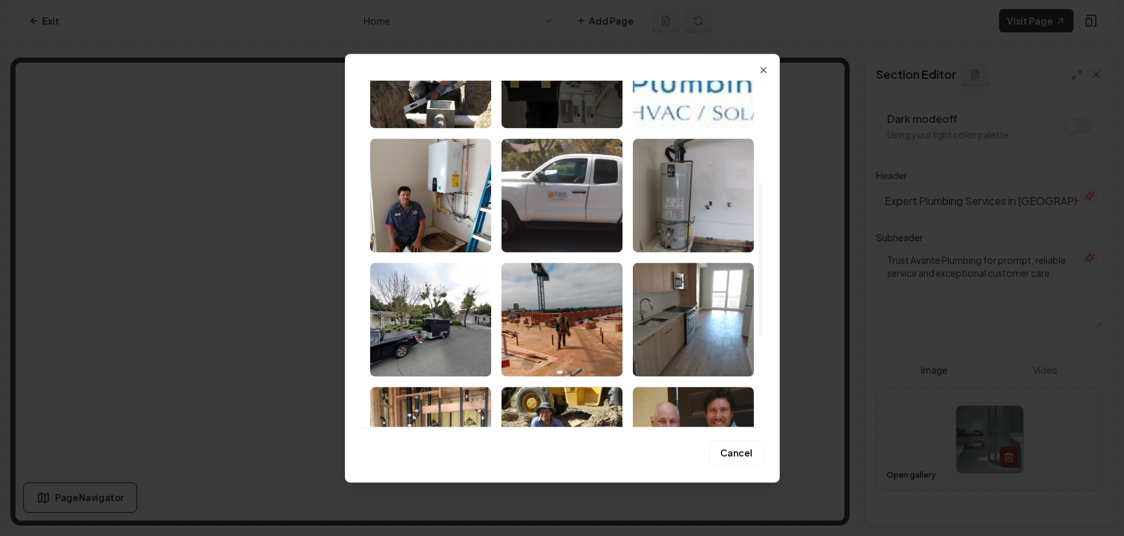
scroll to position [234, 0]
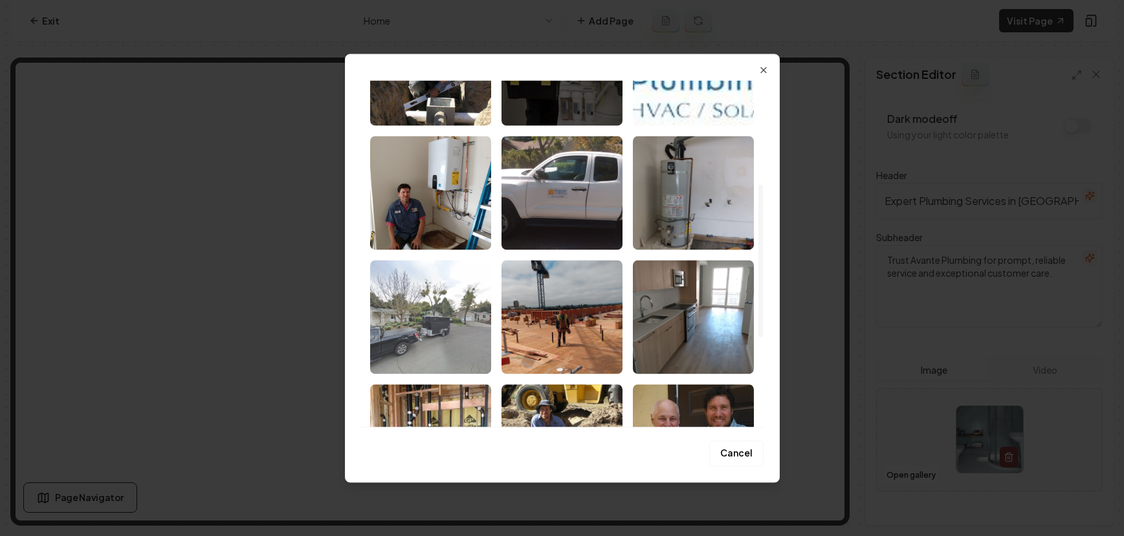
click at [428, 321] on img "Select image image_68b1aa5f5c7cd75eb81b0ae7.jpeg" at bounding box center [430, 317] width 121 height 114
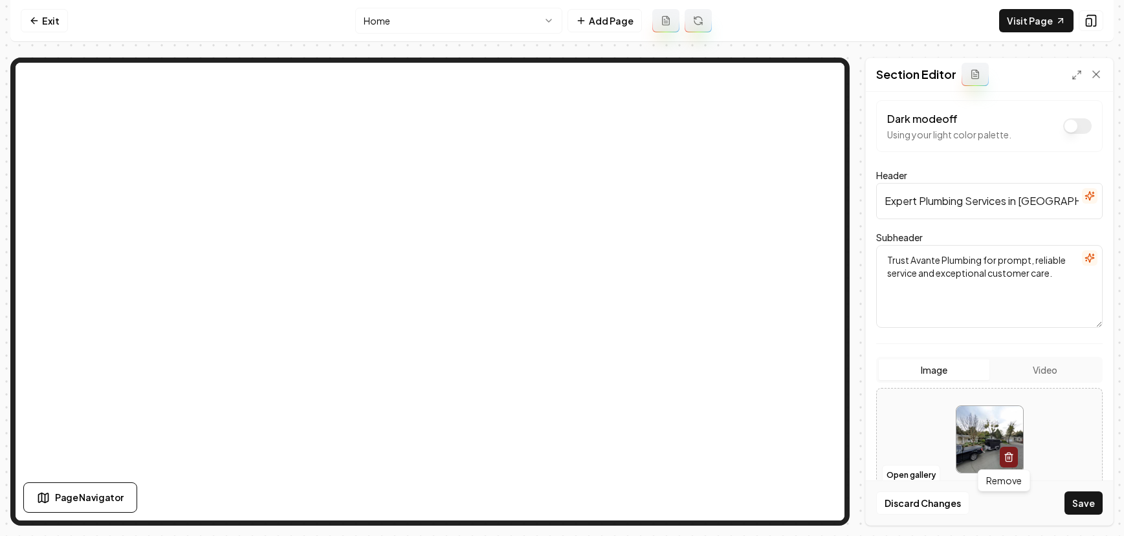
scroll to position [10, 0]
click at [1076, 510] on button "Save" at bounding box center [1083, 503] width 38 height 23
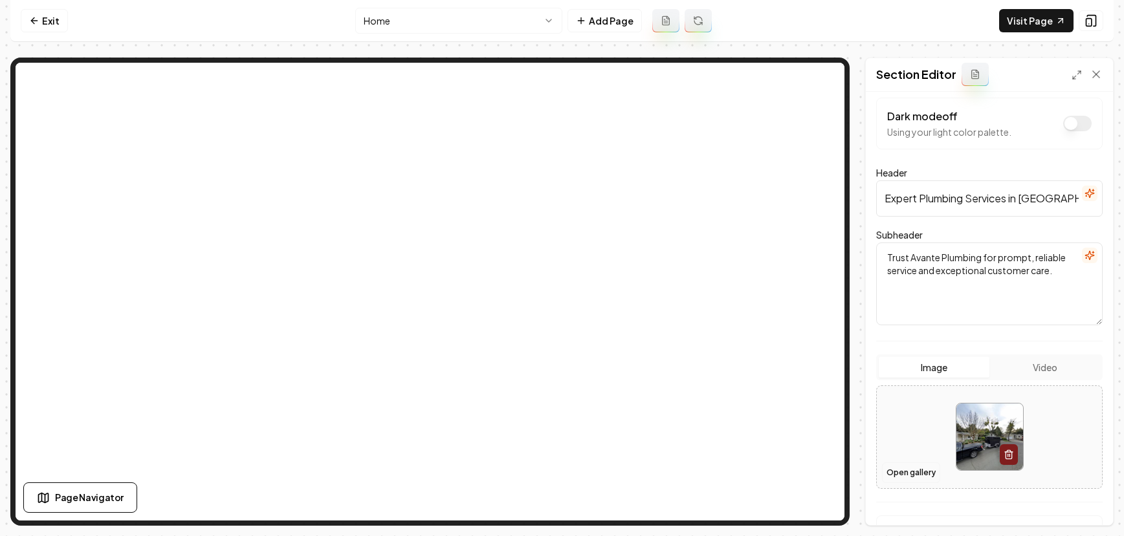
click at [894, 466] on button "Open gallery" at bounding box center [911, 472] width 58 height 21
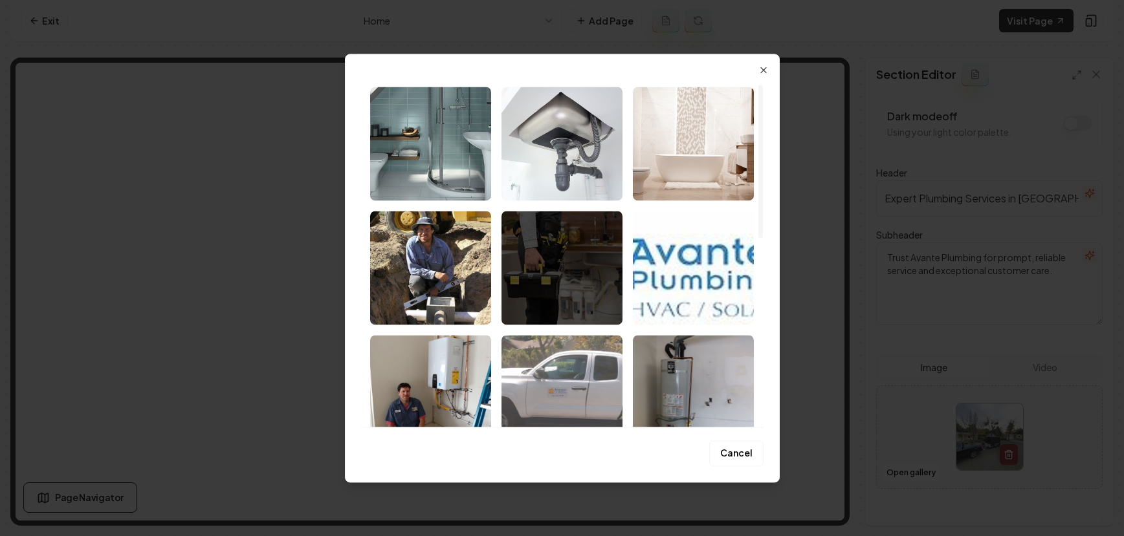
scroll to position [66, 0]
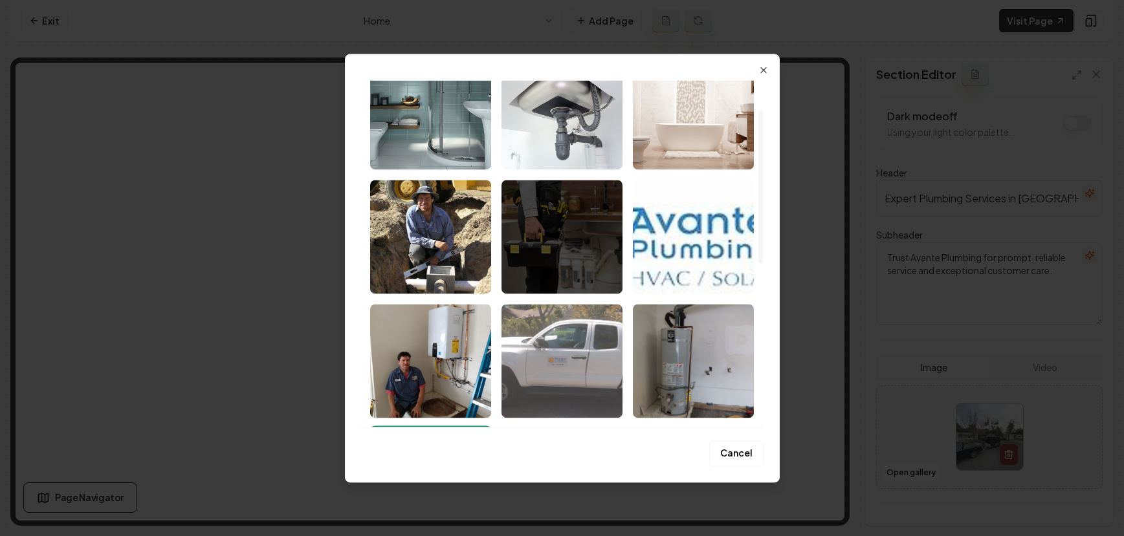
click at [556, 352] on img "Select image image_68b1aa5f5c7cd75eb81b0c08.jpeg" at bounding box center [561, 361] width 121 height 114
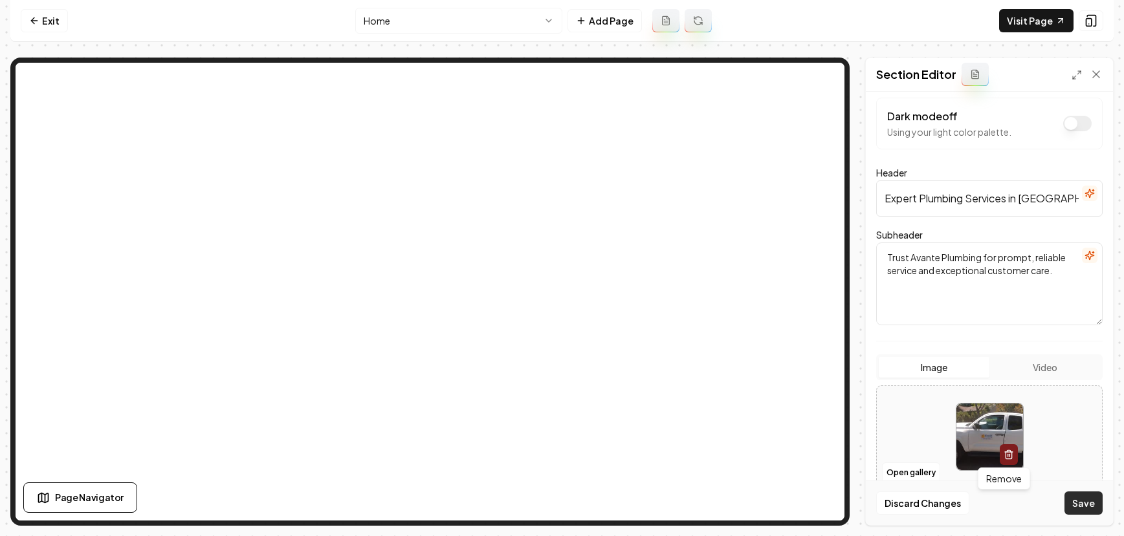
click at [1081, 506] on button "Save" at bounding box center [1083, 503] width 38 height 23
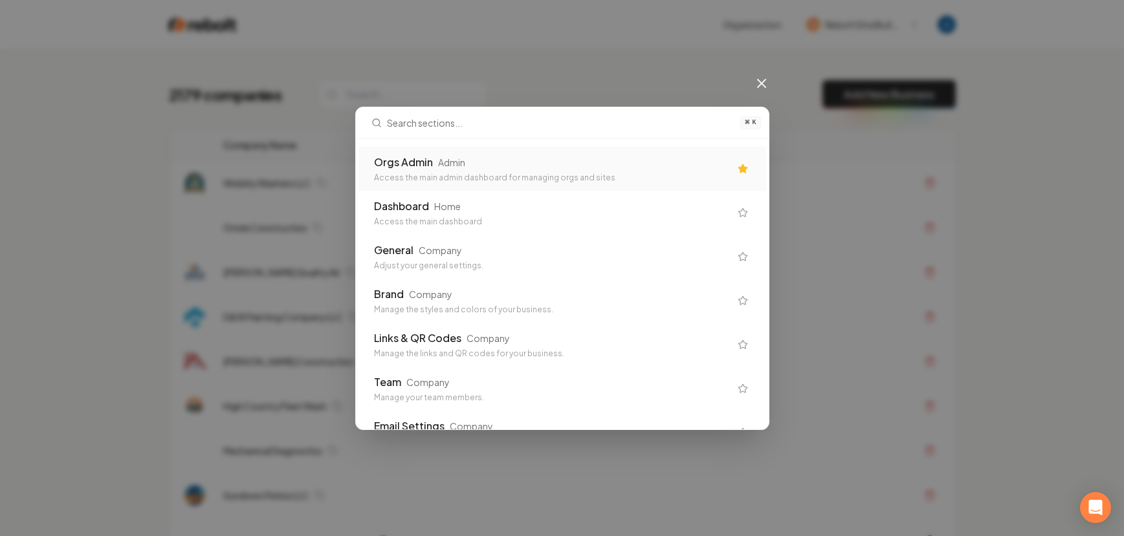
click at [437, 175] on div "Access the main admin dashboard for managing orgs and sites" at bounding box center [552, 178] width 356 height 10
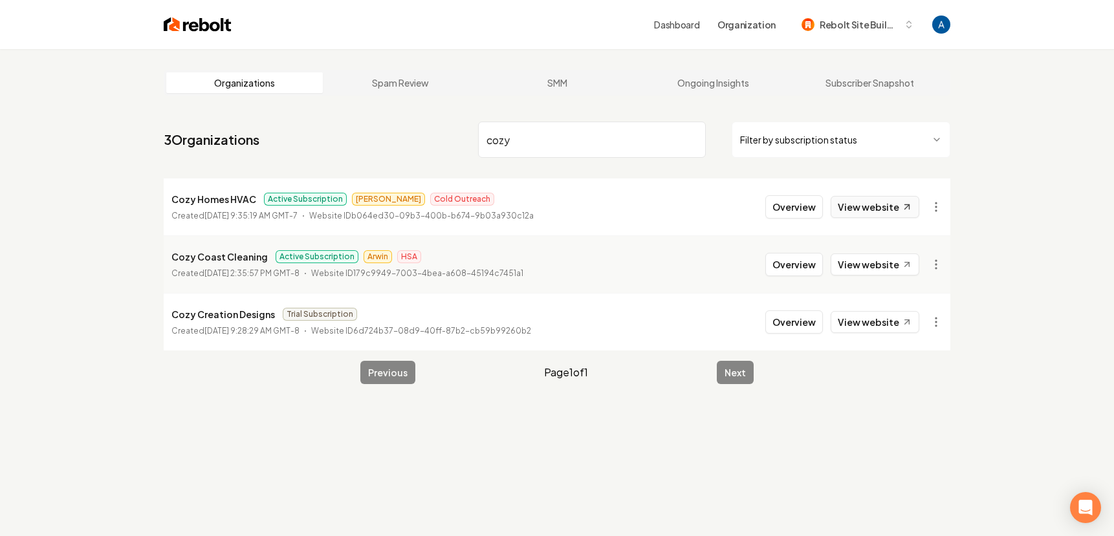
type input "cozy"
click at [860, 203] on link "View website" at bounding box center [875, 207] width 89 height 22
